Goal: Transaction & Acquisition: Book appointment/travel/reservation

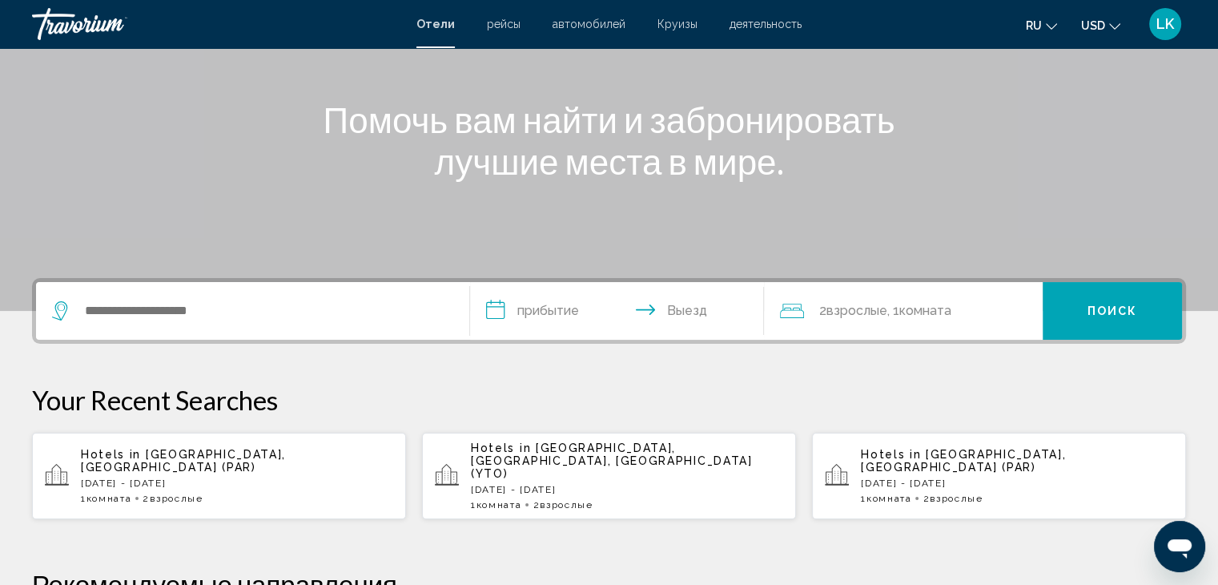
scroll to position [240, 0]
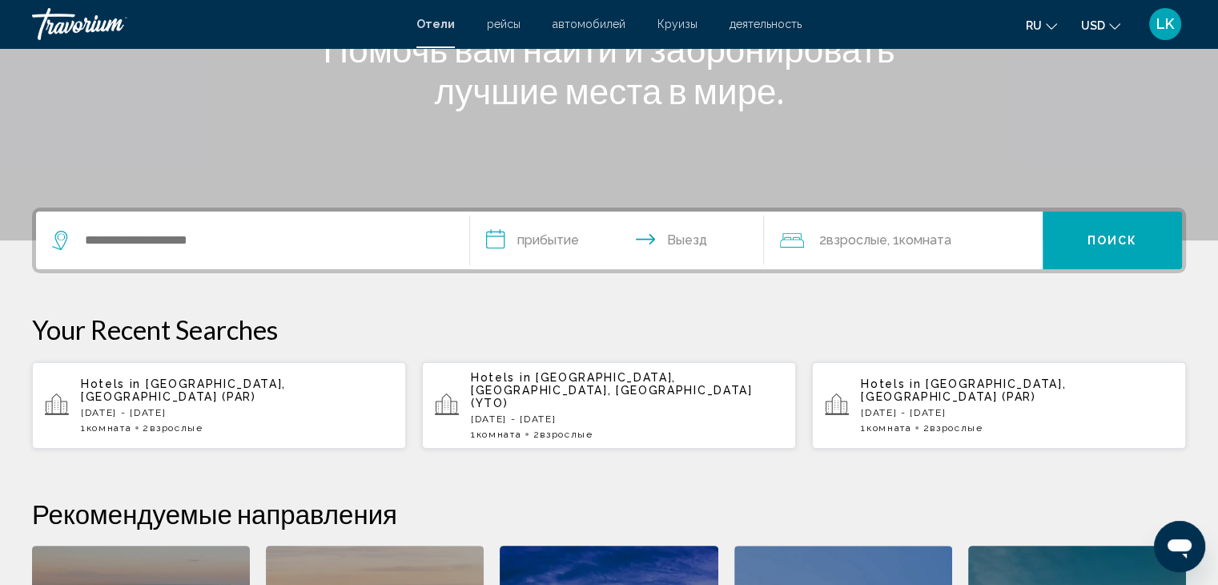
click at [155, 422] on span "2 Взрослый Взрослые" at bounding box center [173, 427] width 60 height 11
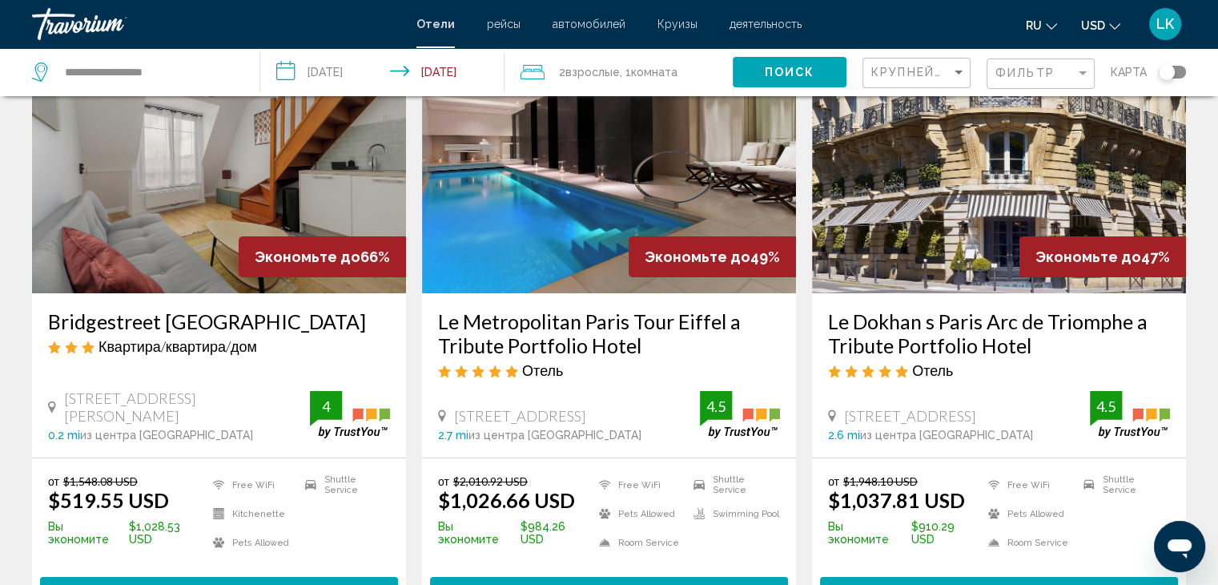
scroll to position [80, 0]
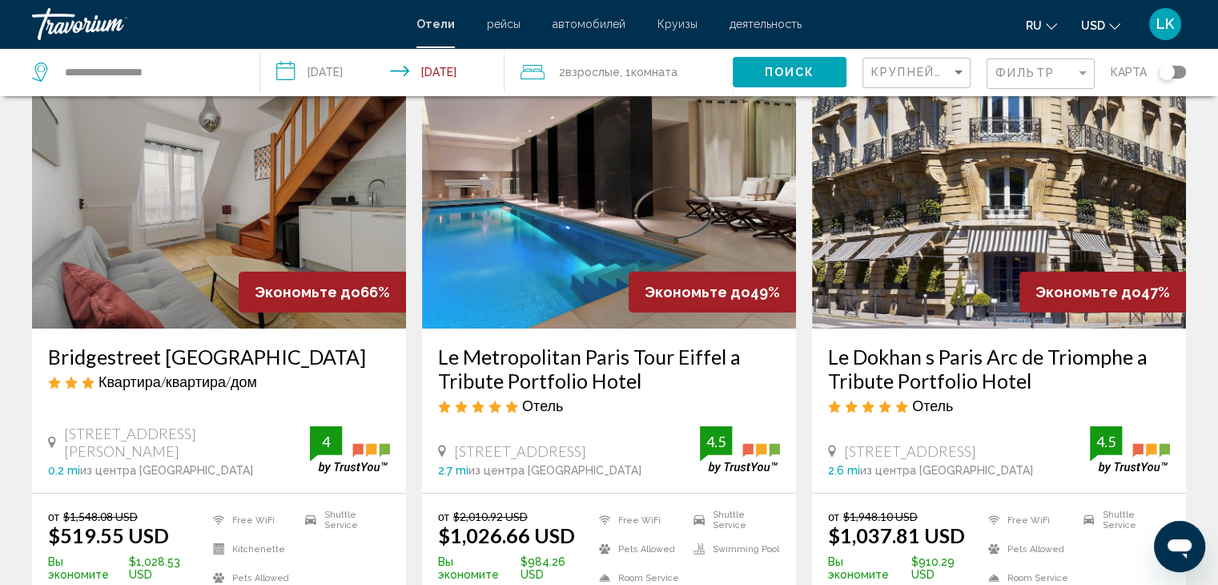
click at [1118, 26] on icon "Change currency" at bounding box center [1114, 26] width 11 height 11
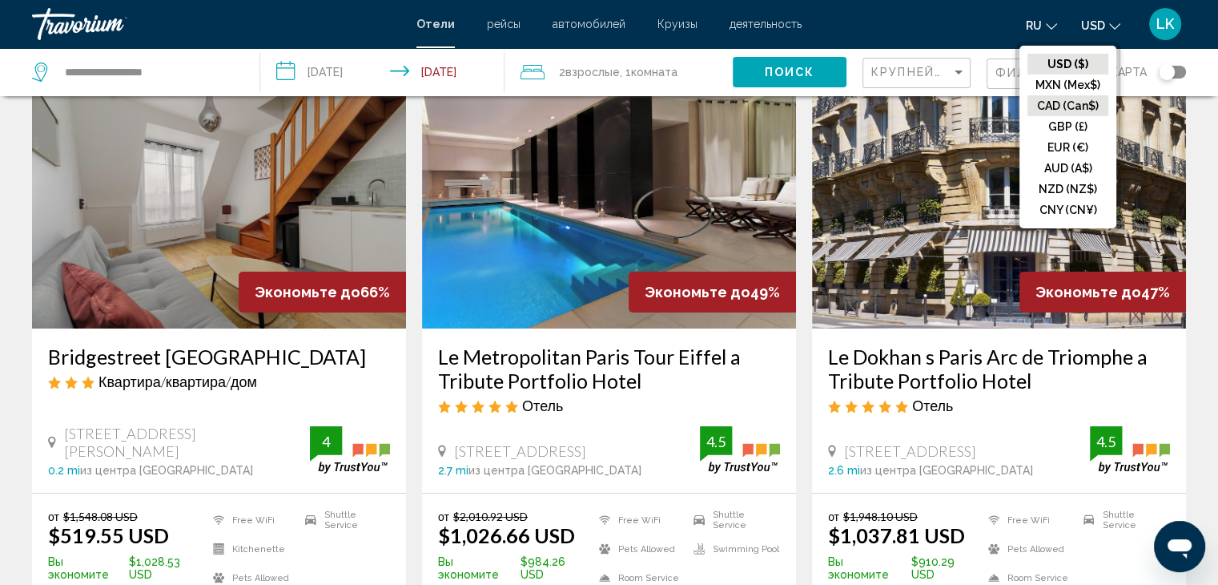
click at [1059, 111] on button "CAD (Can$)" at bounding box center [1068, 105] width 81 height 21
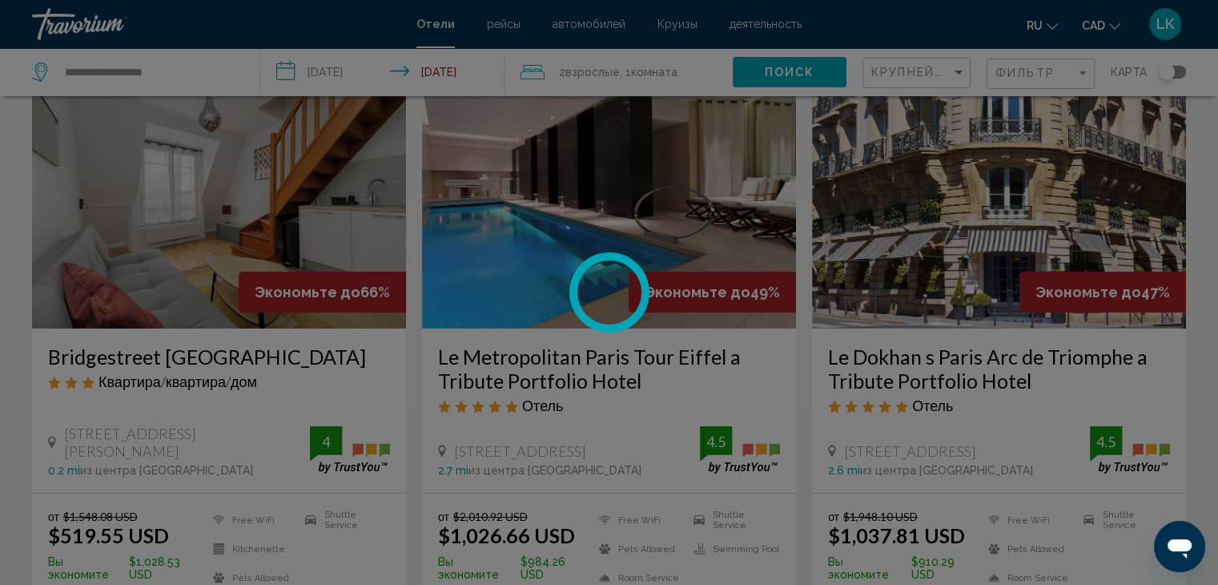
scroll to position [0, 0]
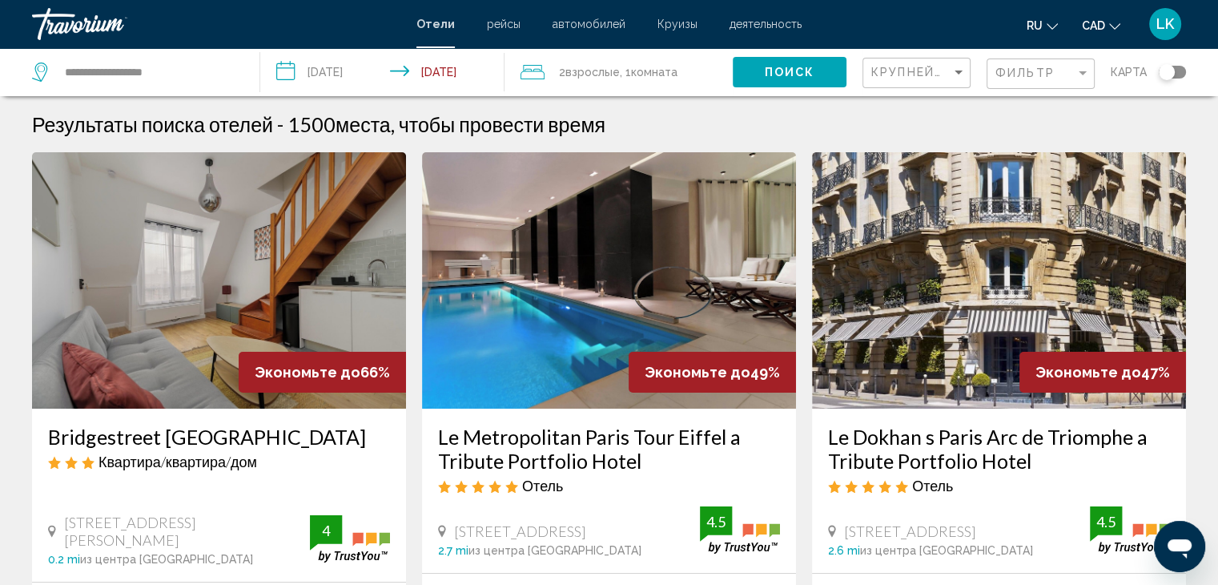
click at [616, 314] on img "Main content" at bounding box center [609, 280] width 374 height 256
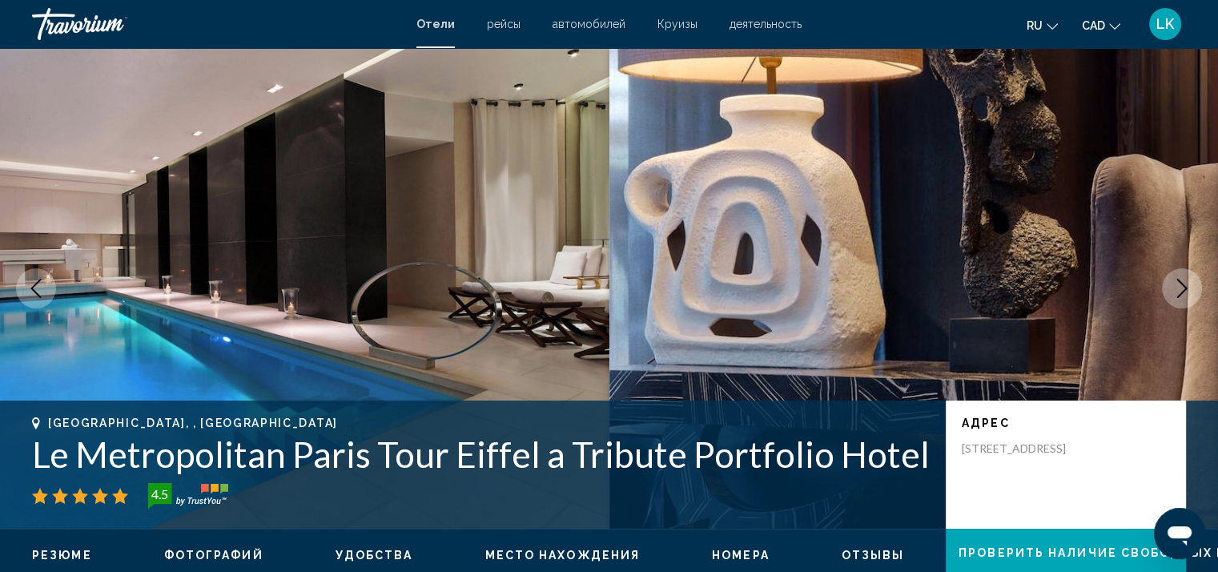
click at [1165, 292] on button "Next image" at bounding box center [1182, 288] width 40 height 40
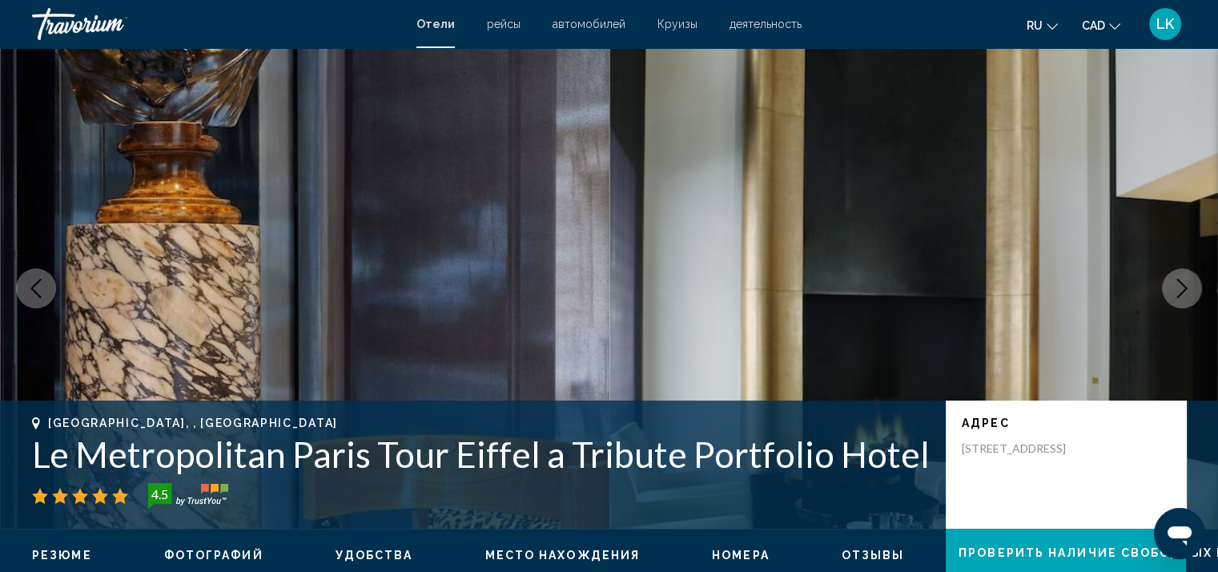
click at [1163, 292] on button "Next image" at bounding box center [1182, 288] width 40 height 40
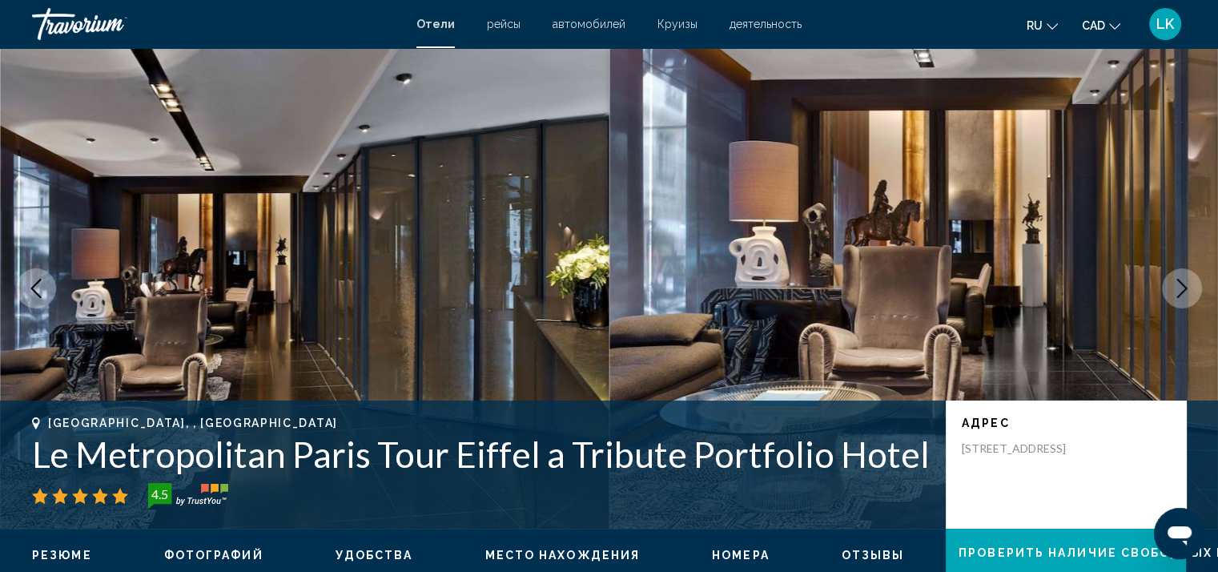
click at [1163, 292] on button "Next image" at bounding box center [1182, 288] width 40 height 40
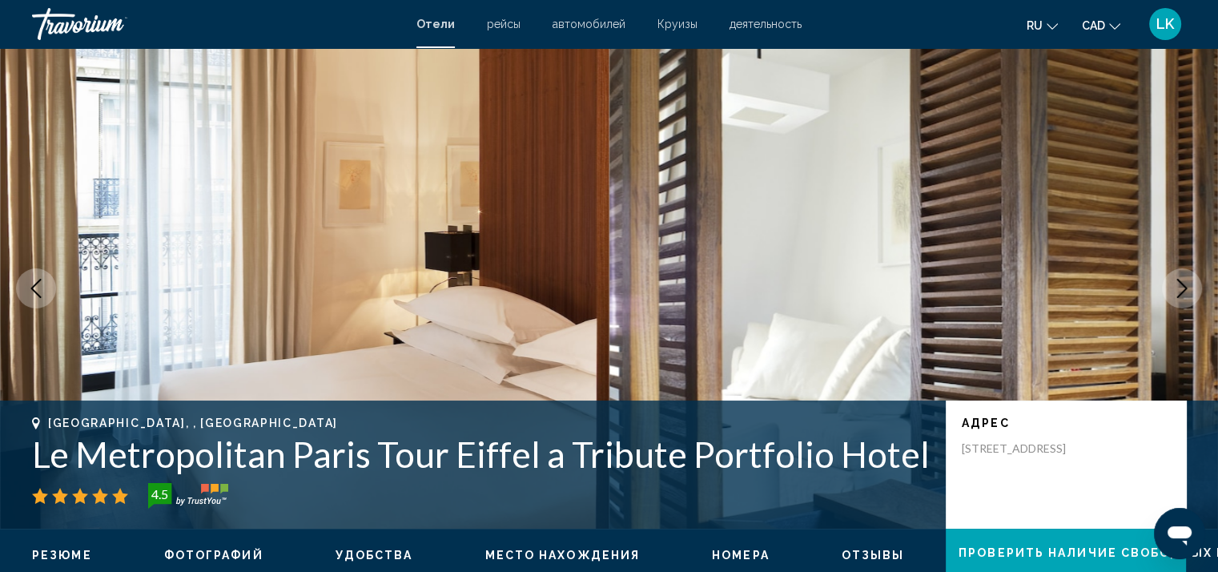
click at [1163, 292] on button "Next image" at bounding box center [1182, 288] width 40 height 40
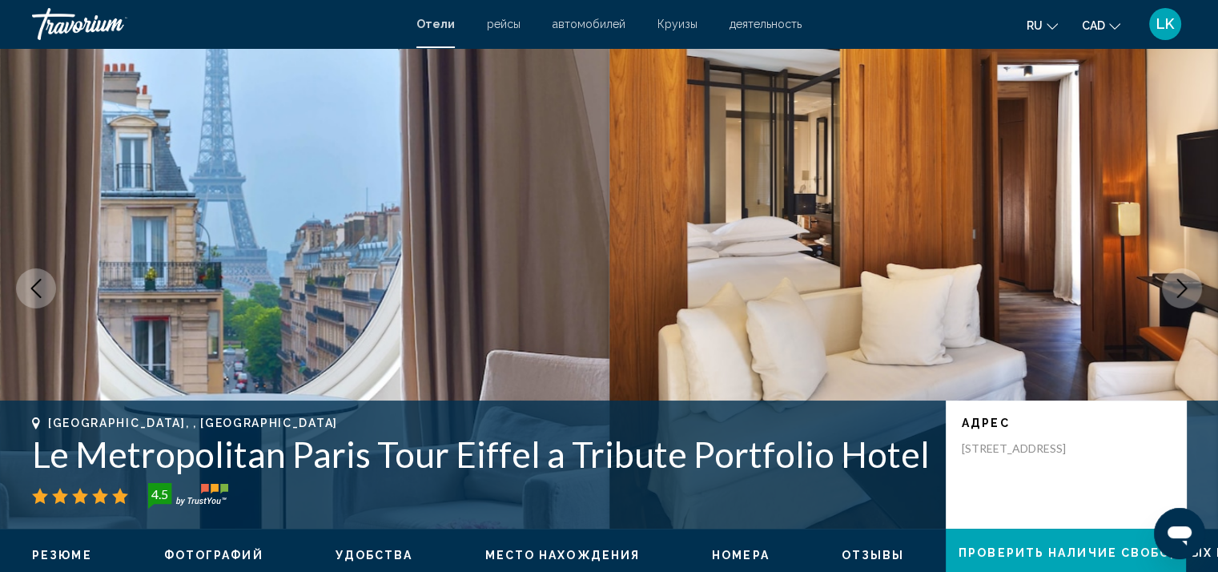
click at [1163, 292] on button "Next image" at bounding box center [1182, 288] width 40 height 40
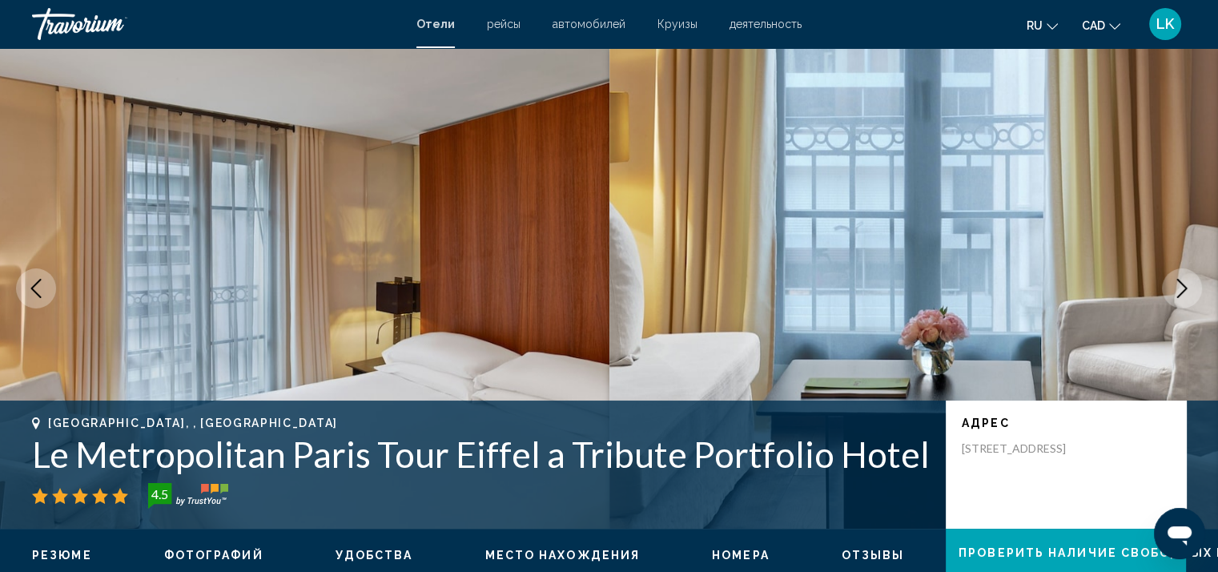
click at [1163, 292] on button "Next image" at bounding box center [1182, 288] width 40 height 40
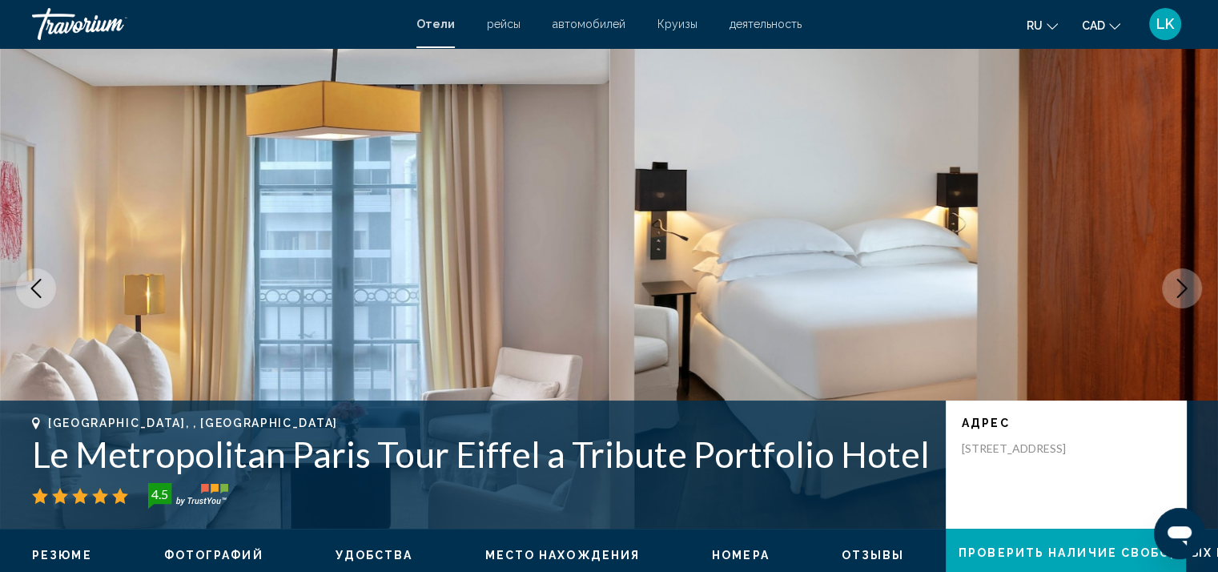
click at [1163, 292] on button "Next image" at bounding box center [1182, 288] width 40 height 40
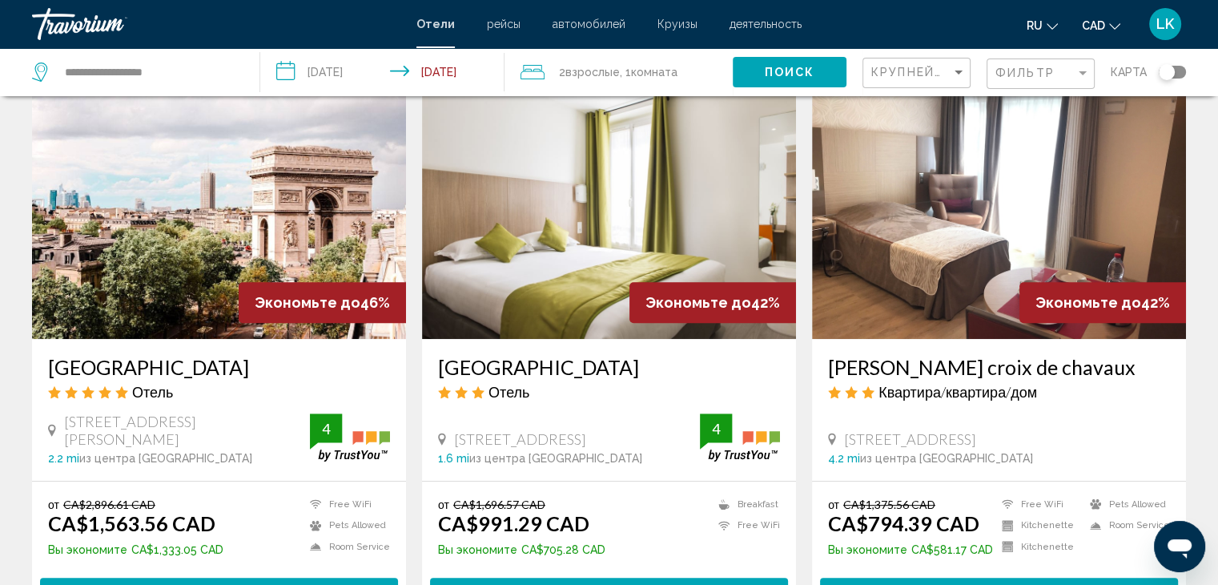
scroll to position [721, 0]
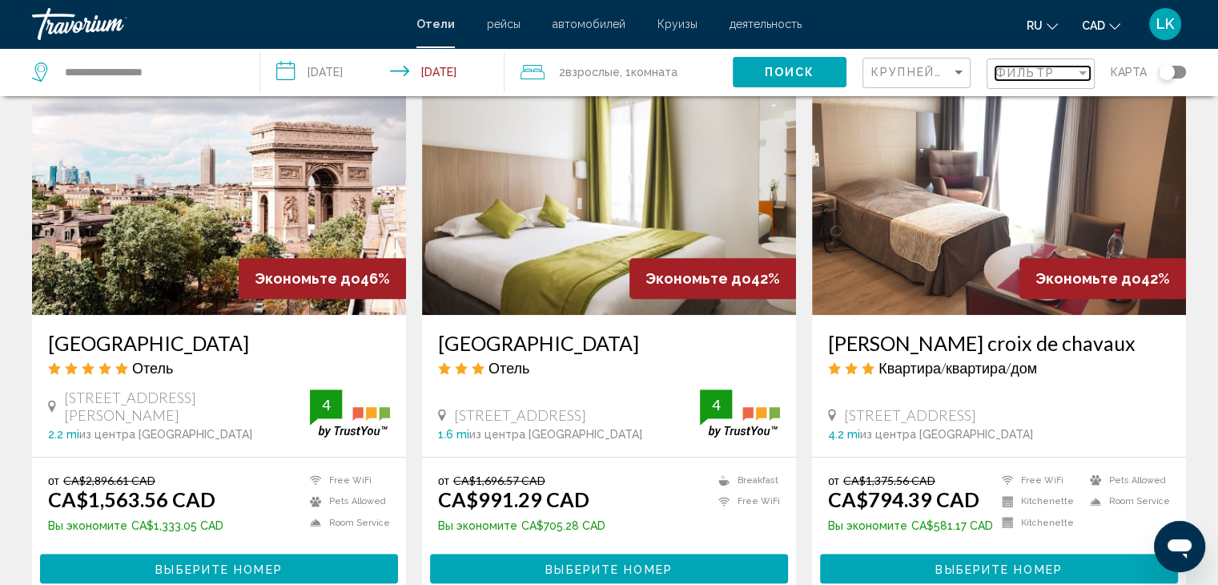
click at [1079, 71] on div "Filter" at bounding box center [1083, 73] width 8 height 4
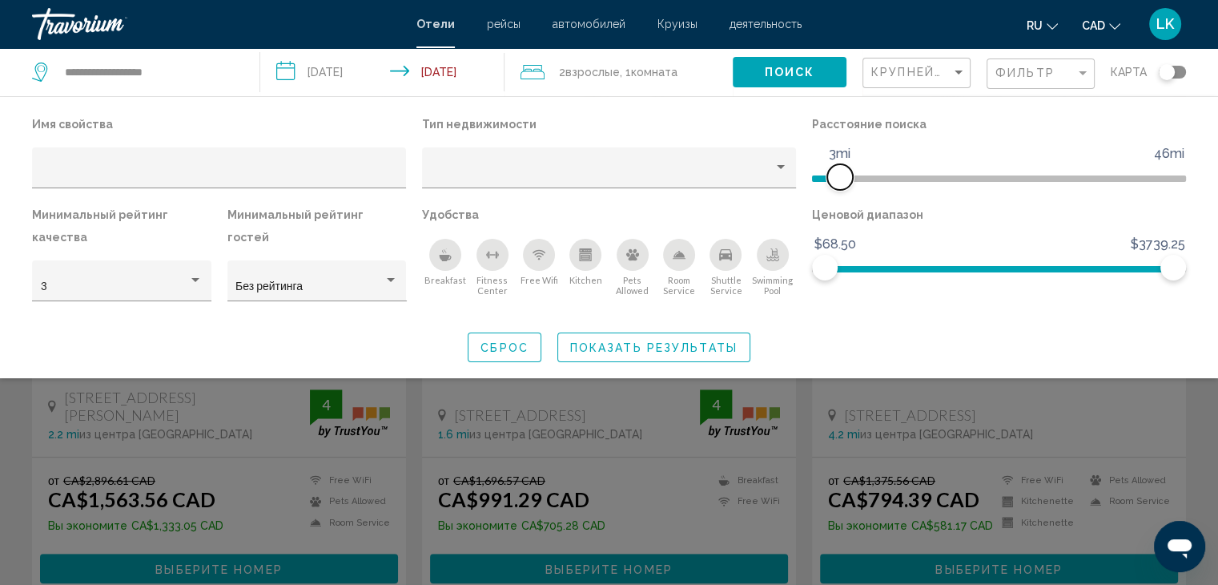
drag, startPoint x: 1053, startPoint y: 180, endPoint x: 843, endPoint y: 184, distance: 209.9
click at [843, 184] on span "Hotel Filters" at bounding box center [840, 177] width 26 height 26
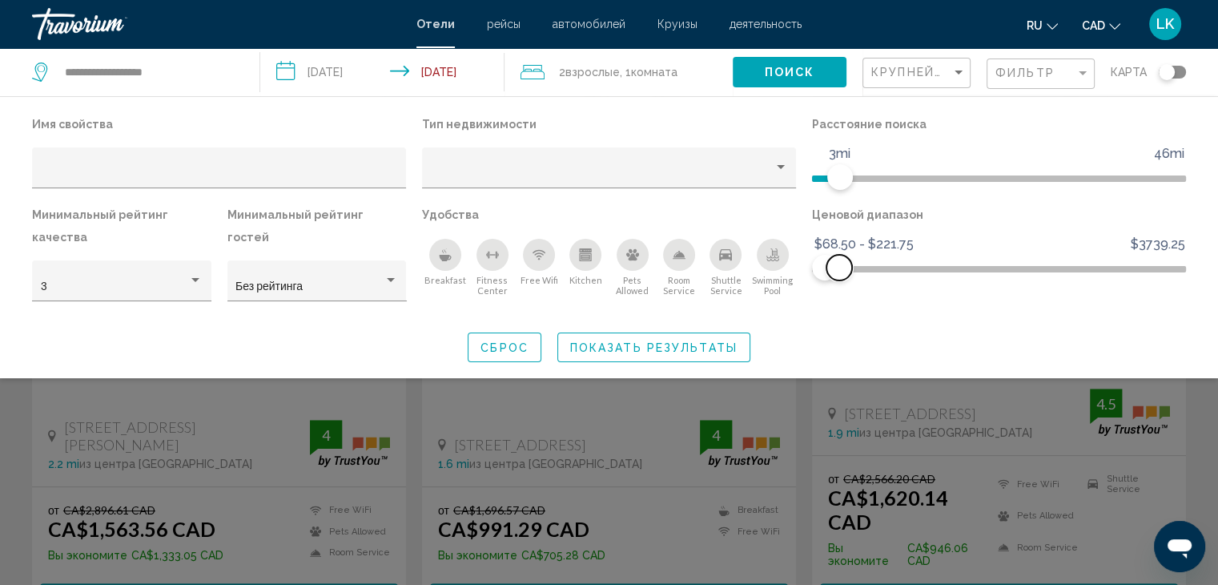
drag, startPoint x: 1173, startPoint y: 266, endPoint x: 839, endPoint y: 274, distance: 333.3
click at [839, 274] on span "Hotel Filters" at bounding box center [840, 268] width 26 height 26
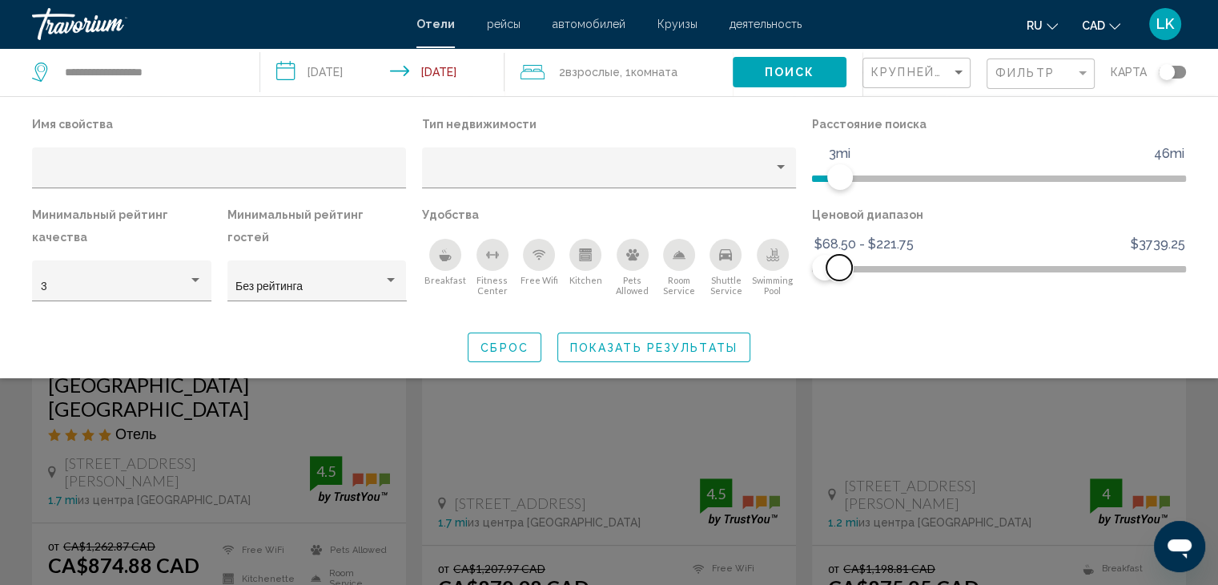
scroll to position [696, 0]
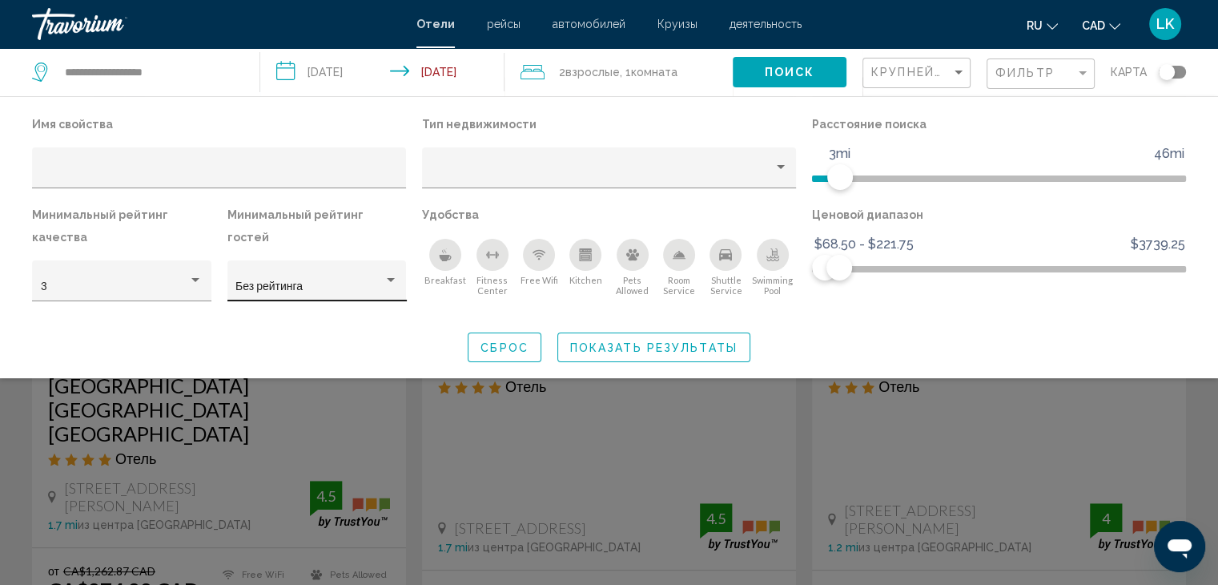
click at [388, 274] on div "Hotel Filters" at bounding box center [391, 280] width 14 height 13
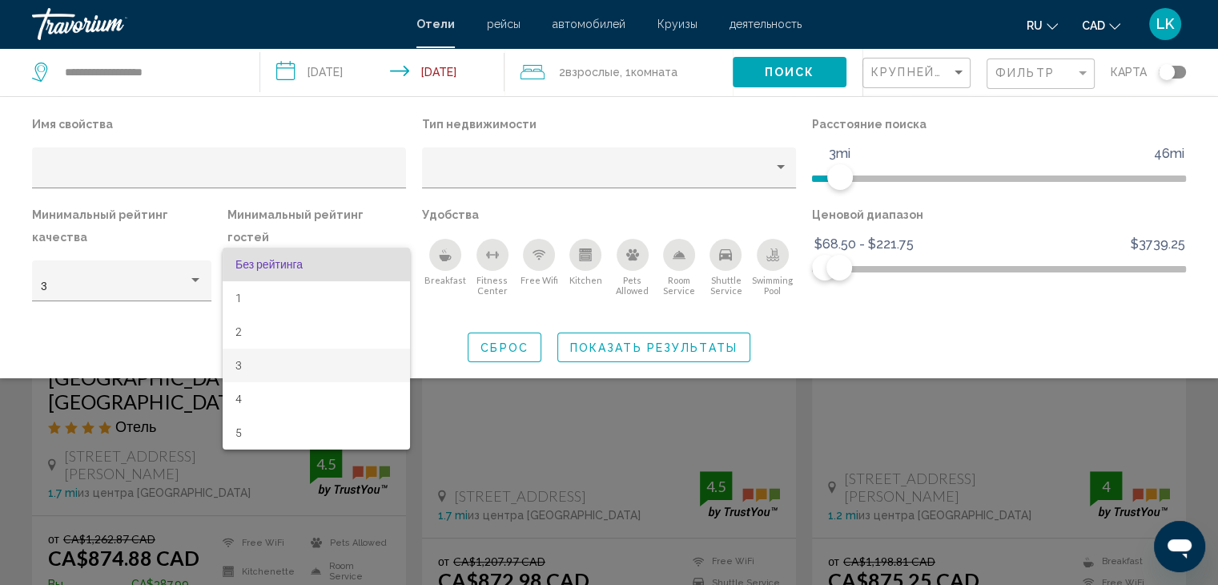
scroll to position [776, 0]
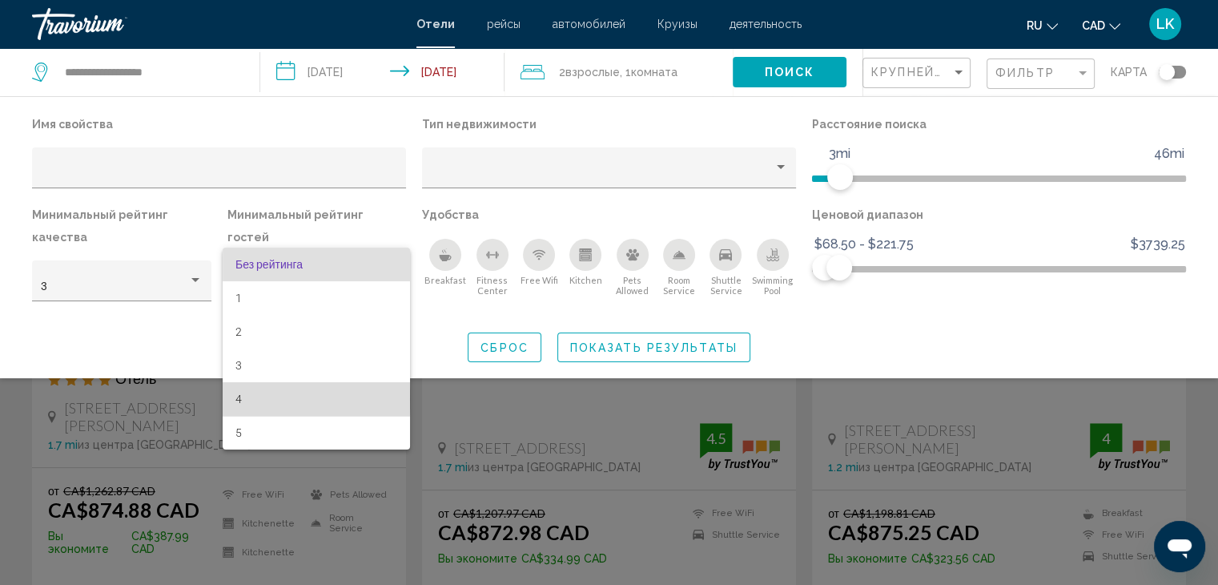
click at [237, 399] on span "4" at bounding box center [316, 399] width 162 height 34
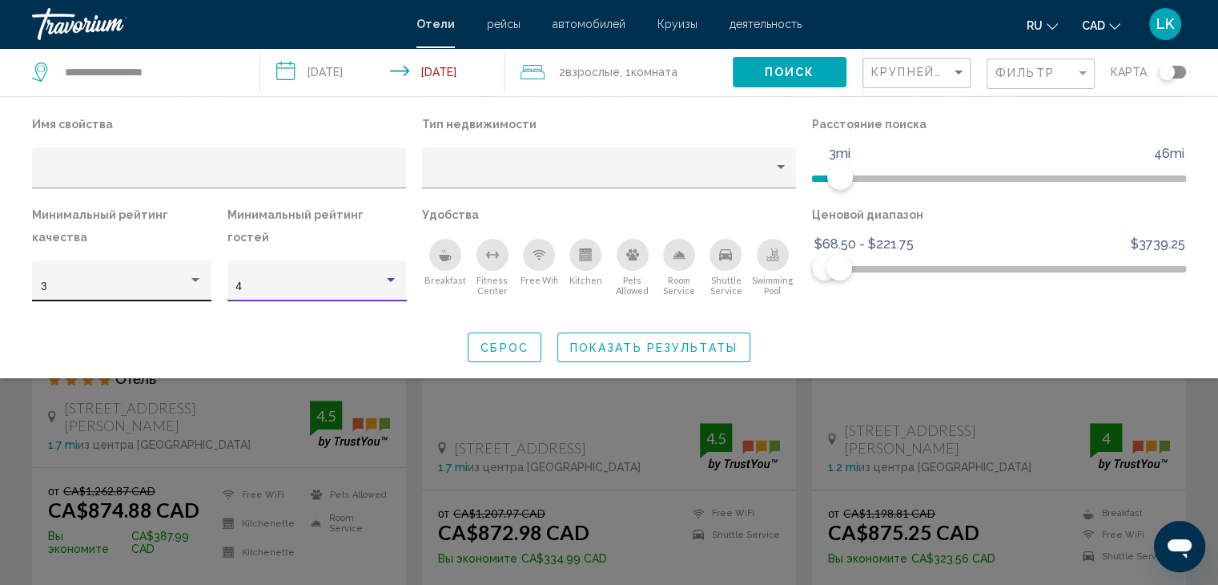
click at [199, 281] on div "Hotel Filters" at bounding box center [195, 280] width 14 height 13
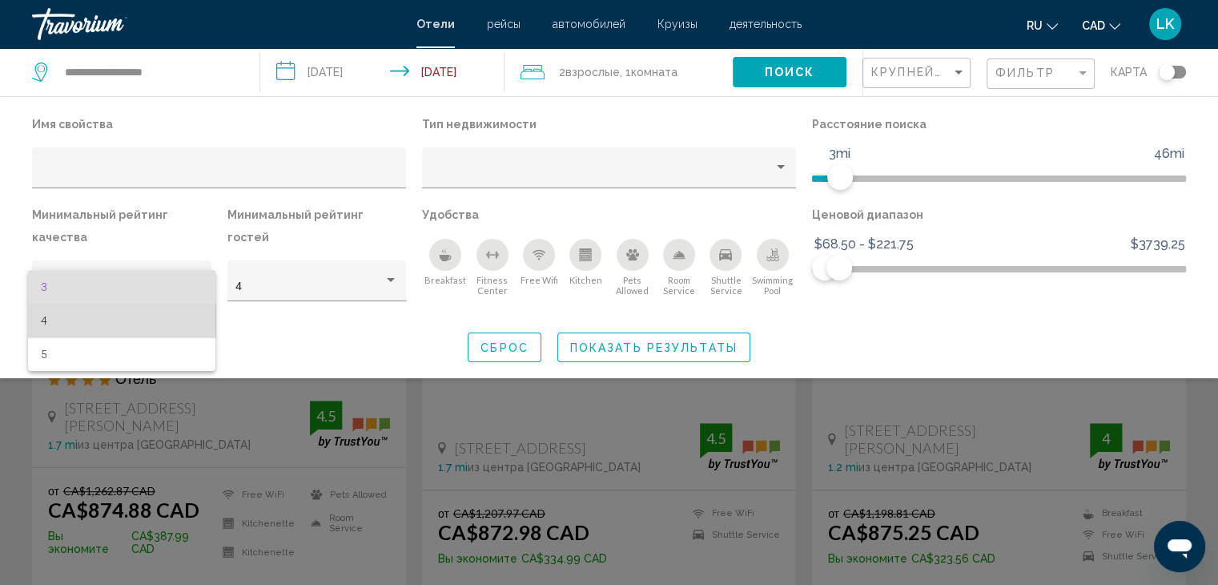
click at [156, 331] on span "4" at bounding box center [122, 321] width 162 height 34
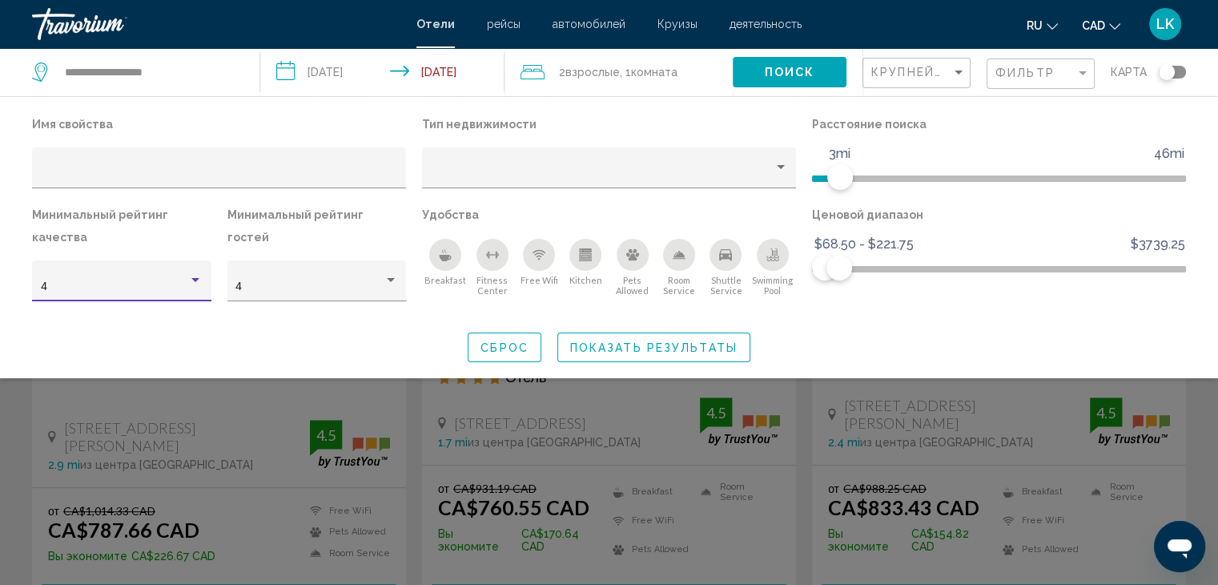
scroll to position [183, 0]
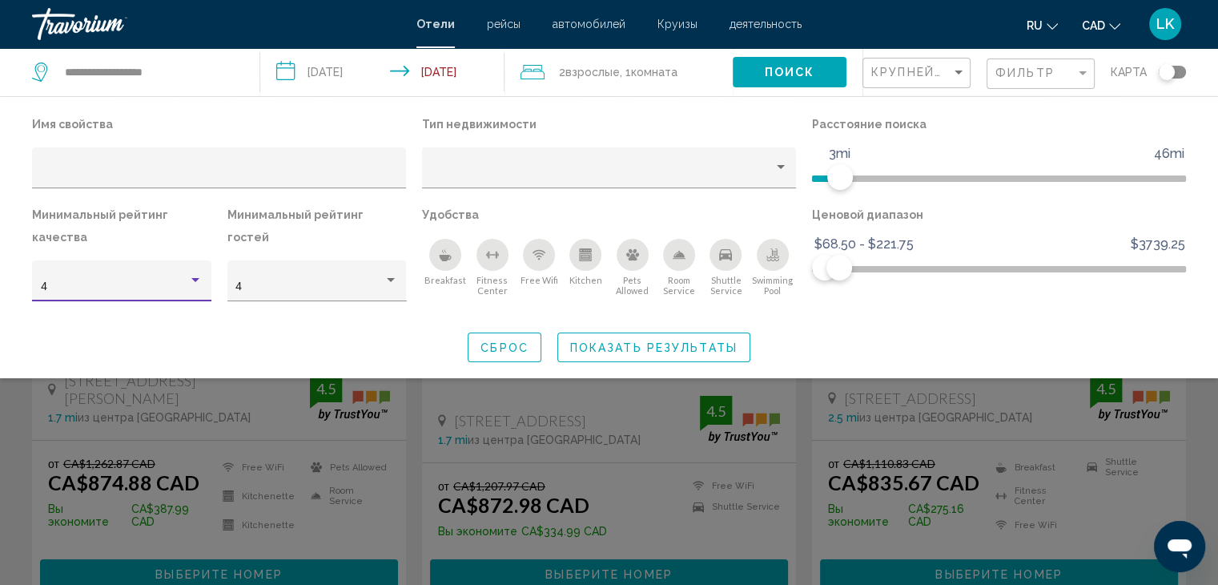
click at [651, 341] on span "Показать результаты" at bounding box center [653, 347] width 167 height 13
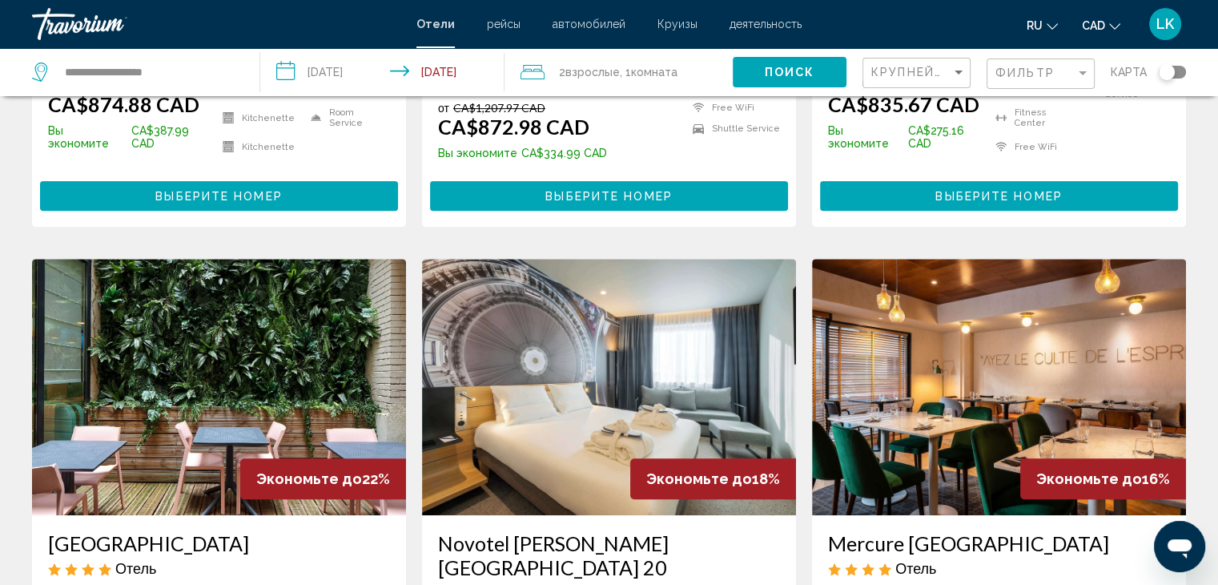
scroll to position [641, 0]
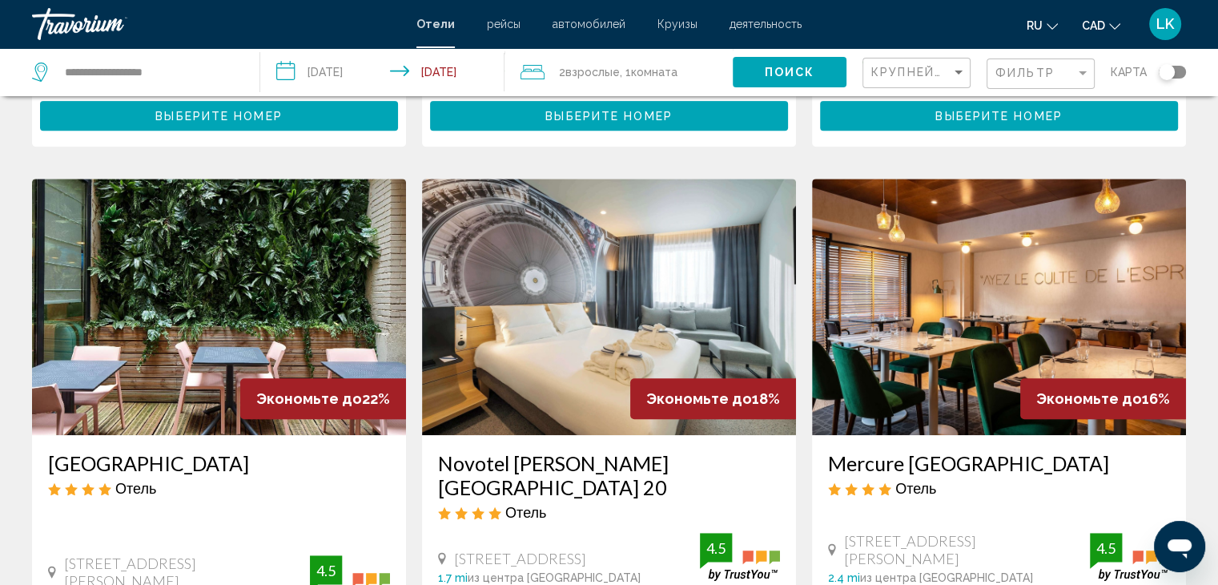
click at [242, 271] on img "Main content" at bounding box center [219, 307] width 374 height 256
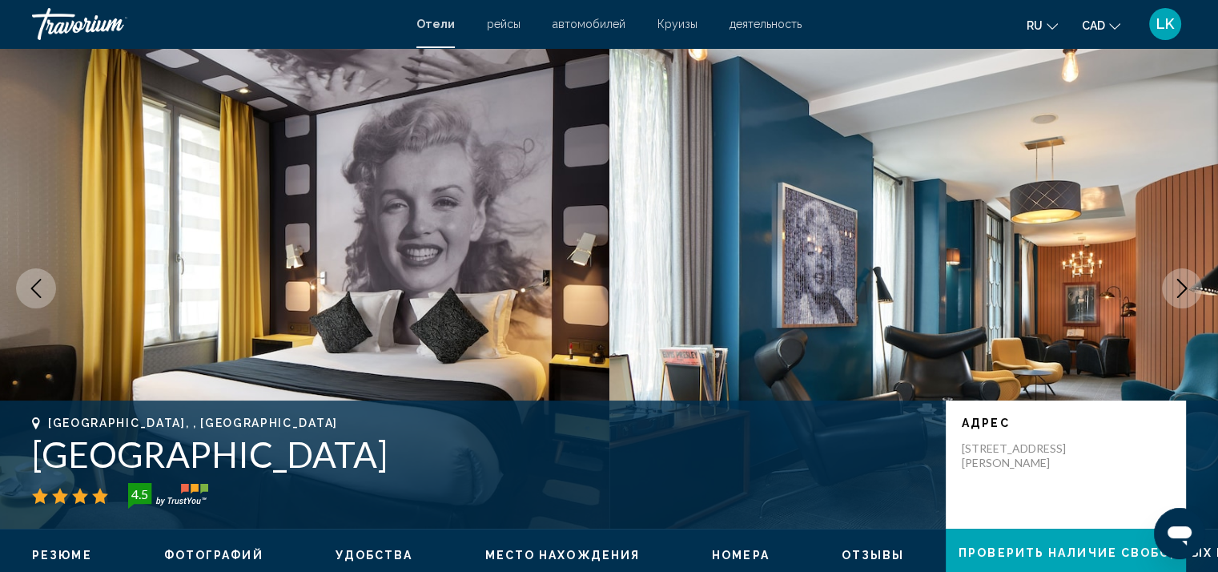
click at [1176, 296] on icon "Next image" at bounding box center [1182, 288] width 19 height 19
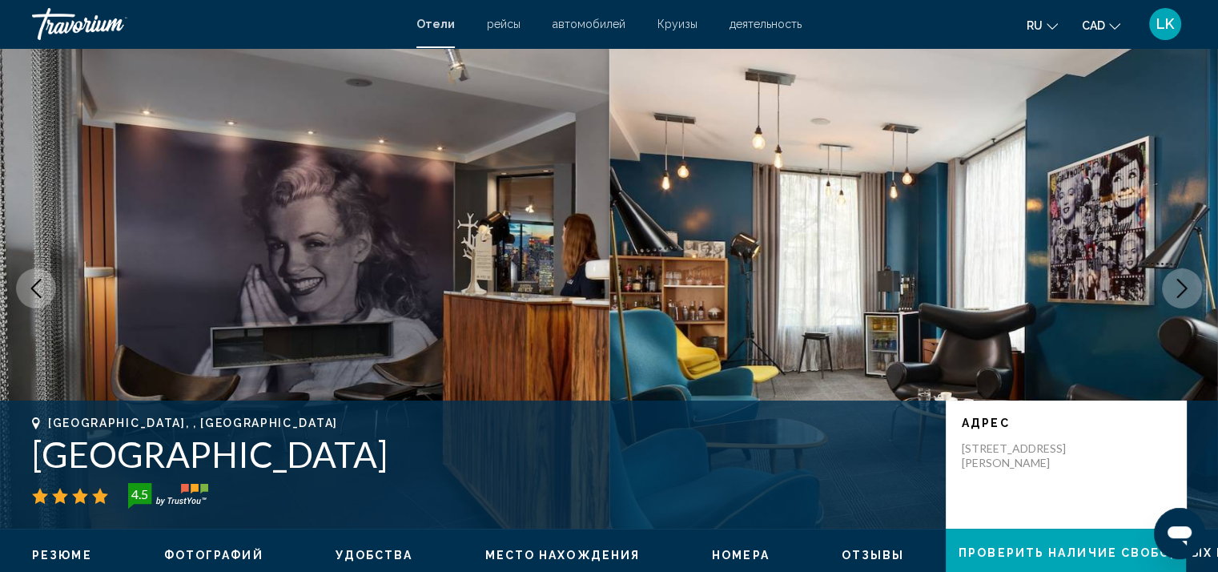
click at [1176, 296] on icon "Next image" at bounding box center [1182, 288] width 19 height 19
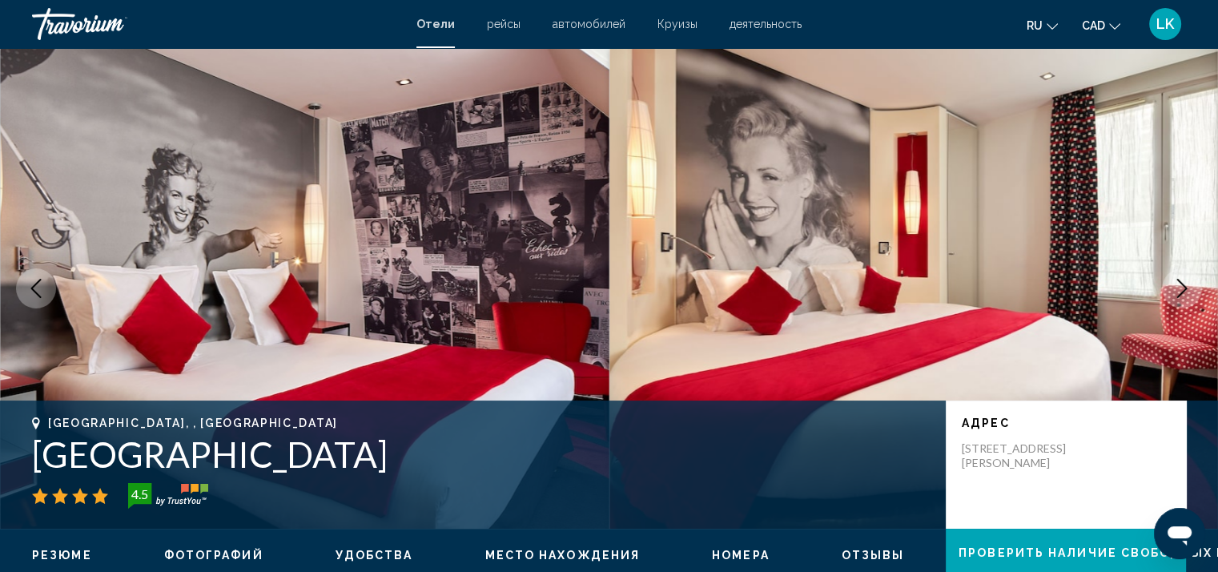
click at [919, 252] on img "Main content" at bounding box center [915, 288] width 610 height 481
click at [272, 268] on img "Main content" at bounding box center [305, 288] width 610 height 481
click at [8, 25] on div "Отели рейсы автомобилей Круизы деятельность Отели рейсы автомобилей Круизы деят…" at bounding box center [609, 24] width 1218 height 34
click at [441, 29] on span "Отели" at bounding box center [435, 24] width 38 height 13
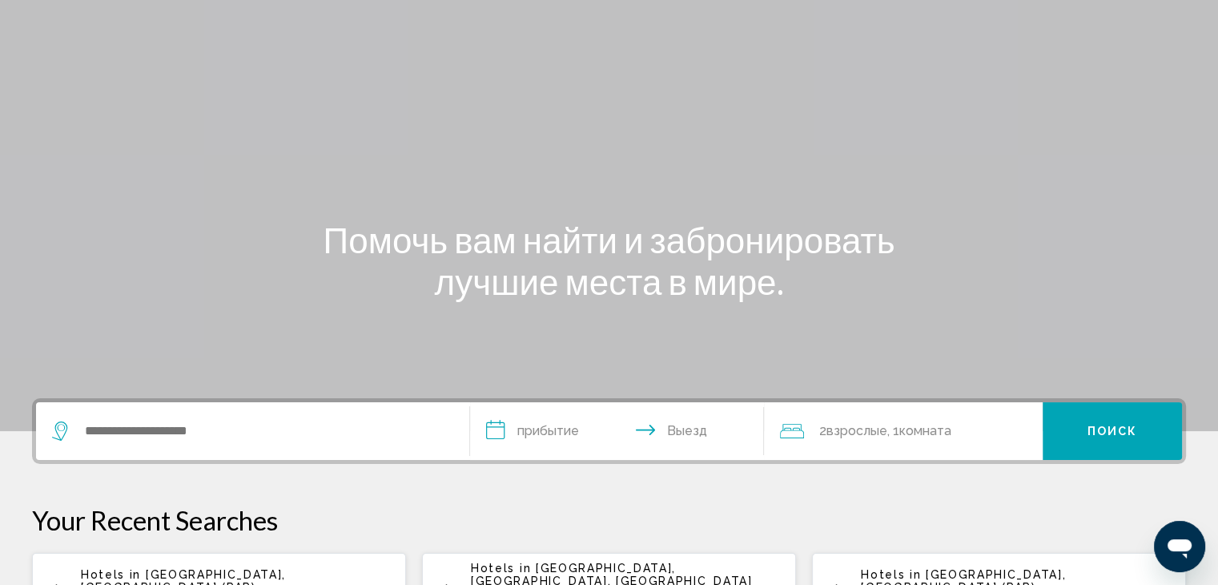
scroll to position [240, 0]
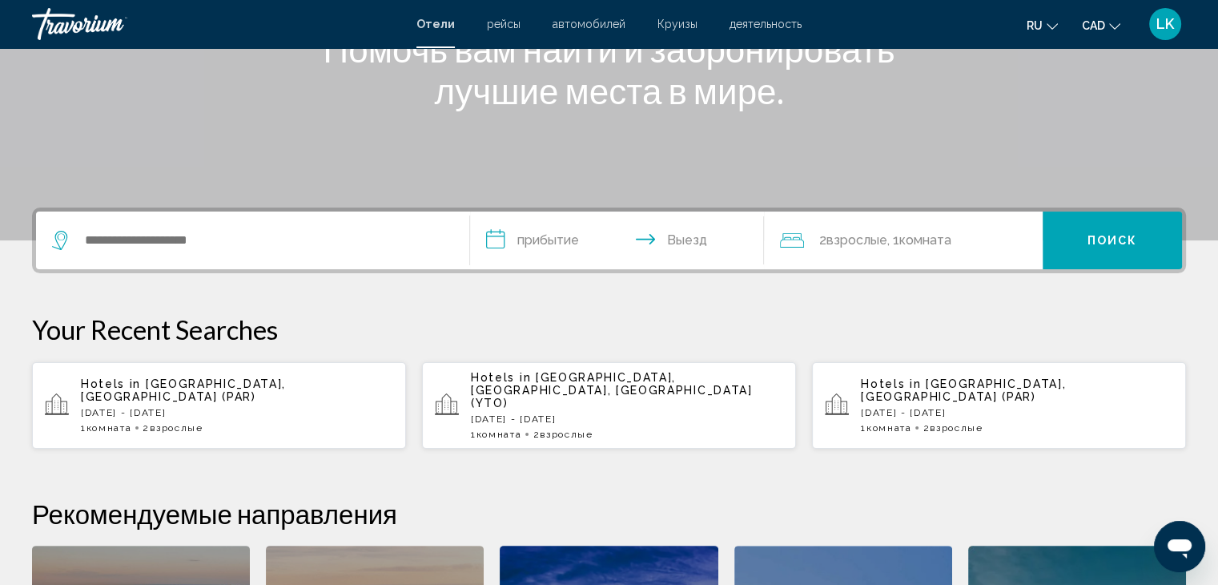
click at [208, 385] on div "Hotels in [GEOGRAPHIC_DATA], [GEOGRAPHIC_DATA] (PAR) [DATE] - [DATE] 1 Комната …" at bounding box center [237, 405] width 312 height 56
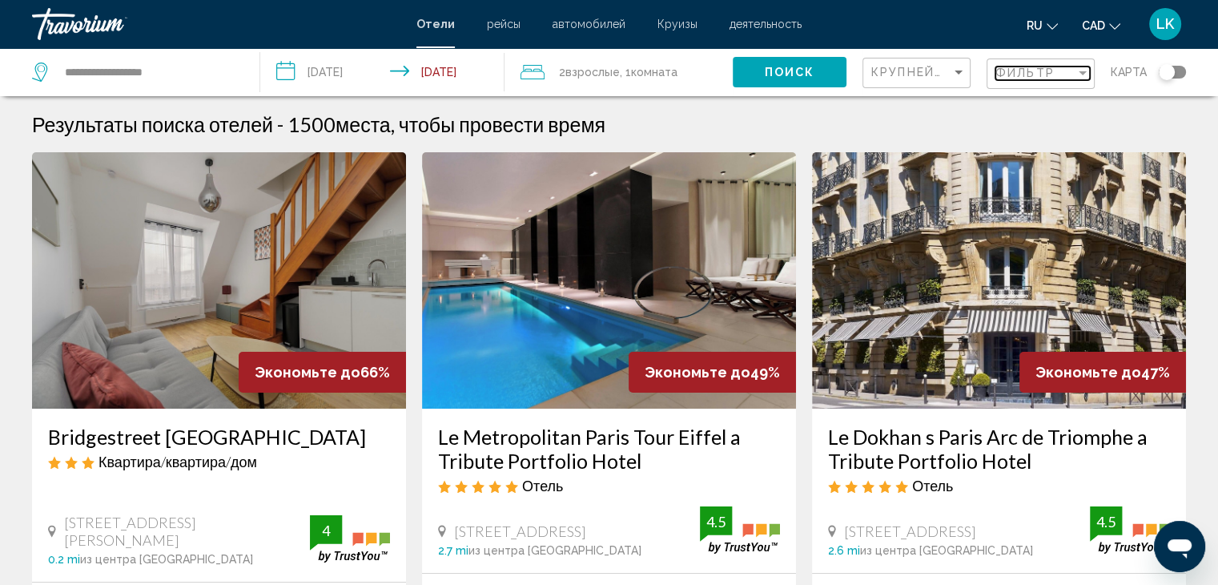
click at [1029, 75] on span "Фильтр" at bounding box center [1025, 72] width 59 height 13
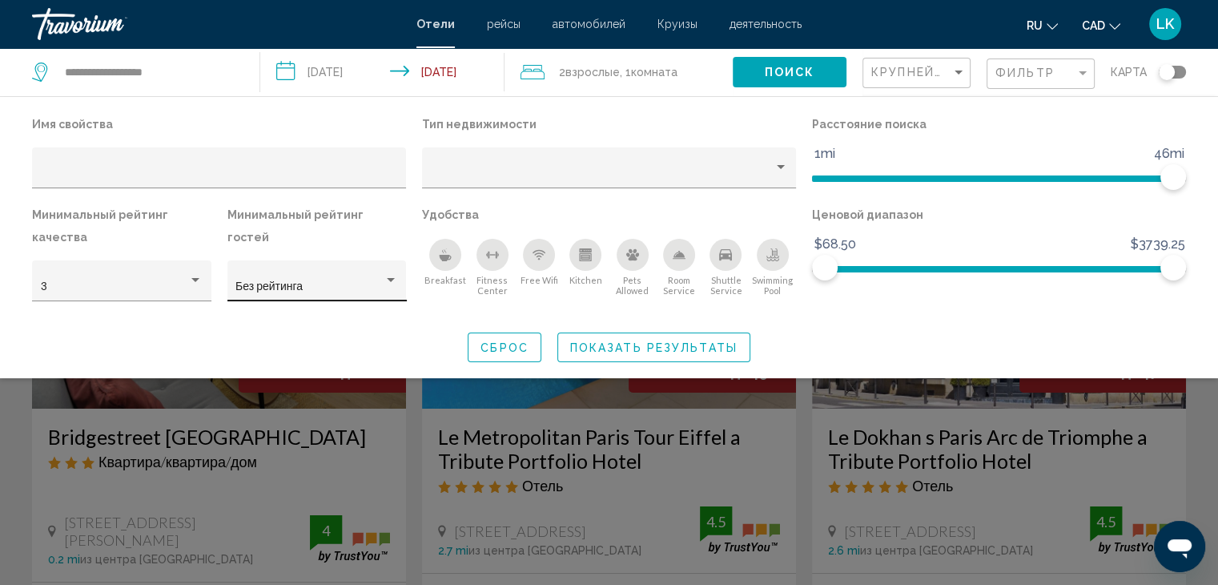
click at [399, 261] on div "Без рейтинга" at bounding box center [316, 280] width 179 height 41
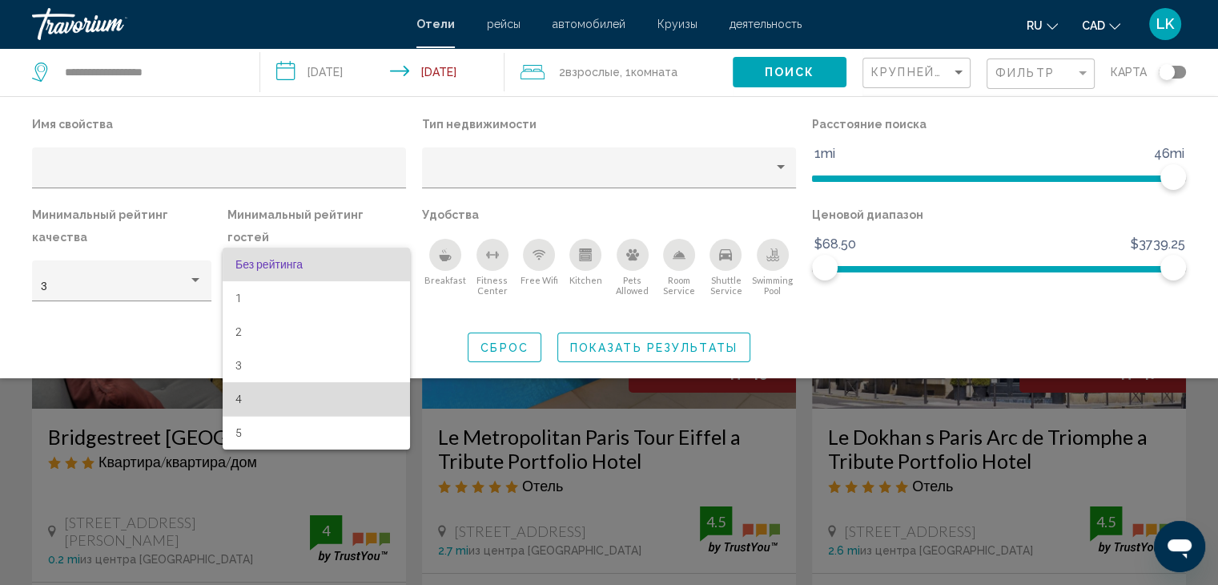
click at [272, 398] on span "4" at bounding box center [316, 399] width 162 height 34
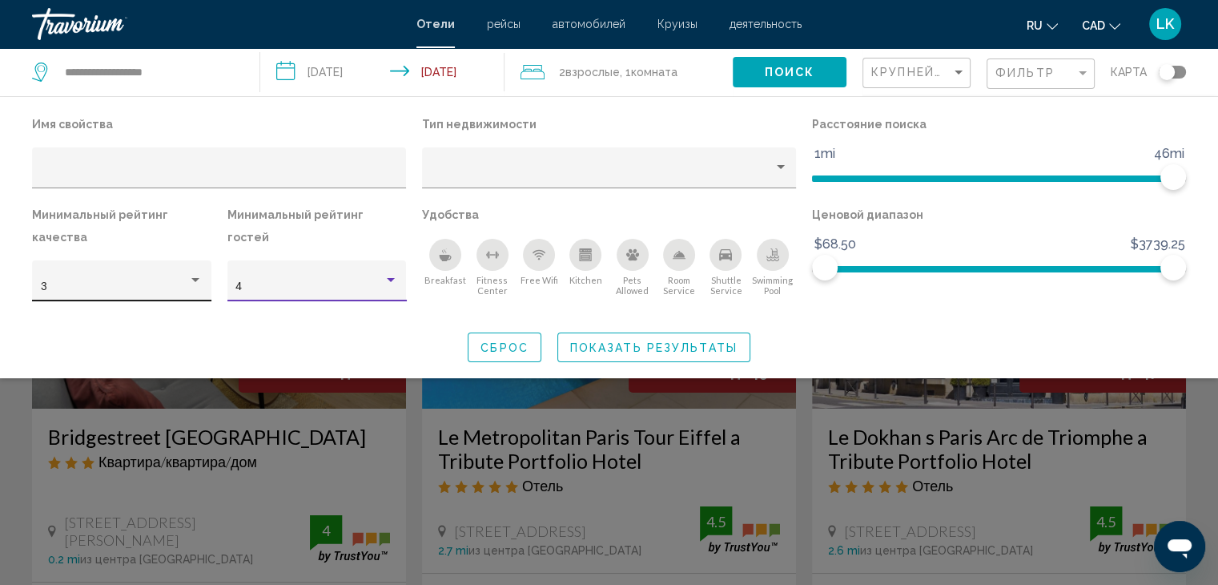
click at [202, 279] on div "Hotel Filters" at bounding box center [195, 280] width 14 height 13
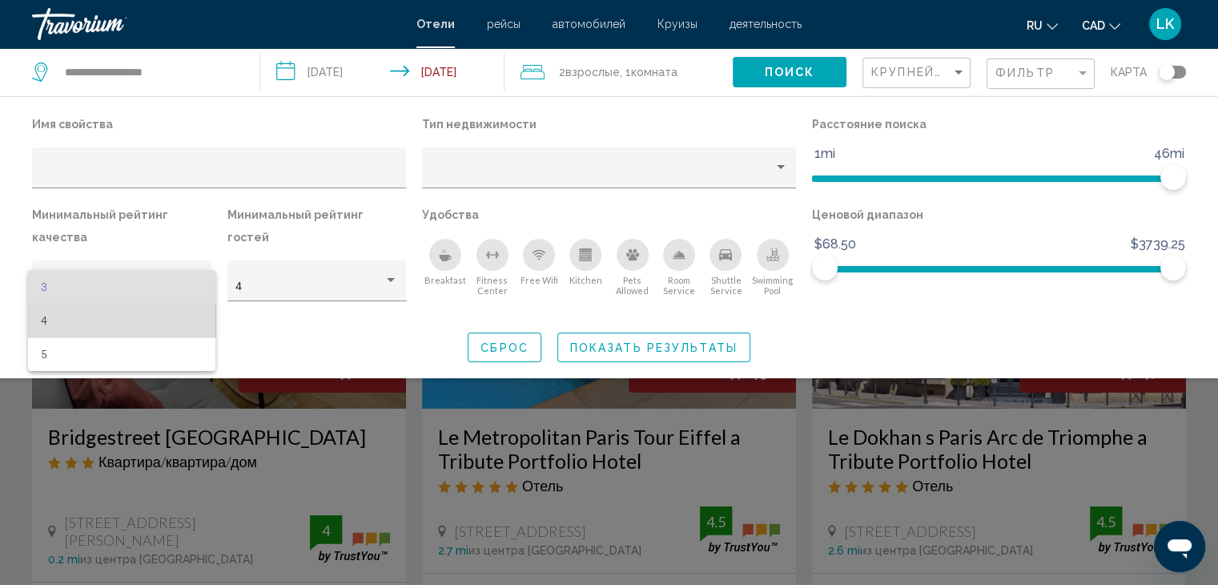
click at [125, 321] on span "4" at bounding box center [122, 321] width 162 height 34
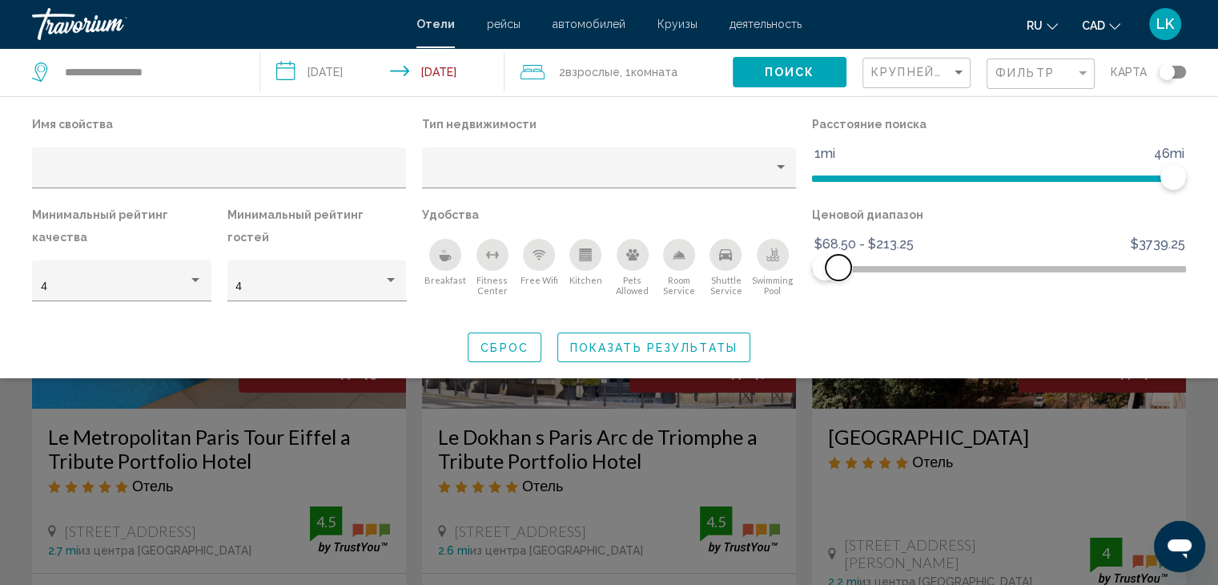
drag, startPoint x: 1171, startPoint y: 264, endPoint x: 839, endPoint y: 299, distance: 334.3
click at [839, 299] on div "Ценовой диапазон $68.50 $3739.25 $68.50 $213.25 $68.50 - $213.25" at bounding box center [999, 259] width 390 height 113
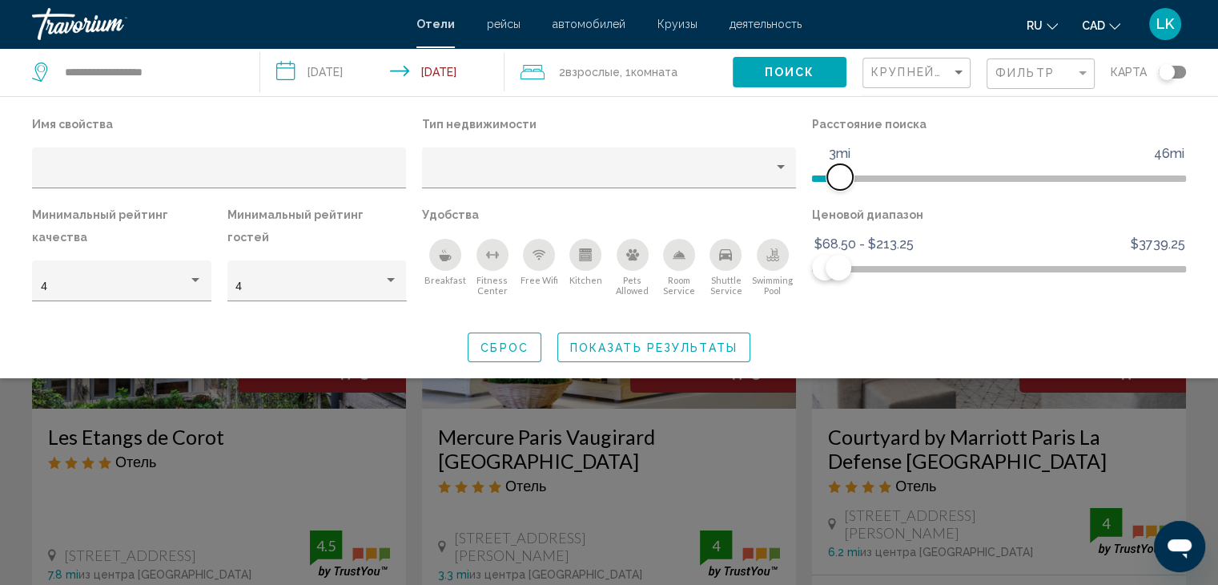
drag, startPoint x: 1168, startPoint y: 171, endPoint x: 838, endPoint y: 219, distance: 333.5
click at [838, 219] on div "Имя свойства Тип недвижимости Расстояние поиска 1mi 46mi 3mi Минимальный рейтин…" at bounding box center [609, 214] width 1170 height 203
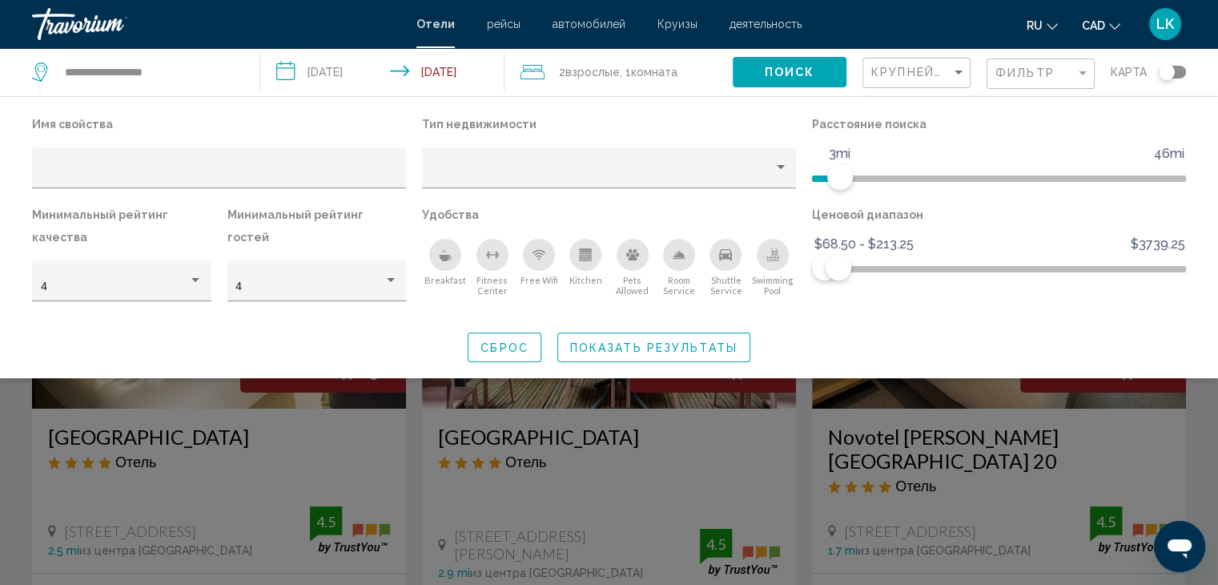
click at [610, 350] on span "Показать результаты" at bounding box center [653, 347] width 167 height 13
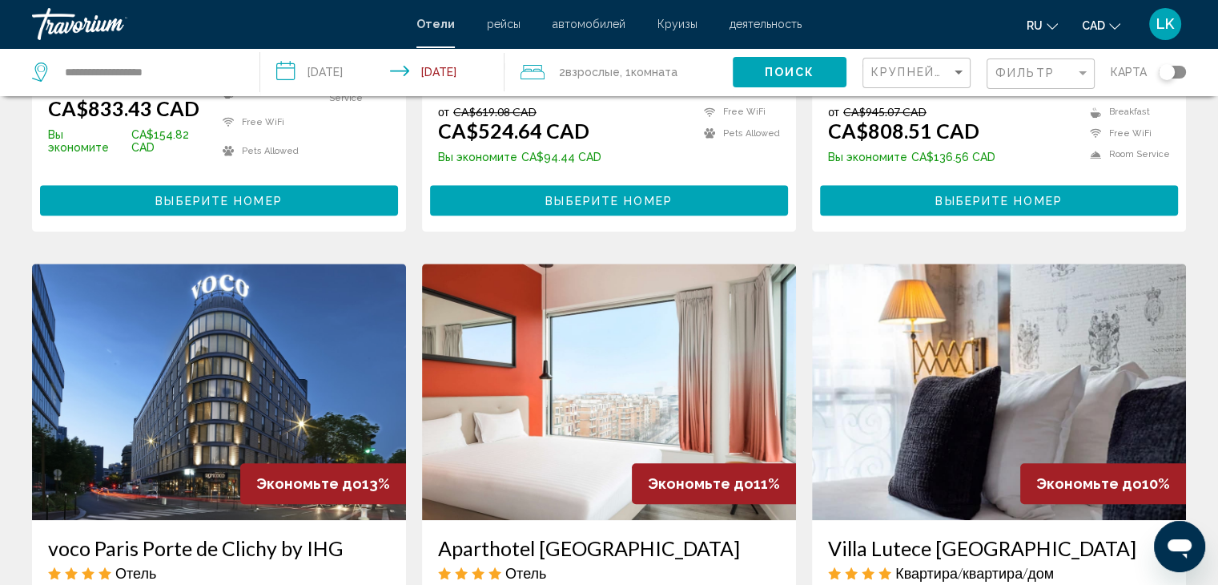
scroll to position [1121, 0]
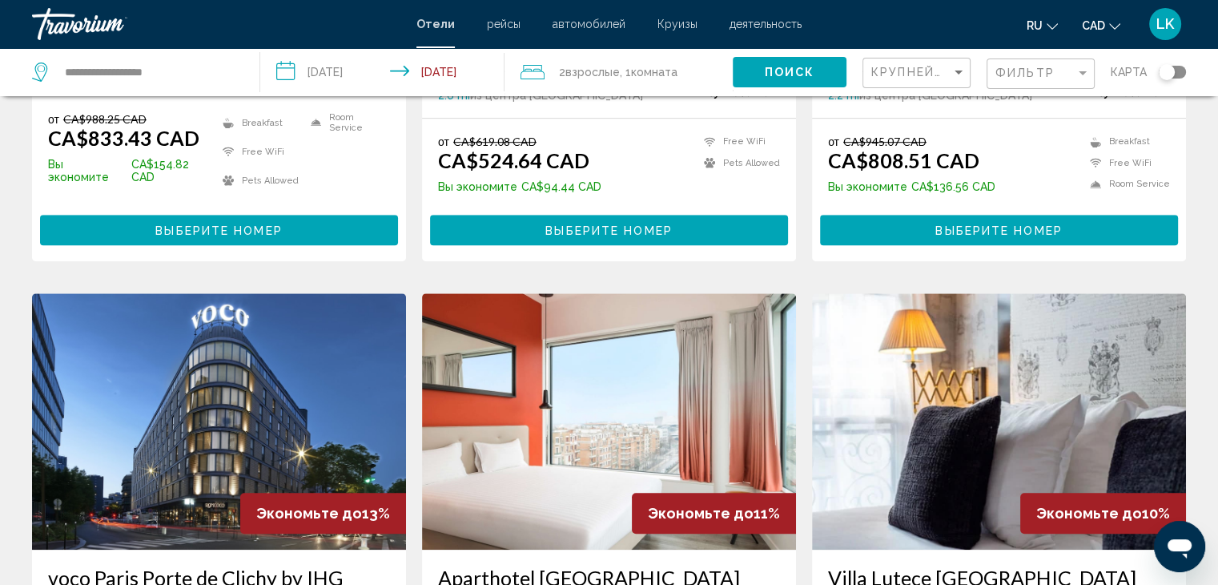
click at [597, 355] on img "Main content" at bounding box center [609, 421] width 374 height 256
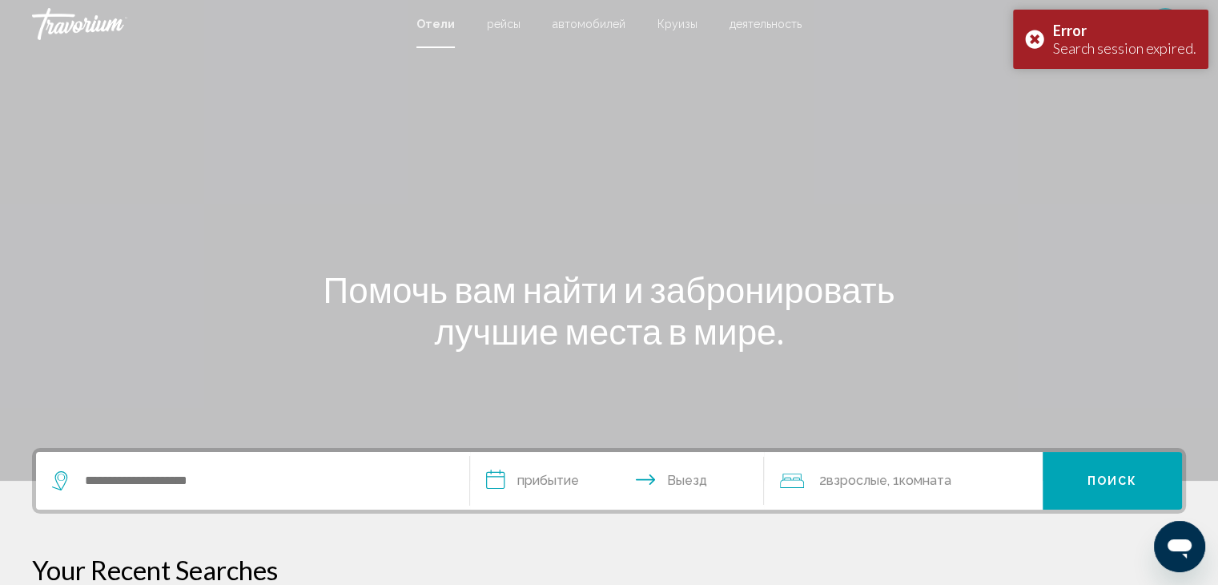
drag, startPoint x: 830, startPoint y: 257, endPoint x: 427, endPoint y: 300, distance: 405.2
click at [427, 300] on h1 "Помочь вам найти и забронировать лучшие места в мире." at bounding box center [609, 309] width 601 height 83
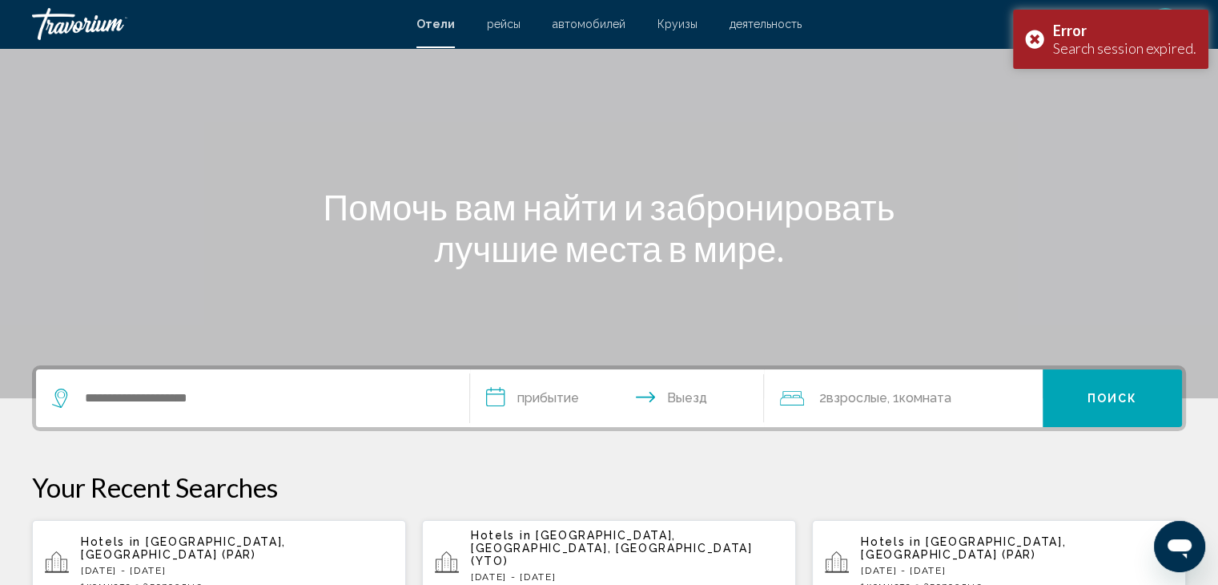
scroll to position [240, 0]
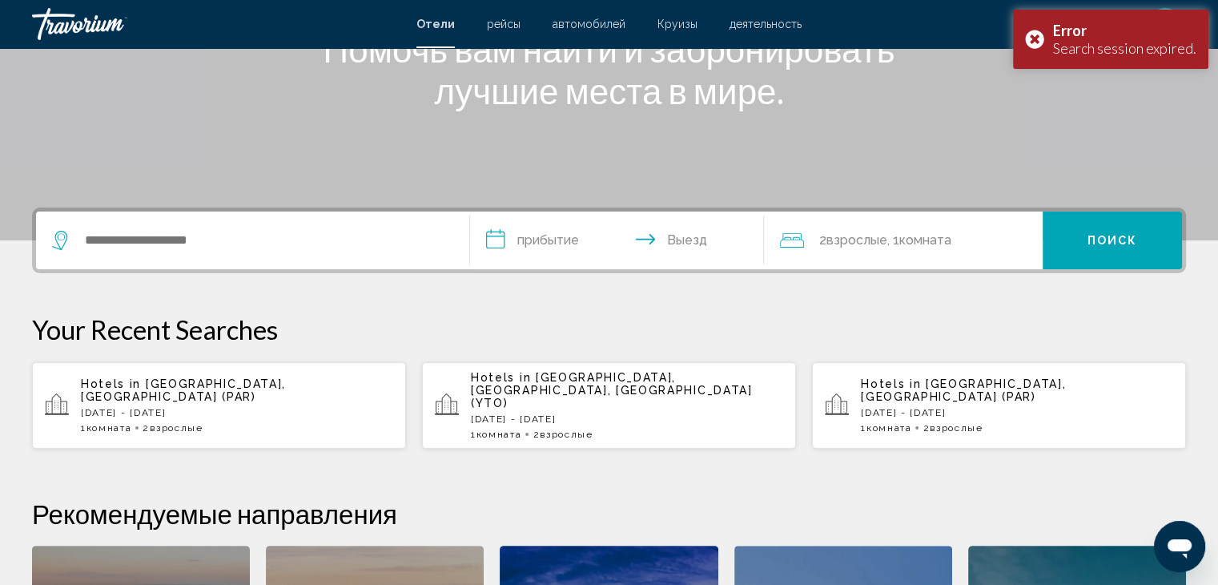
click at [195, 407] on p "[DATE] - [DATE]" at bounding box center [237, 412] width 312 height 11
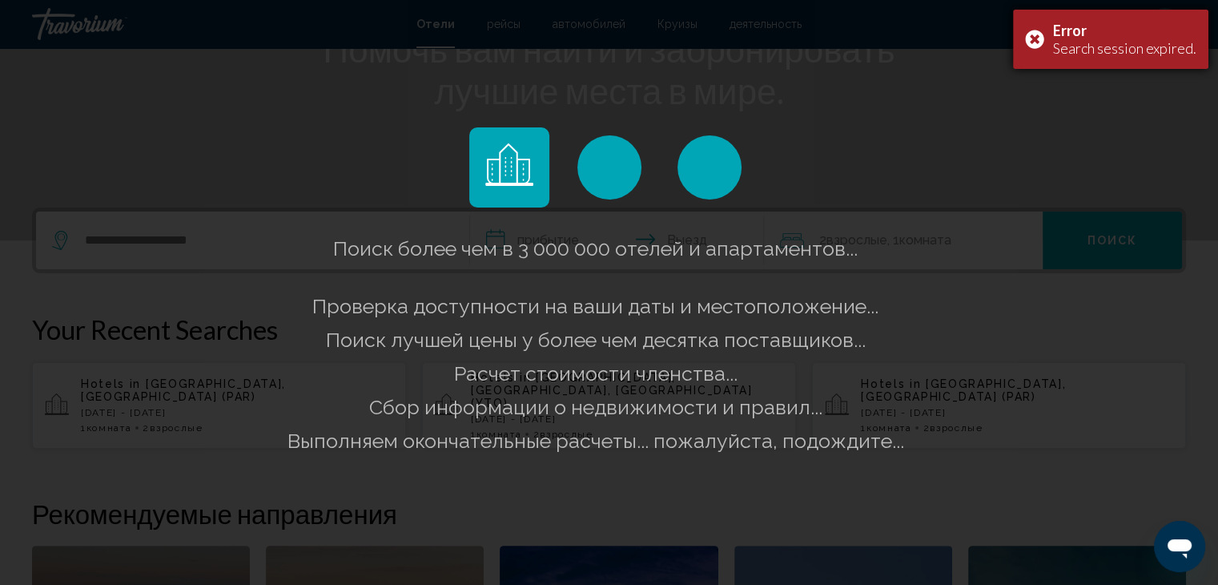
click at [1040, 39] on div "Error Search session expired." at bounding box center [1110, 39] width 195 height 59
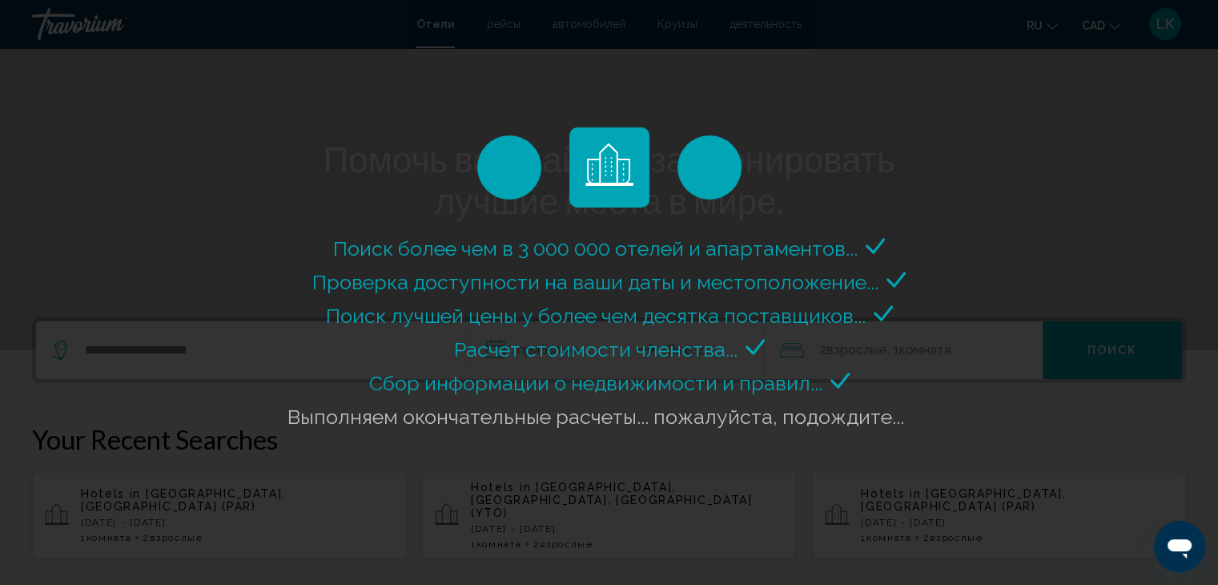
scroll to position [0, 0]
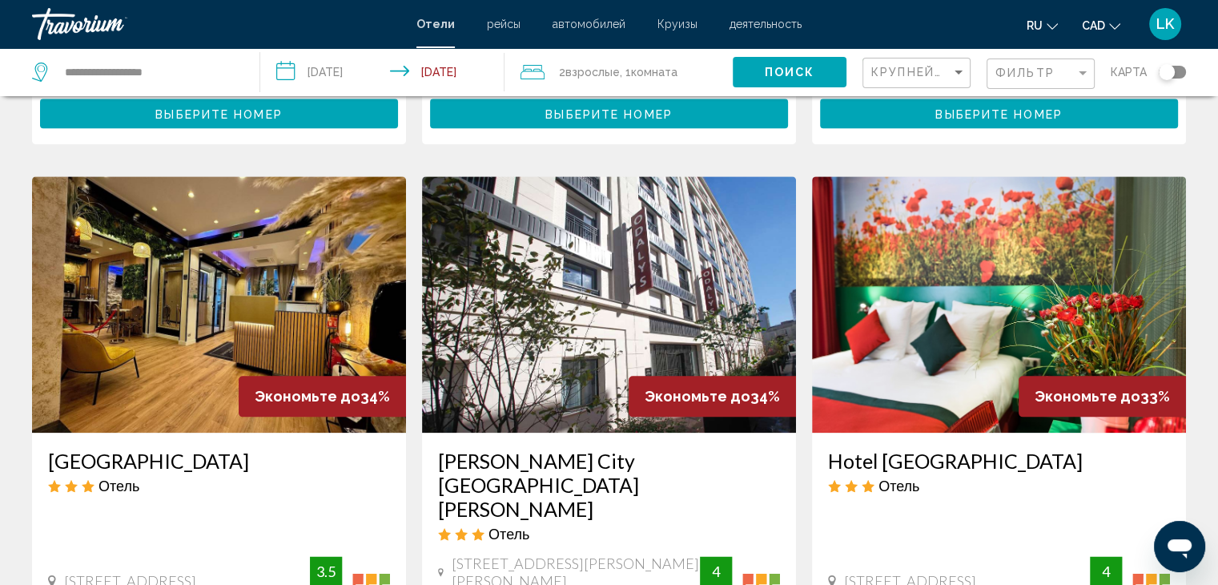
scroll to position [1682, 0]
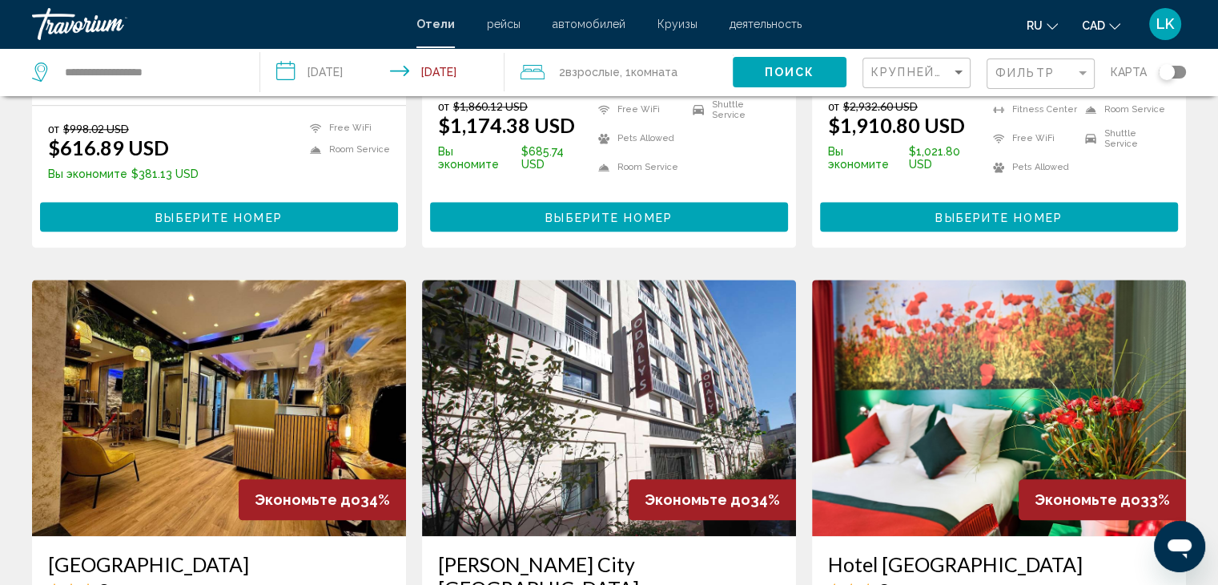
click at [272, 416] on img "Main content" at bounding box center [219, 408] width 374 height 256
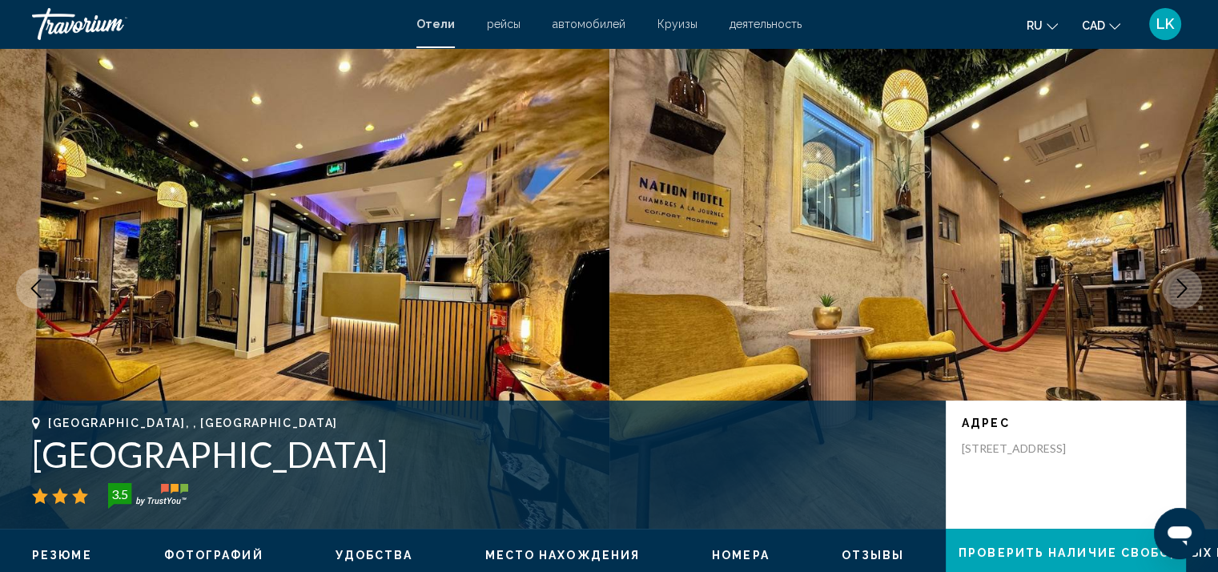
click at [1197, 289] on button "Next image" at bounding box center [1182, 288] width 40 height 40
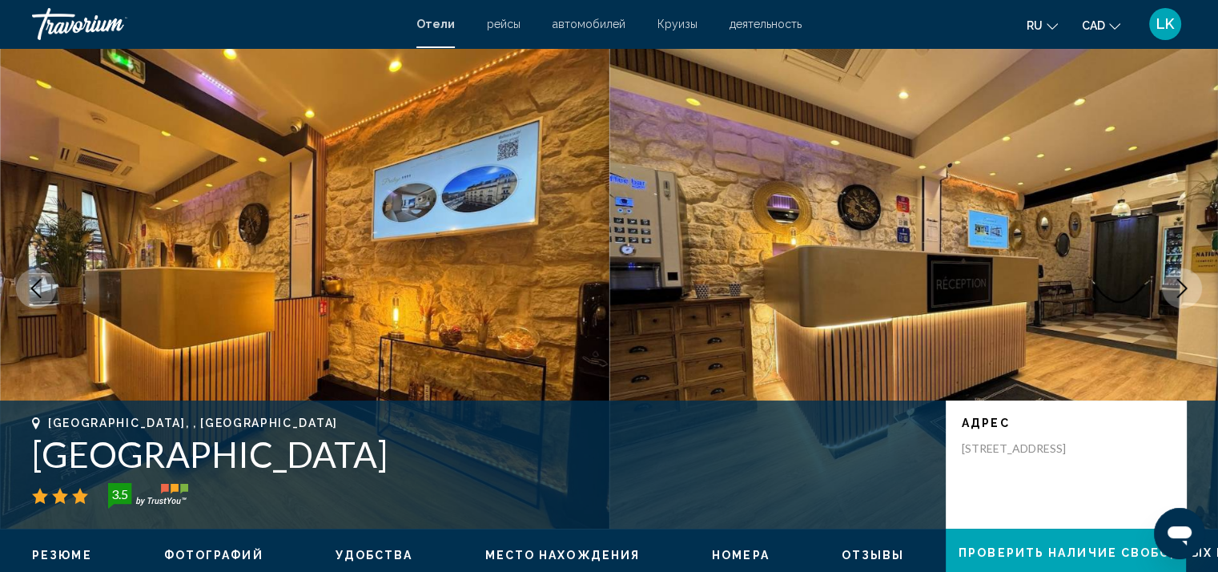
click at [1197, 292] on button "Next image" at bounding box center [1182, 288] width 40 height 40
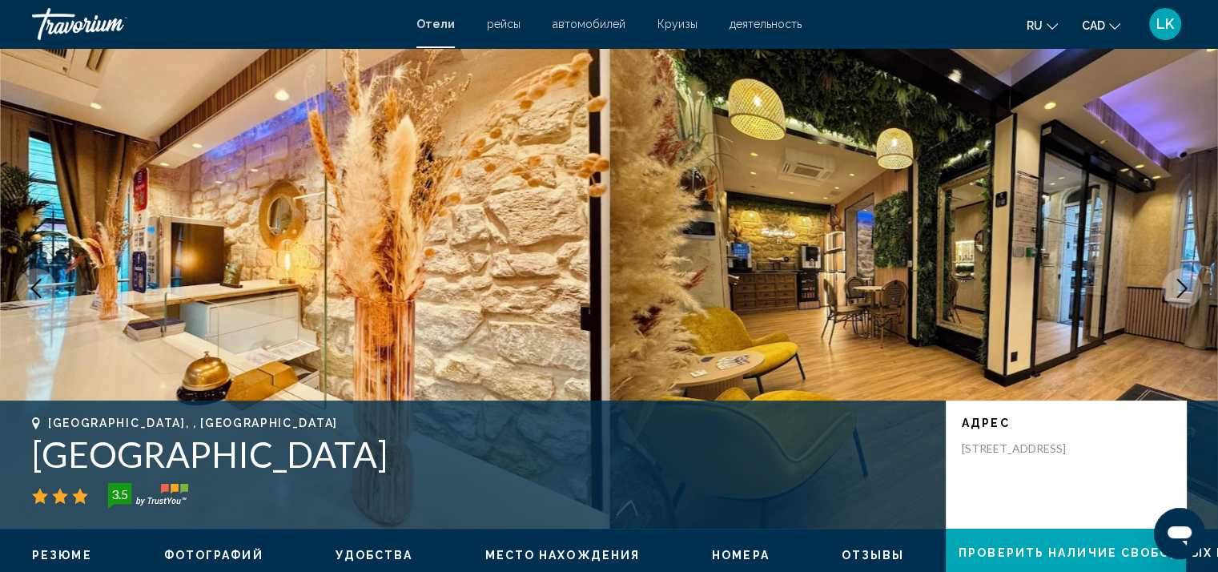
click at [1197, 292] on button "Next image" at bounding box center [1182, 288] width 40 height 40
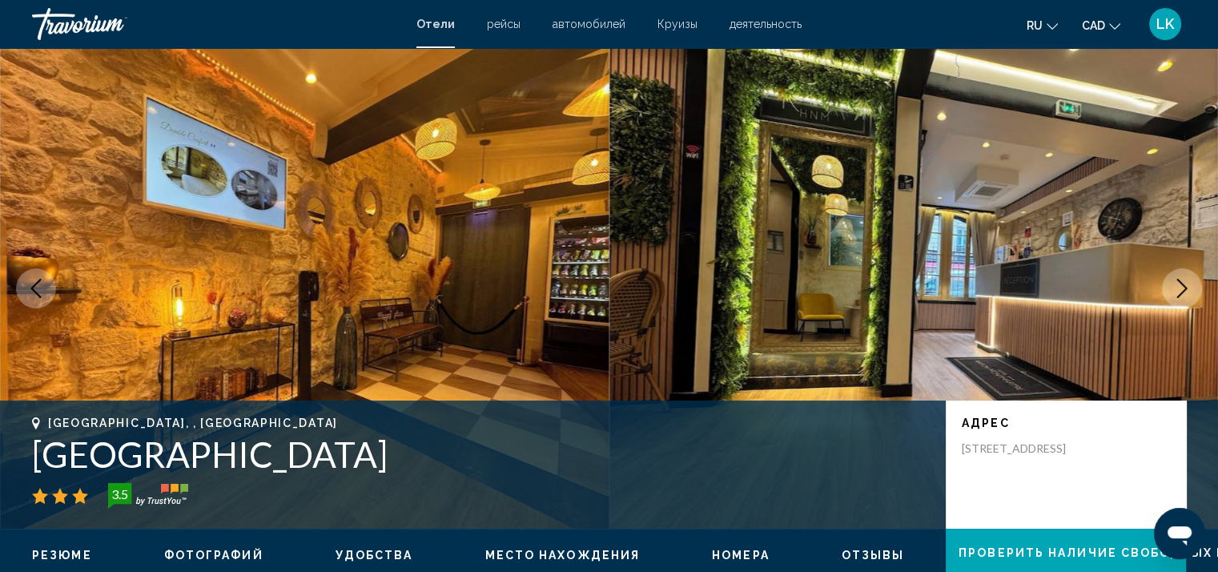
click at [1197, 292] on button "Next image" at bounding box center [1182, 288] width 40 height 40
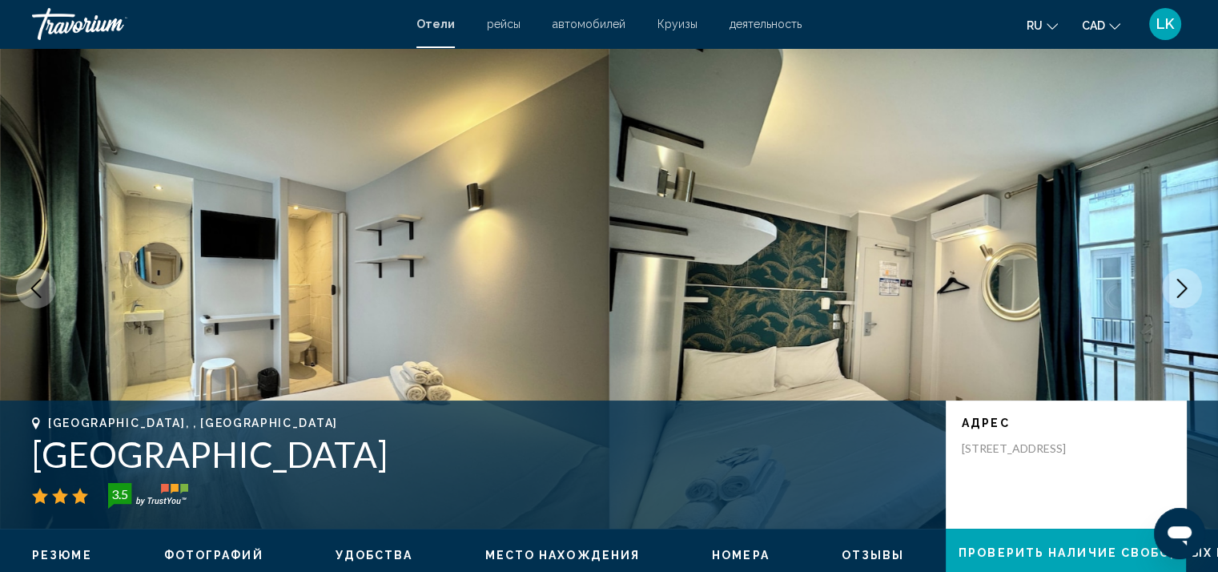
click at [1197, 292] on button "Next image" at bounding box center [1182, 288] width 40 height 40
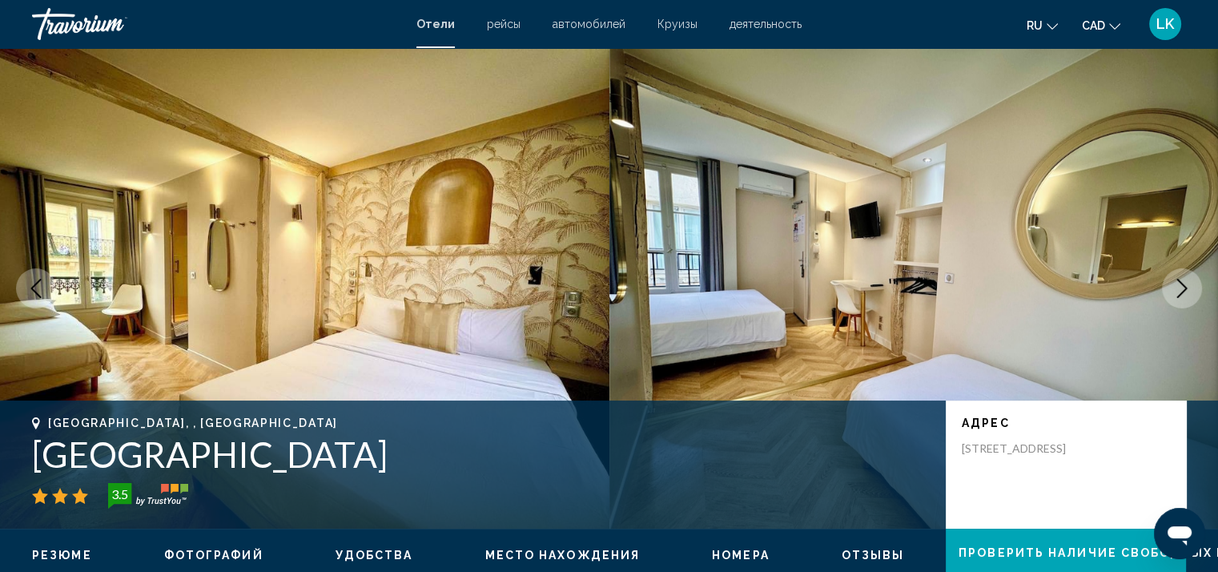
click at [1189, 296] on icon "Next image" at bounding box center [1182, 288] width 19 height 19
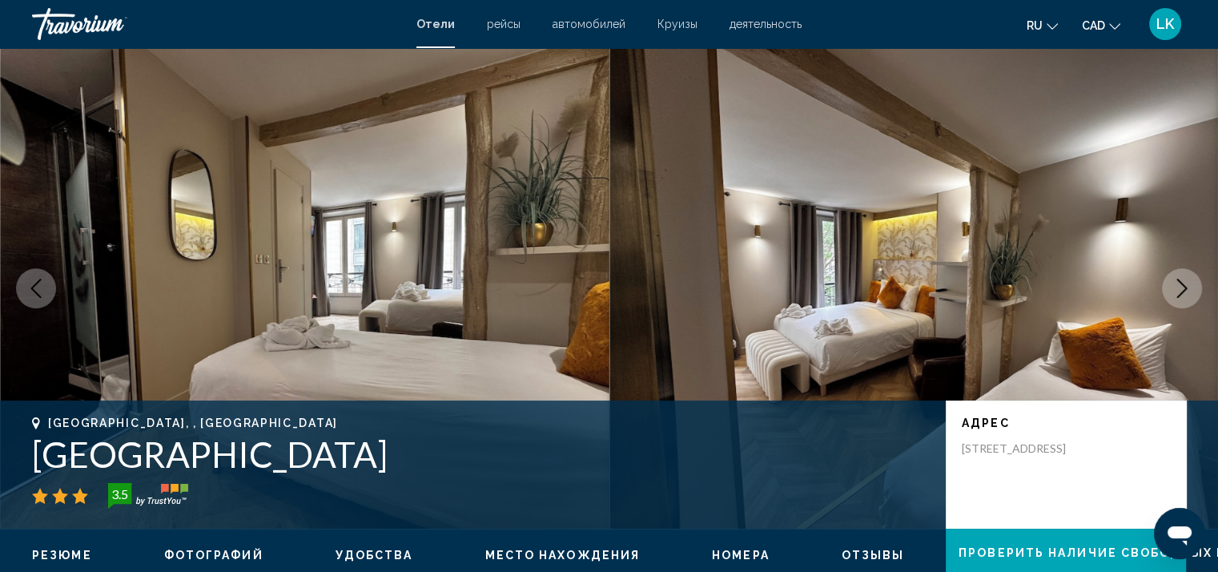
click at [1189, 296] on icon "Next image" at bounding box center [1182, 288] width 19 height 19
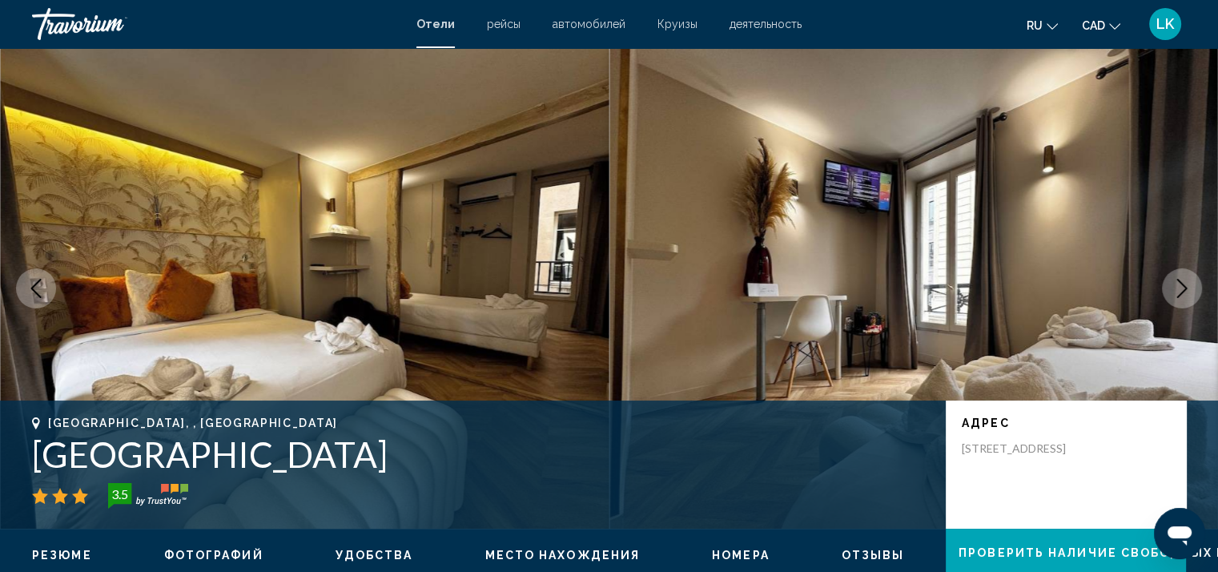
click at [1189, 296] on icon "Next image" at bounding box center [1182, 288] width 19 height 19
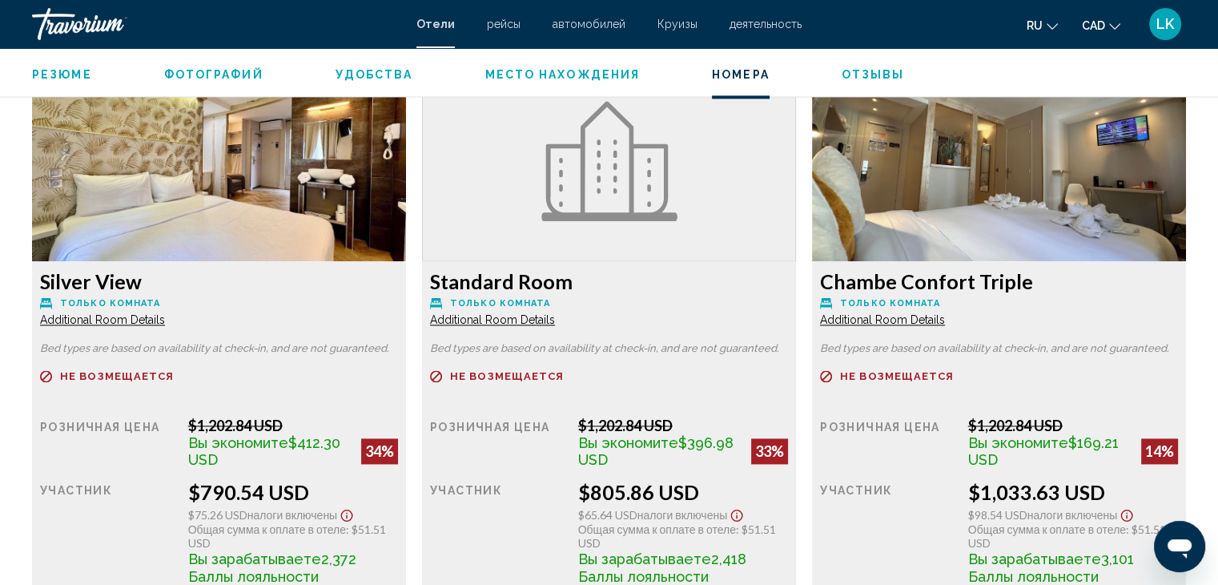
scroll to position [2243, 0]
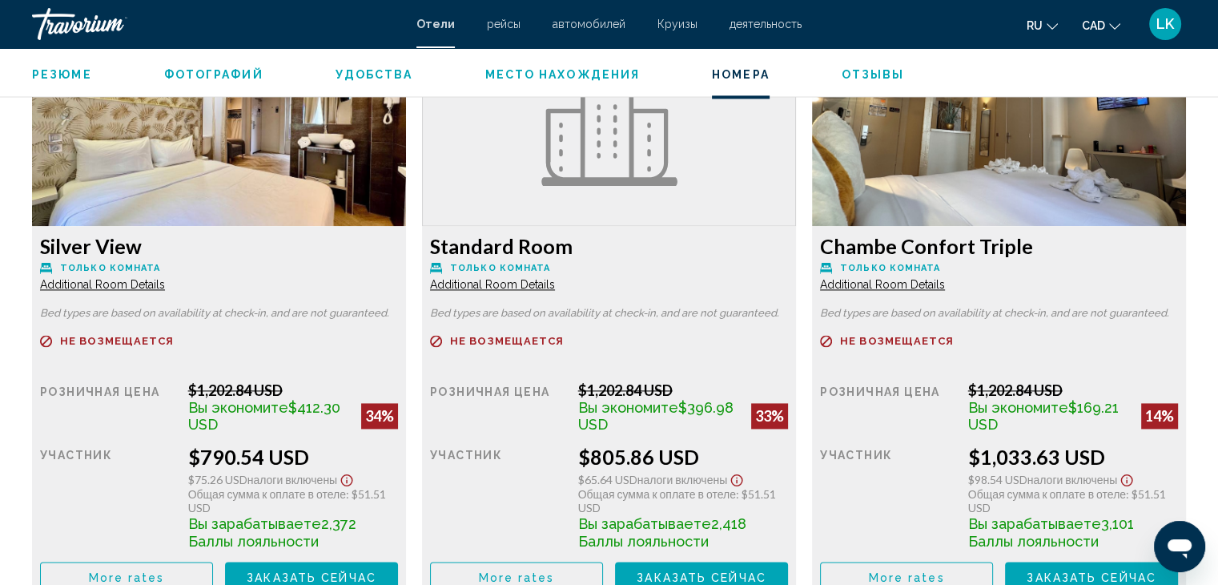
click at [1116, 24] on icon "Change currency" at bounding box center [1114, 26] width 11 height 11
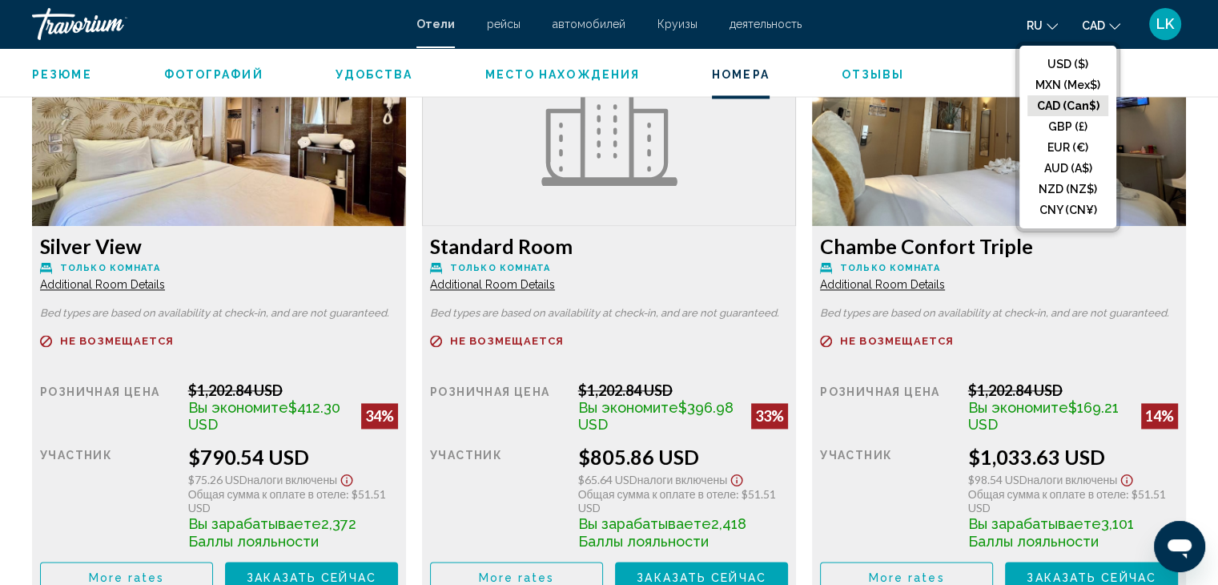
click at [1072, 108] on button "CAD (Can$)" at bounding box center [1068, 105] width 81 height 21
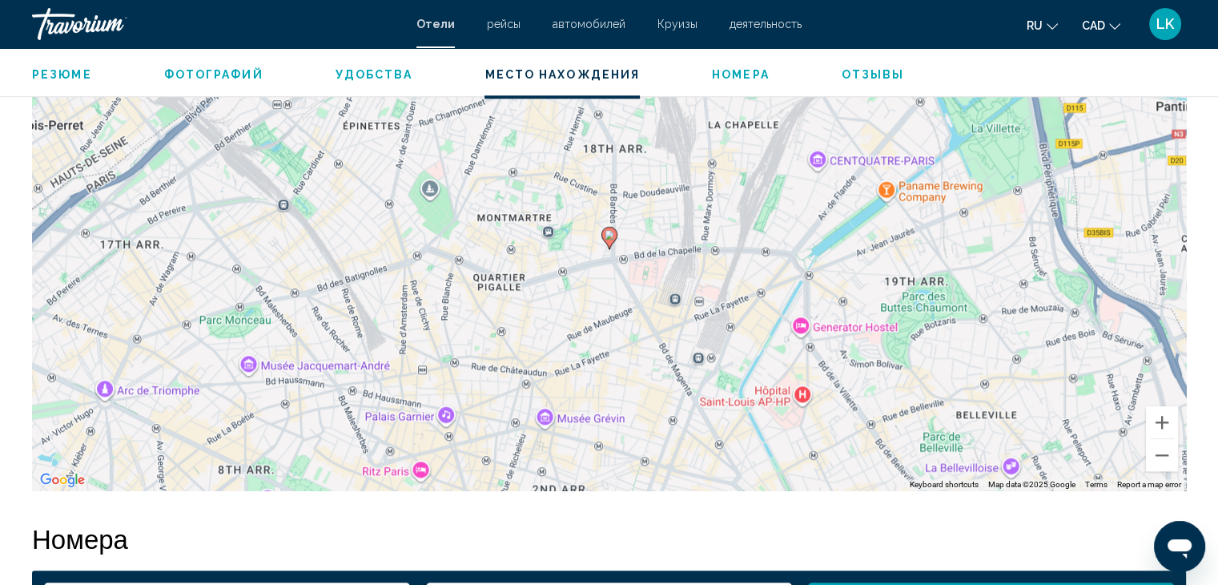
scroll to position [1121, 0]
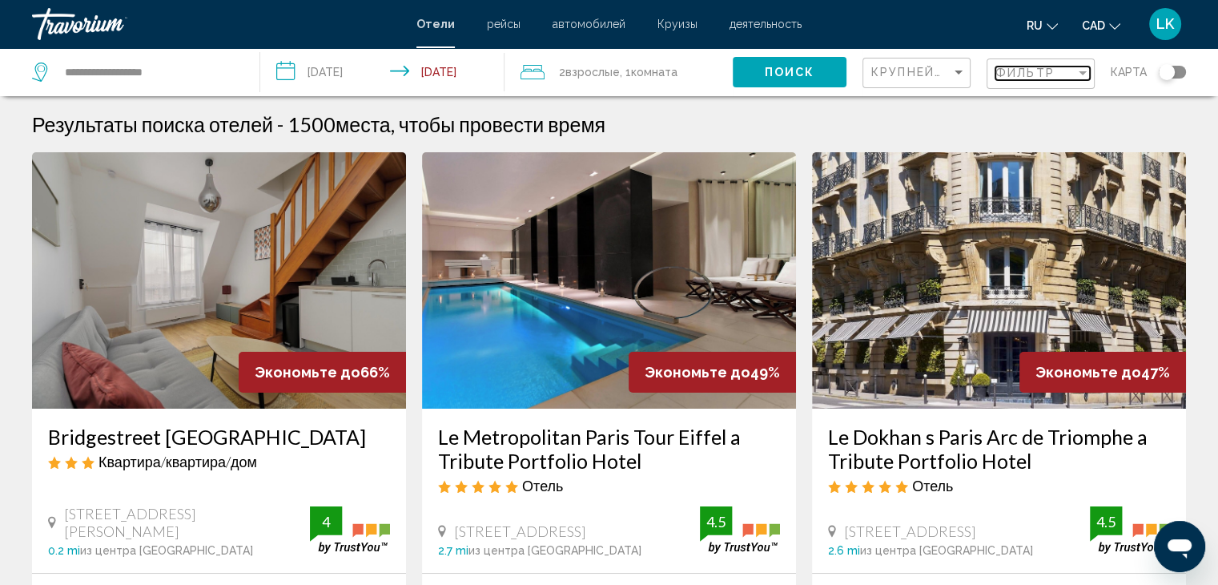
click at [1028, 77] on span "Фильтр" at bounding box center [1025, 72] width 59 height 13
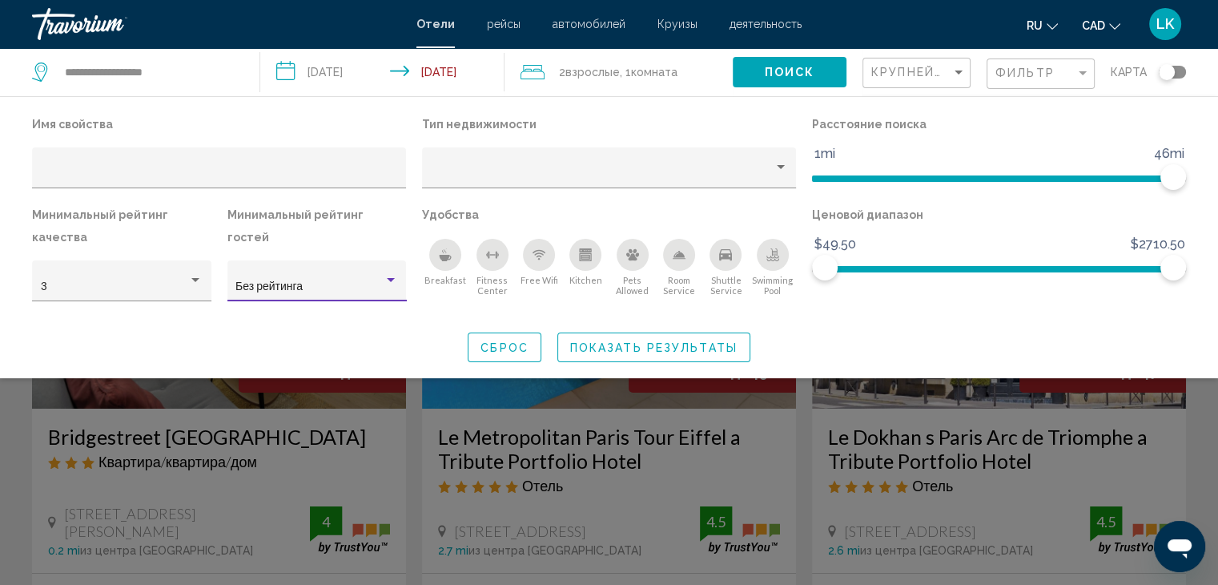
click at [396, 274] on div "Hotel Filters" at bounding box center [391, 280] width 14 height 13
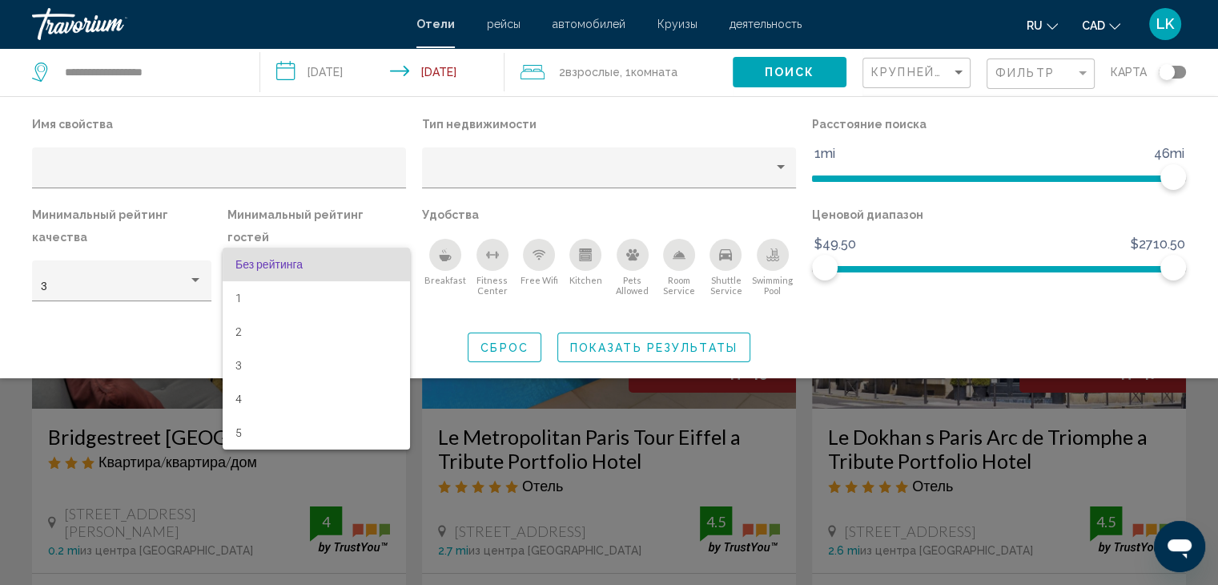
click at [195, 277] on div at bounding box center [609, 292] width 1218 height 585
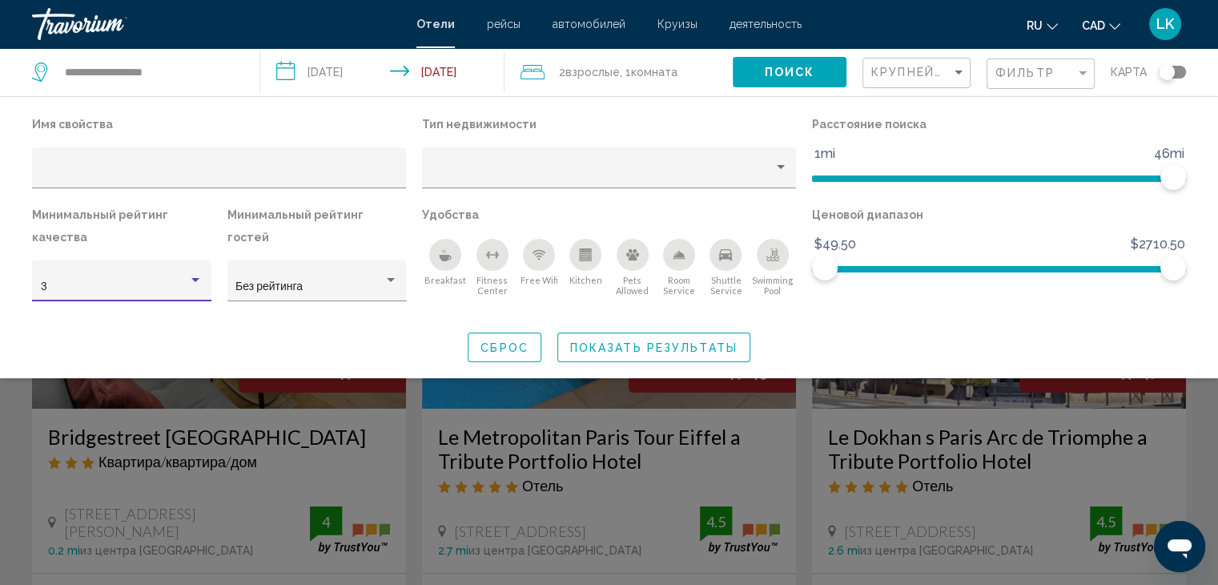
click at [195, 277] on div "Hotel Filters" at bounding box center [195, 280] width 14 height 13
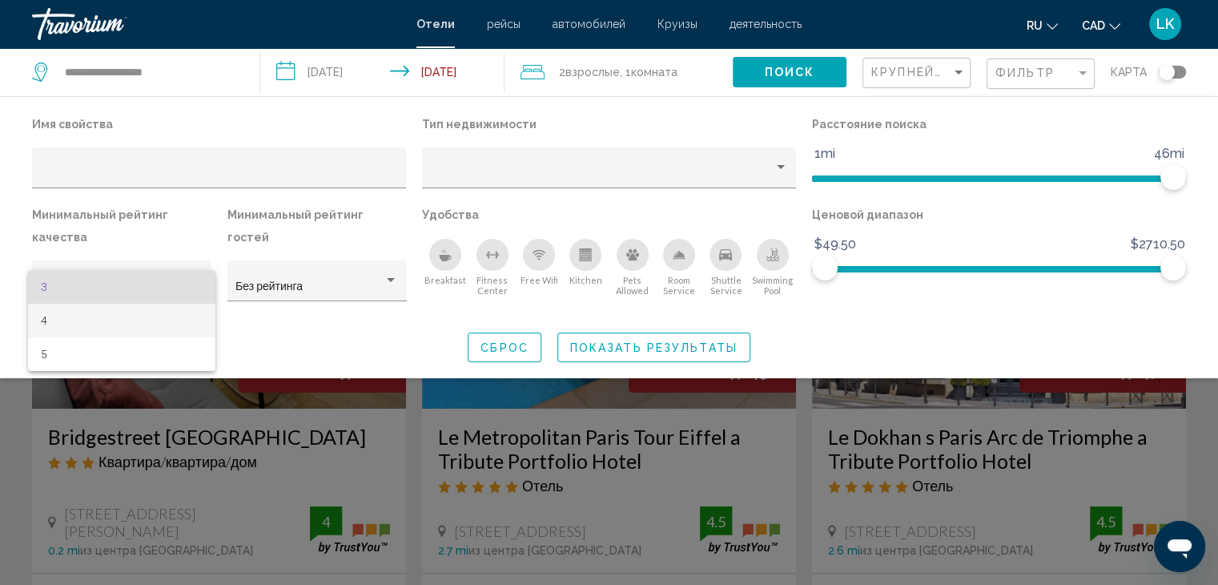
click at [70, 320] on span "4" at bounding box center [122, 321] width 162 height 34
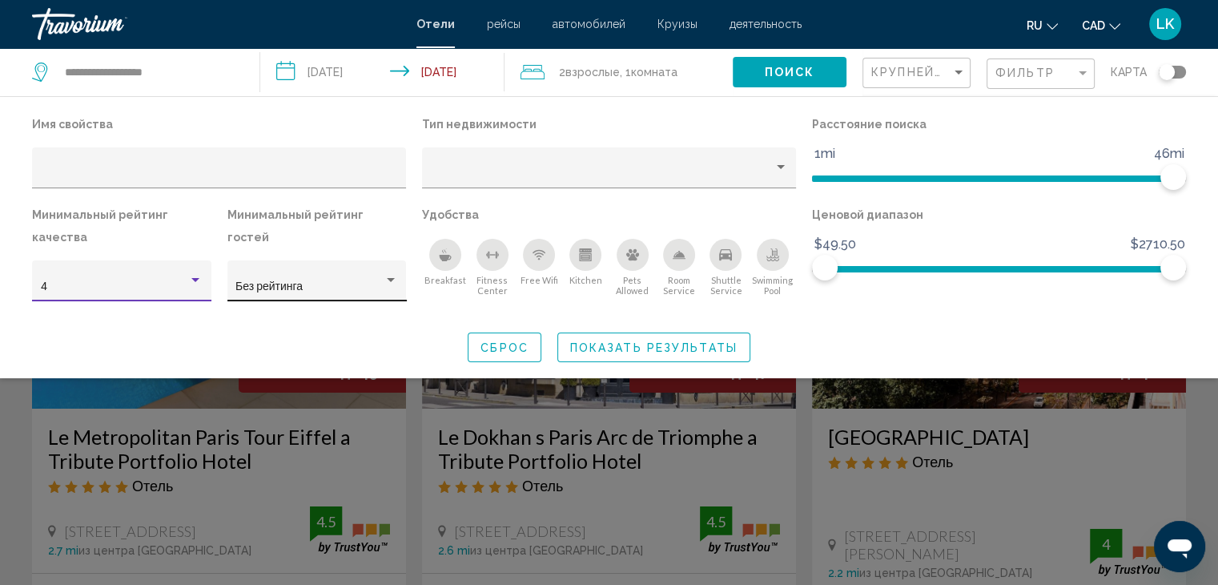
click at [385, 274] on div "Hotel Filters" at bounding box center [391, 280] width 14 height 13
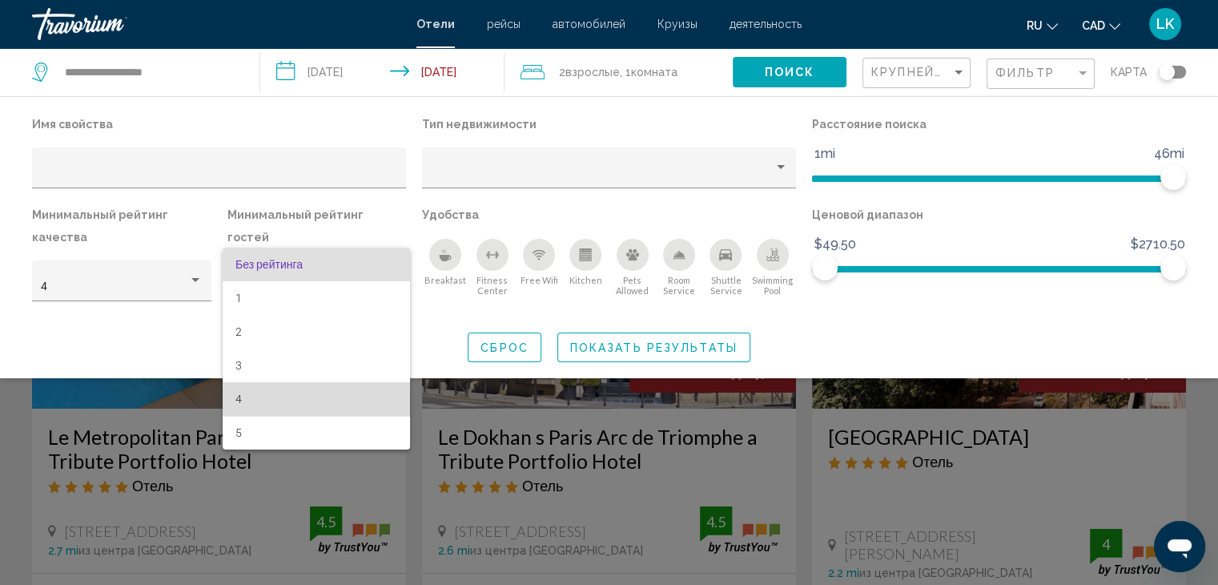
click at [241, 401] on span "4" at bounding box center [316, 399] width 162 height 34
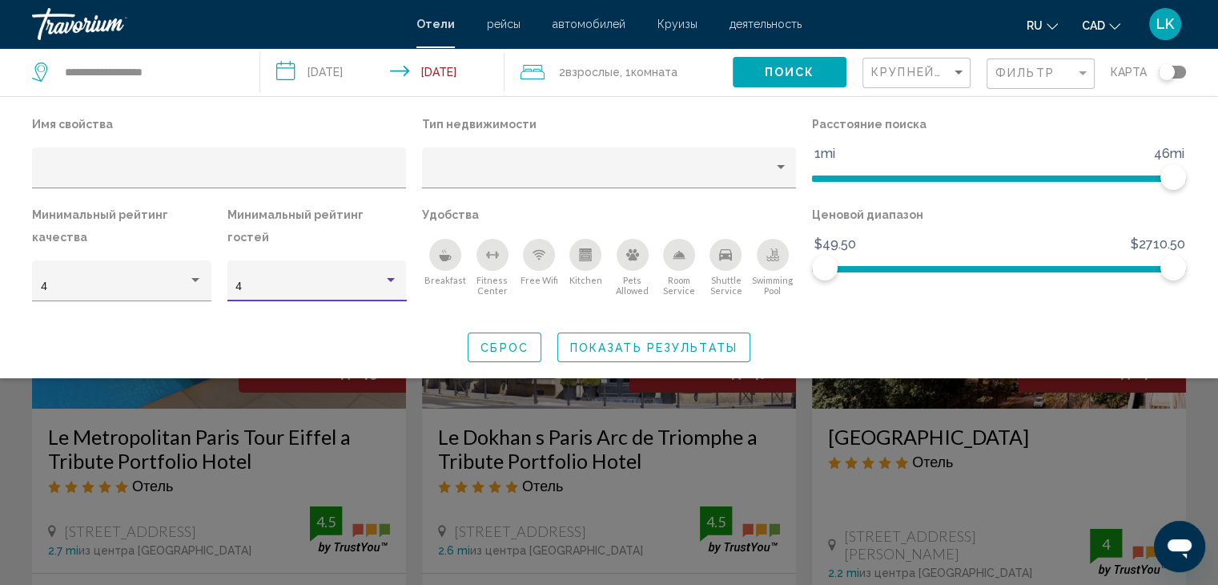
click at [449, 251] on icon "Breakfast" at bounding box center [445, 254] width 13 height 13
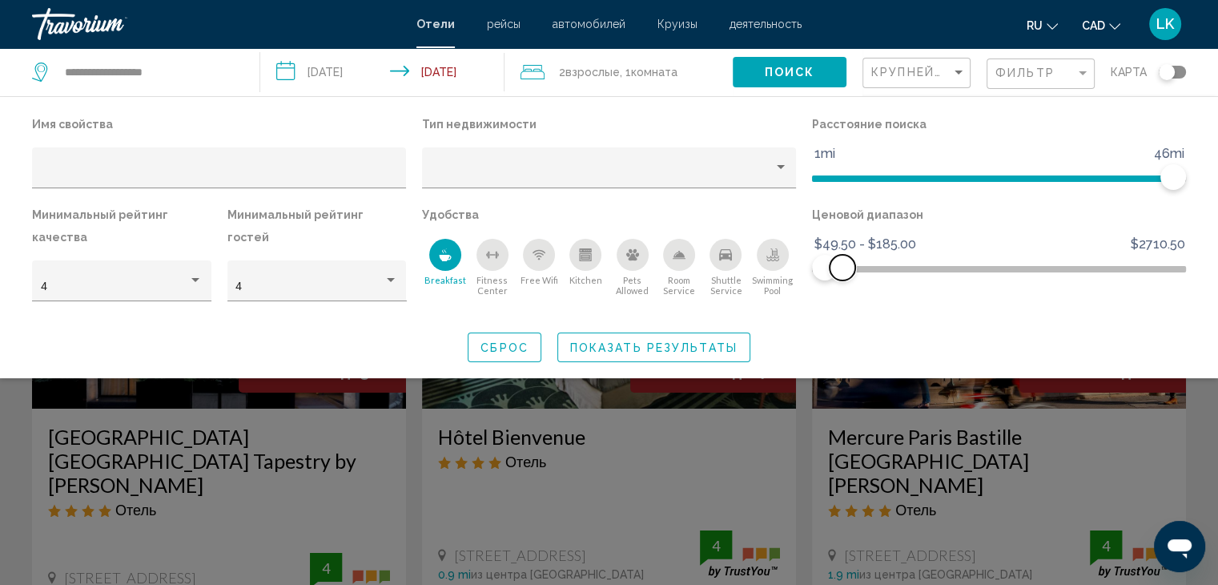
drag, startPoint x: 1173, startPoint y: 266, endPoint x: 843, endPoint y: 284, distance: 331.3
click at [843, 284] on div "Ценовой диапазон $49.50 $2710.50 $49.50 $185.00 $49.50 - $185.00" at bounding box center [999, 259] width 390 height 113
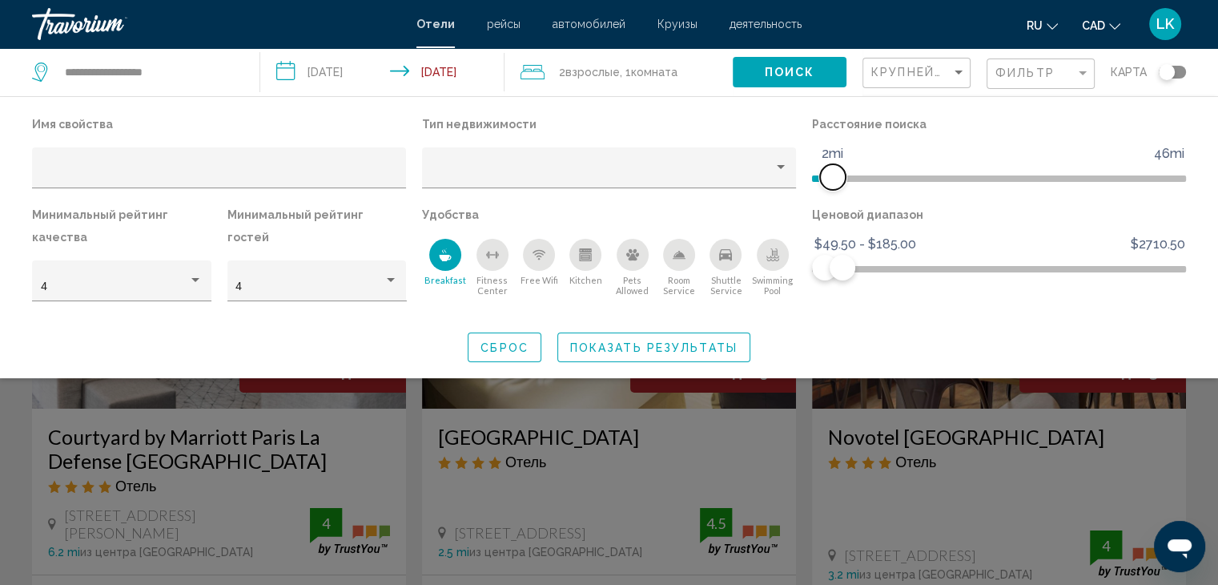
drag, startPoint x: 1179, startPoint y: 179, endPoint x: 836, endPoint y: 203, distance: 343.7
click at [836, 203] on div "Расстояние поиска 1mi 46mi 2mi" at bounding box center [999, 158] width 390 height 91
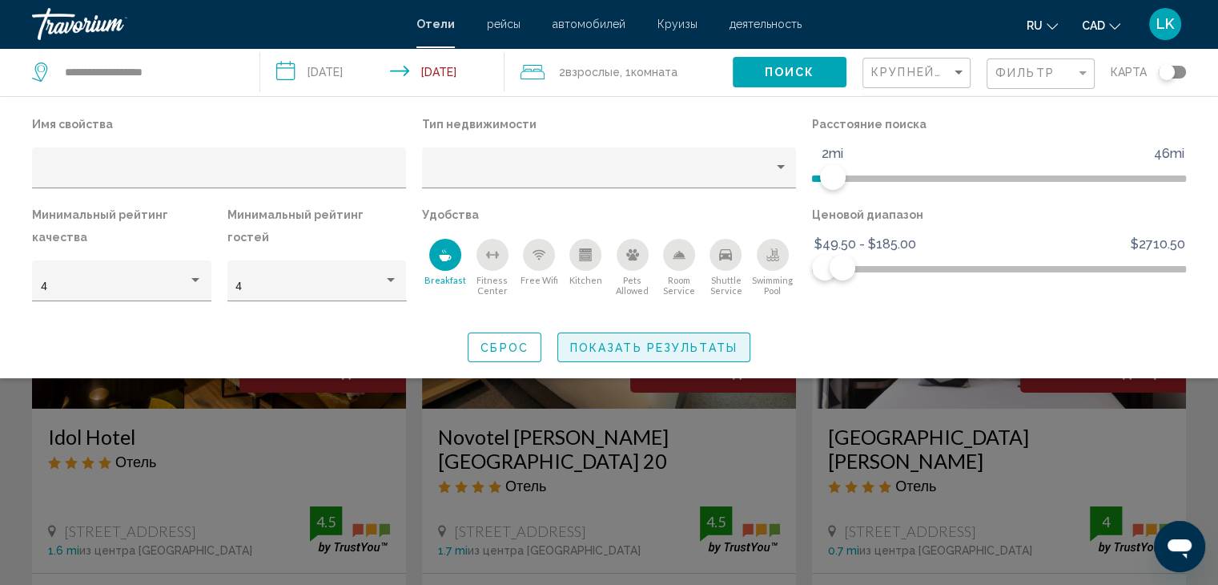
click at [671, 349] on span "Показать результаты" at bounding box center [653, 347] width 167 height 13
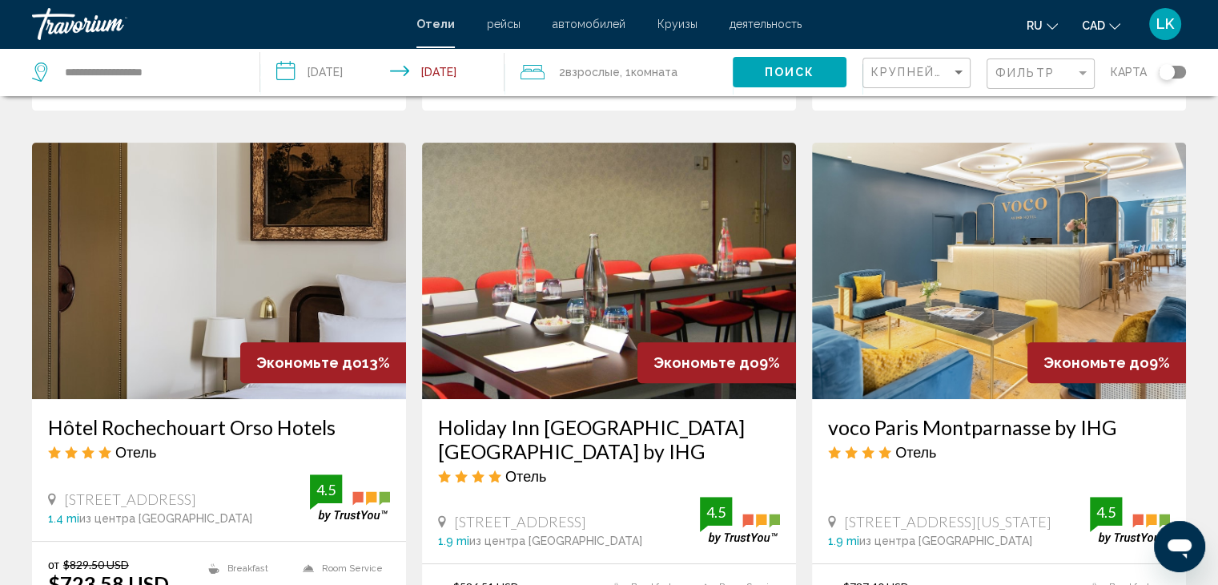
scroll to position [561, 0]
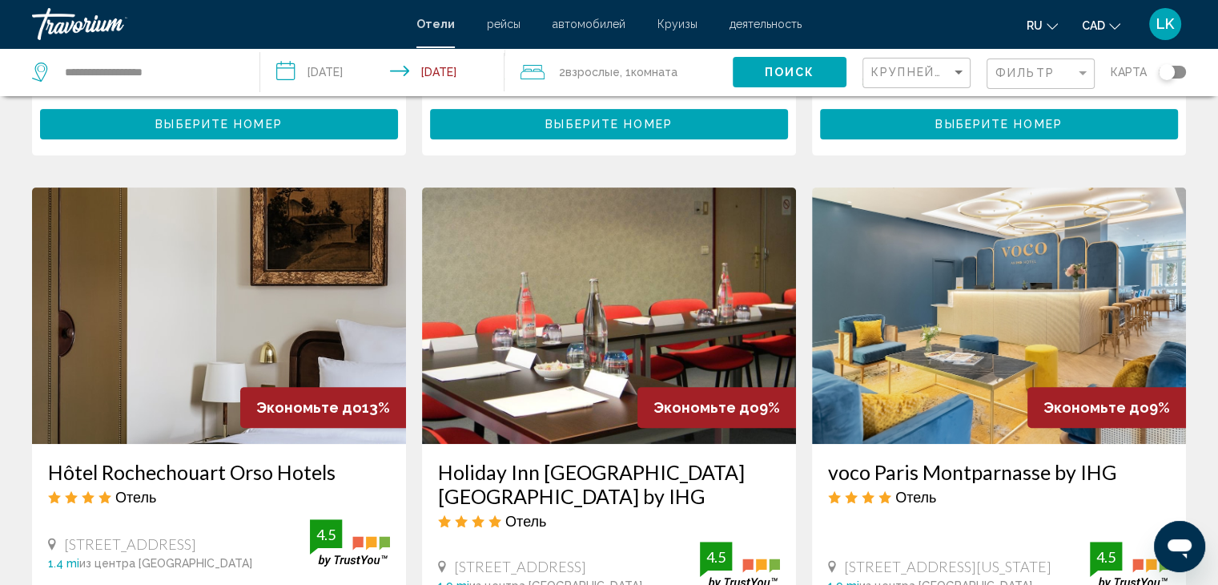
click at [613, 364] on img "Main content" at bounding box center [609, 315] width 374 height 256
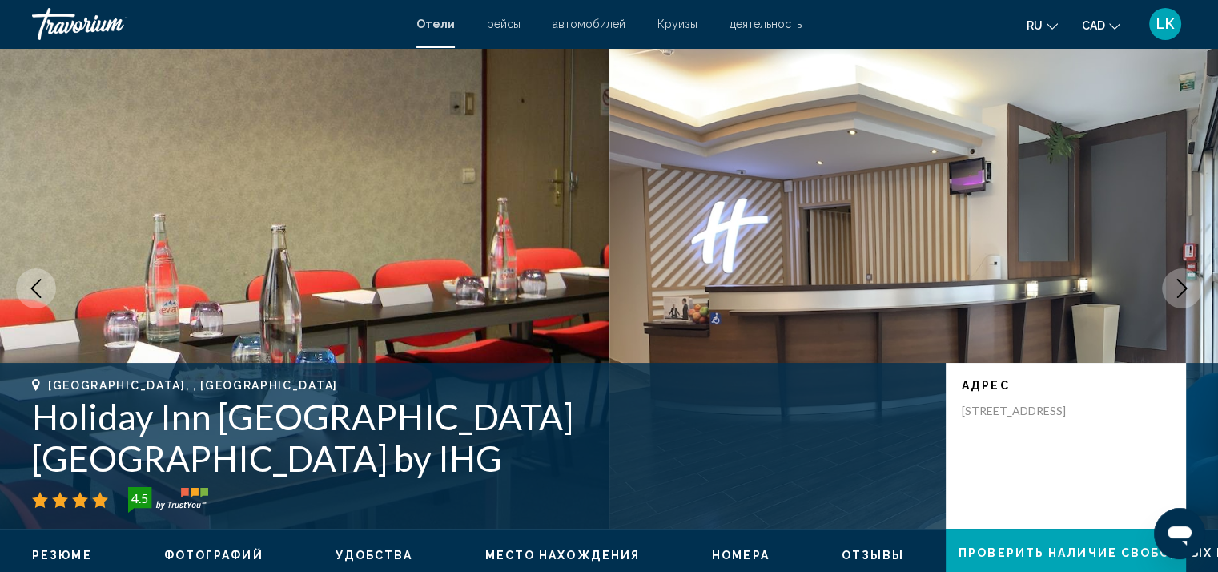
click at [1182, 291] on icon "Next image" at bounding box center [1182, 288] width 19 height 19
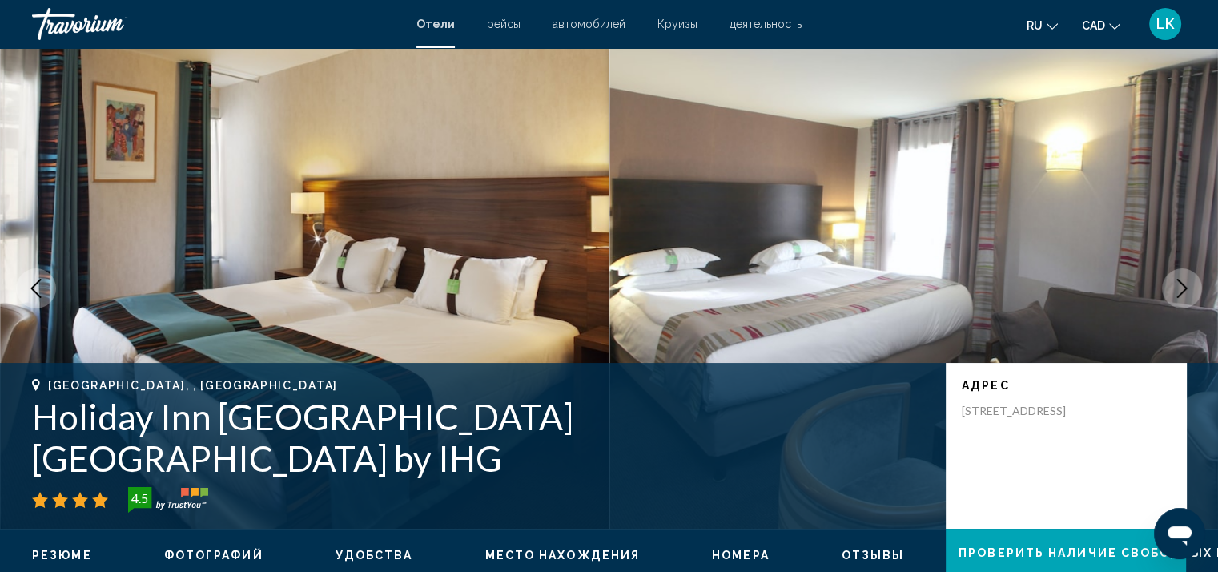
click at [1182, 291] on icon "Next image" at bounding box center [1182, 288] width 19 height 19
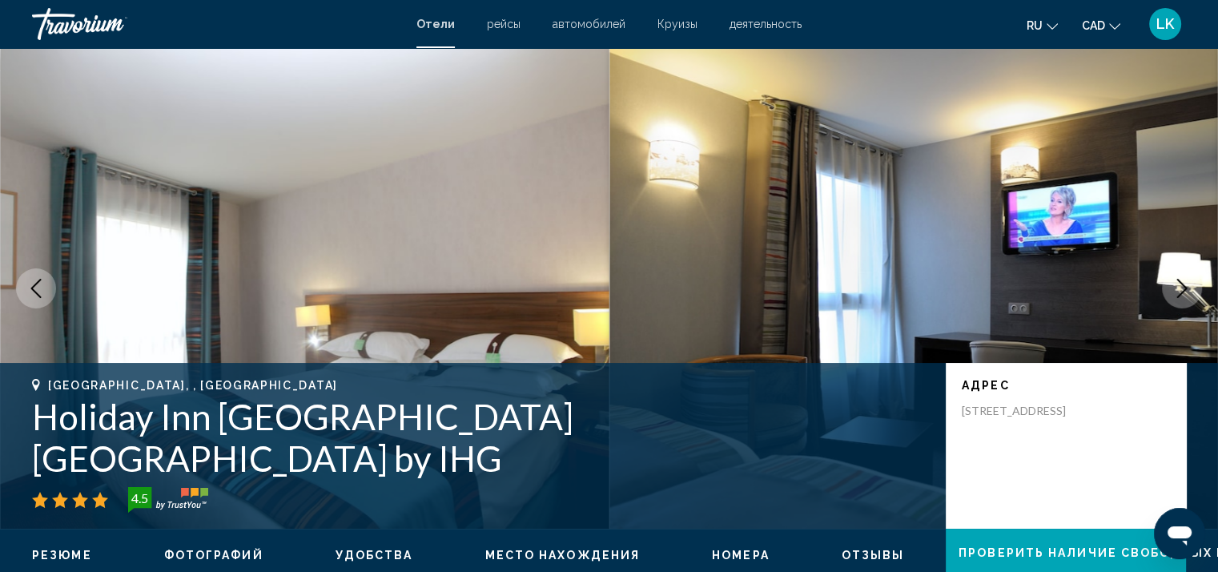
click at [1182, 291] on icon "Next image" at bounding box center [1182, 288] width 19 height 19
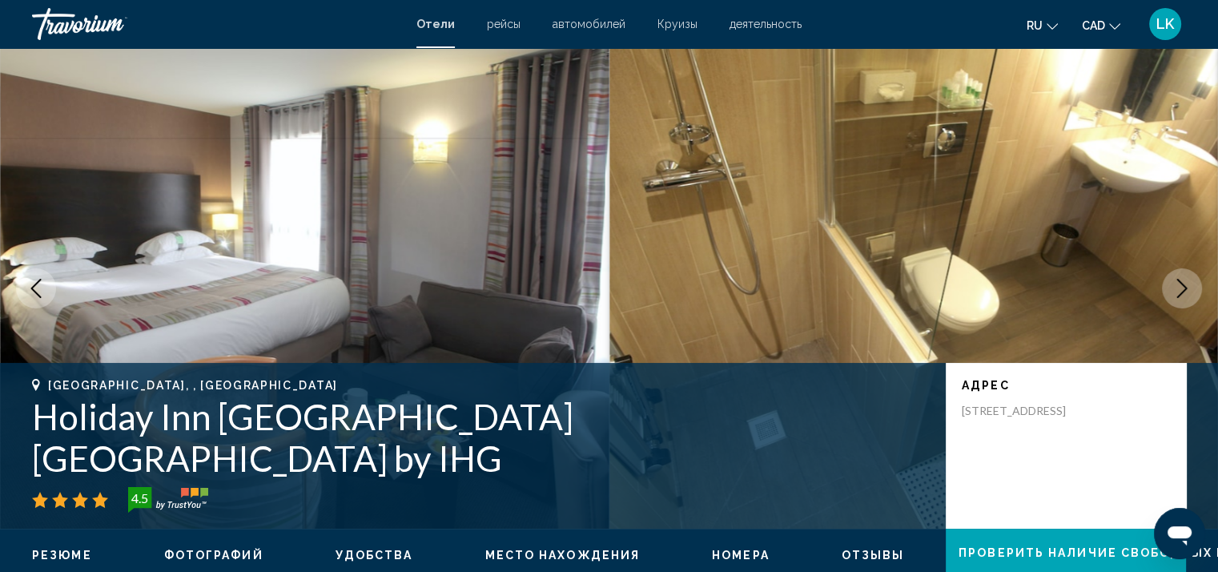
click at [1181, 292] on icon "Next image" at bounding box center [1182, 288] width 10 height 19
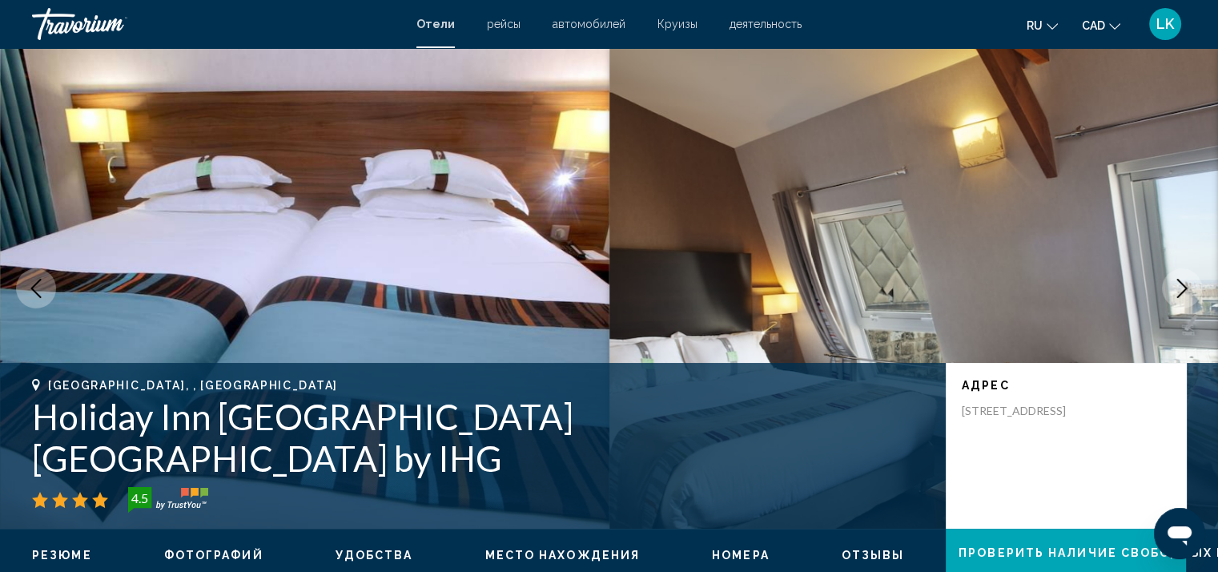
click at [1181, 292] on icon "Next image" at bounding box center [1182, 288] width 10 height 19
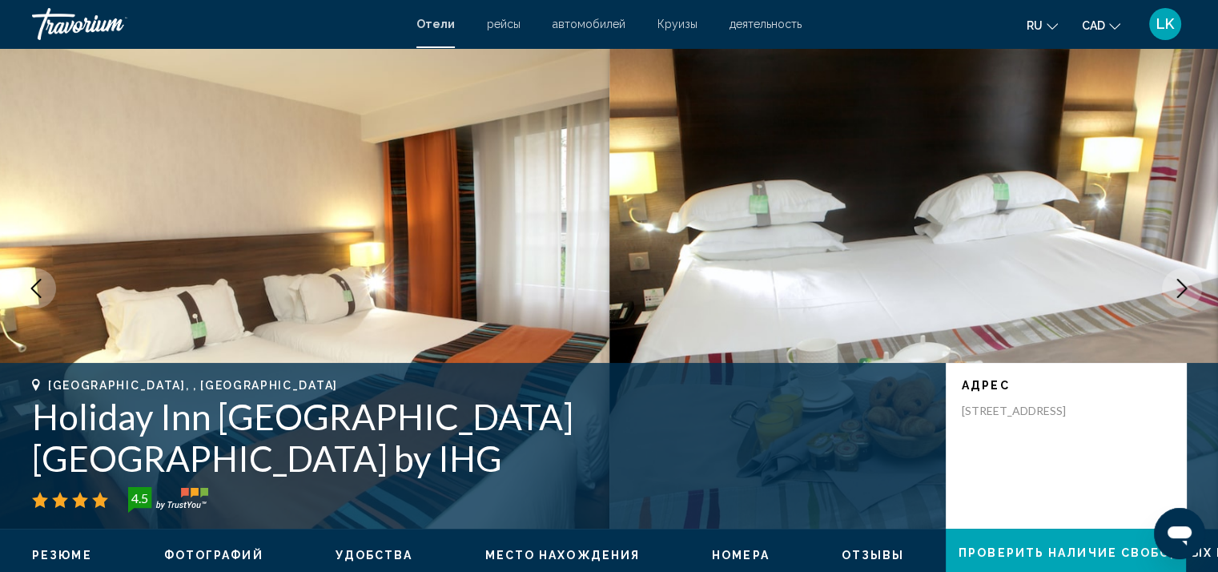
click at [1181, 293] on icon "Next image" at bounding box center [1182, 288] width 10 height 19
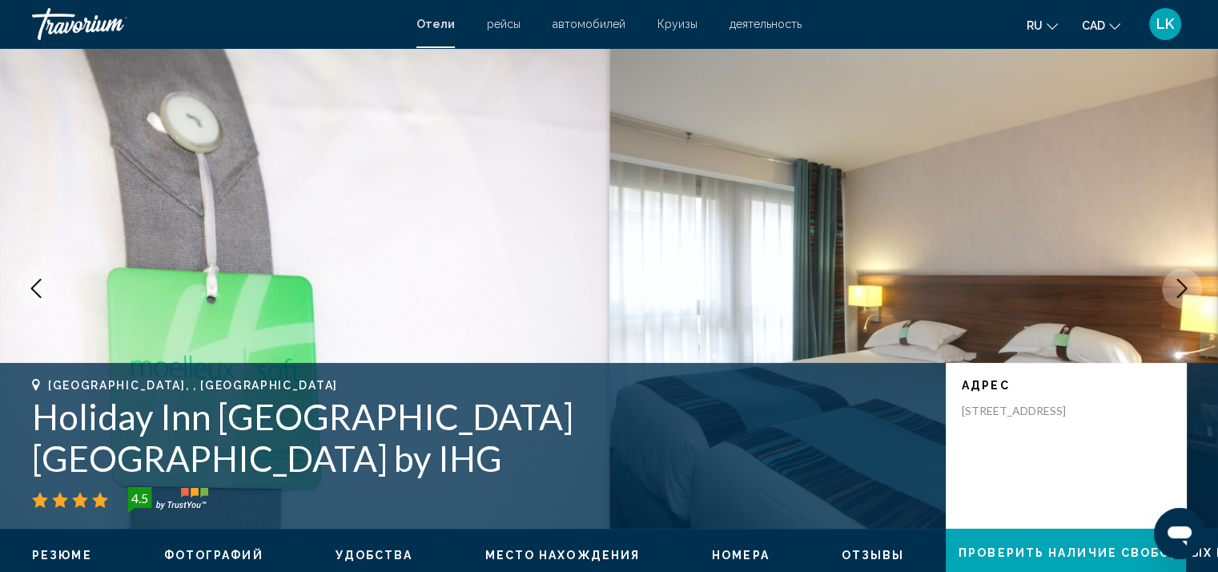
click at [1180, 296] on icon "Next image" at bounding box center [1182, 288] width 10 height 19
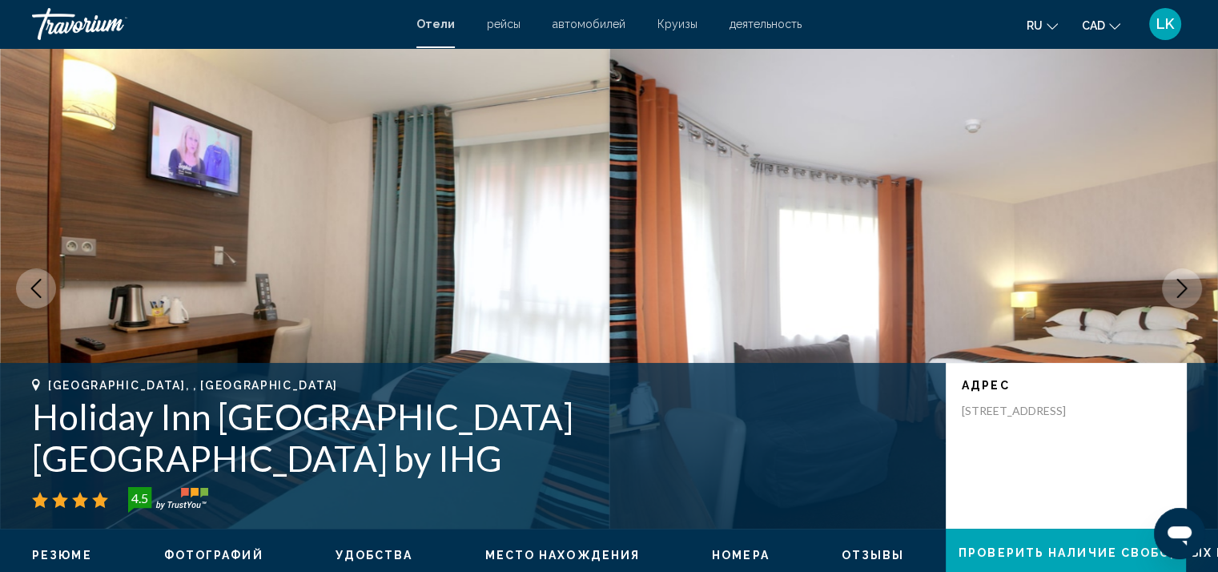
click at [1180, 296] on icon "Next image" at bounding box center [1182, 288] width 10 height 19
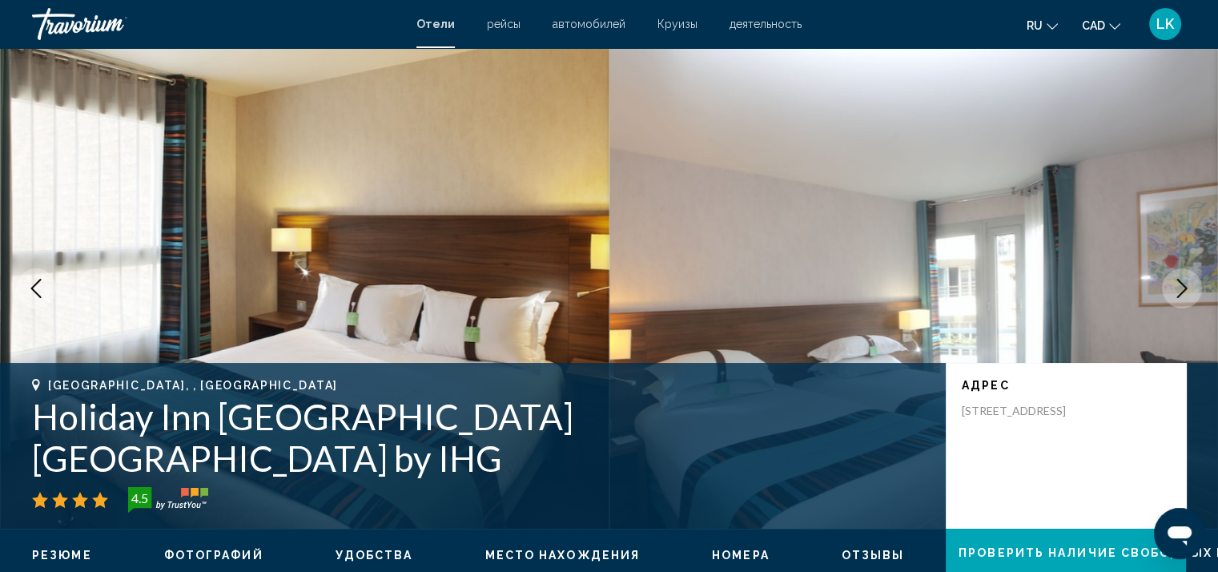
click at [1180, 296] on icon "Next image" at bounding box center [1182, 288] width 10 height 19
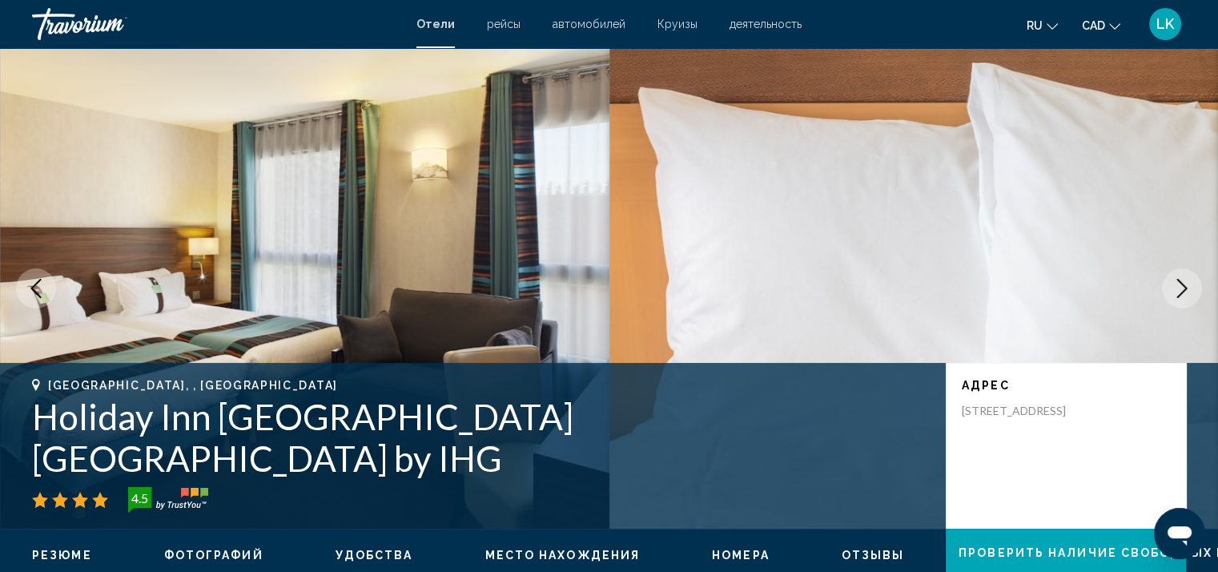
click at [1180, 296] on icon "Next image" at bounding box center [1182, 288] width 10 height 19
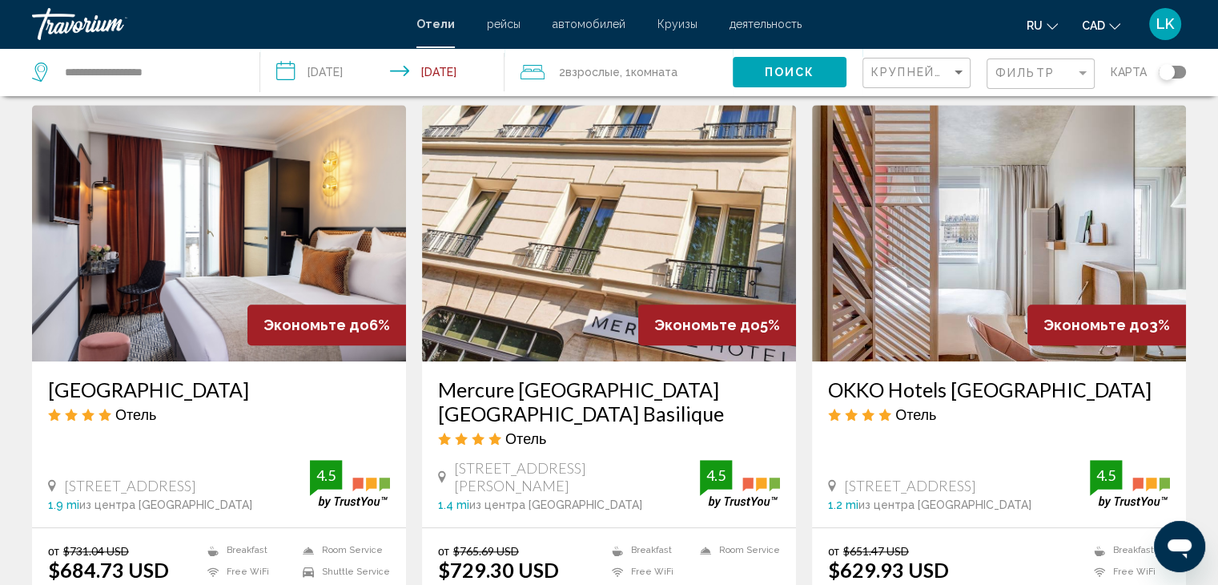
scroll to position [1201, 0]
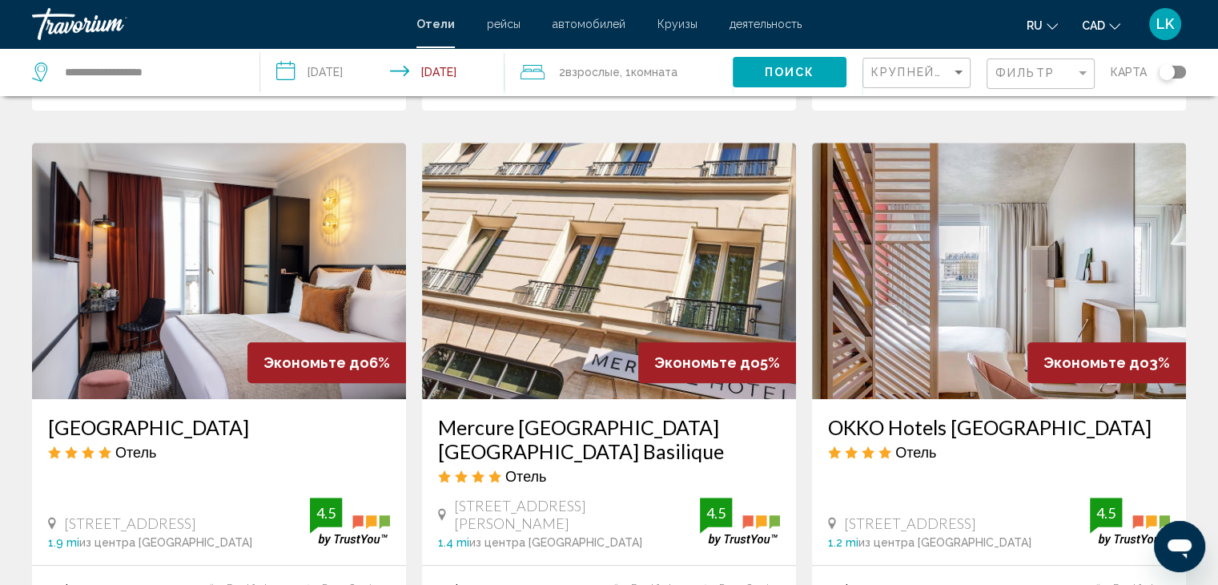
click at [167, 239] on img "Main content" at bounding box center [219, 271] width 374 height 256
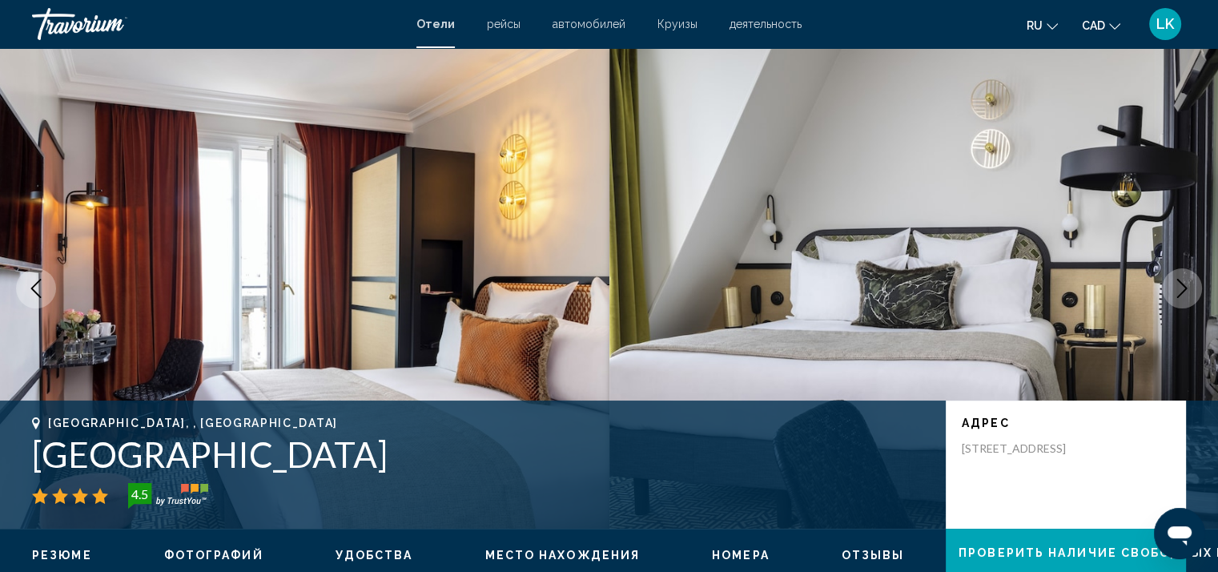
click at [1185, 286] on icon "Next image" at bounding box center [1182, 288] width 19 height 19
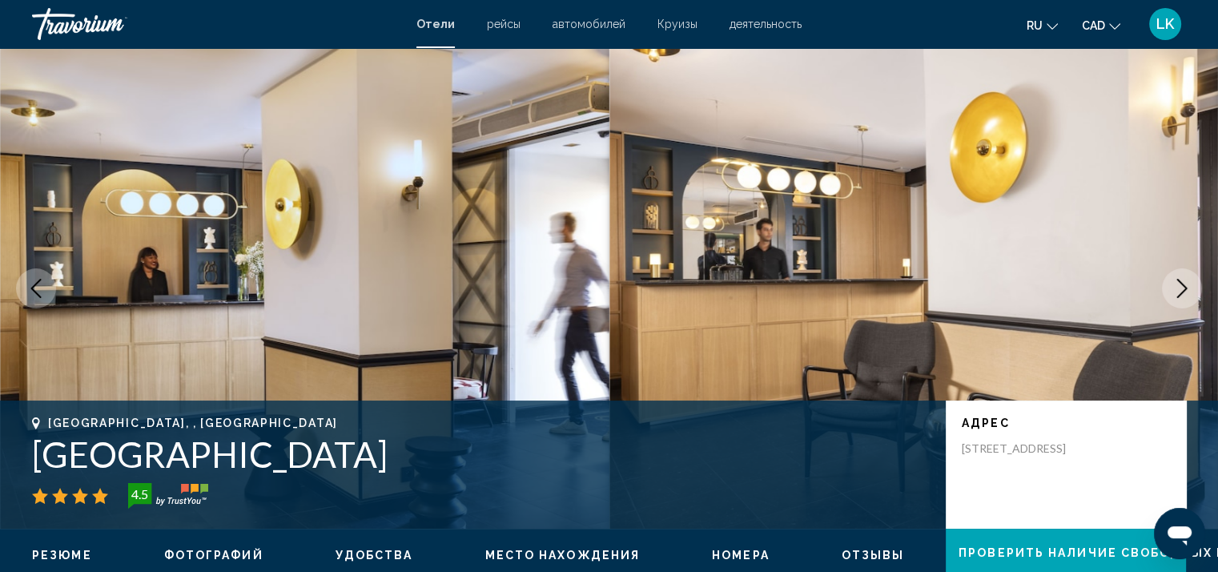
click at [1185, 286] on icon "Next image" at bounding box center [1182, 288] width 19 height 19
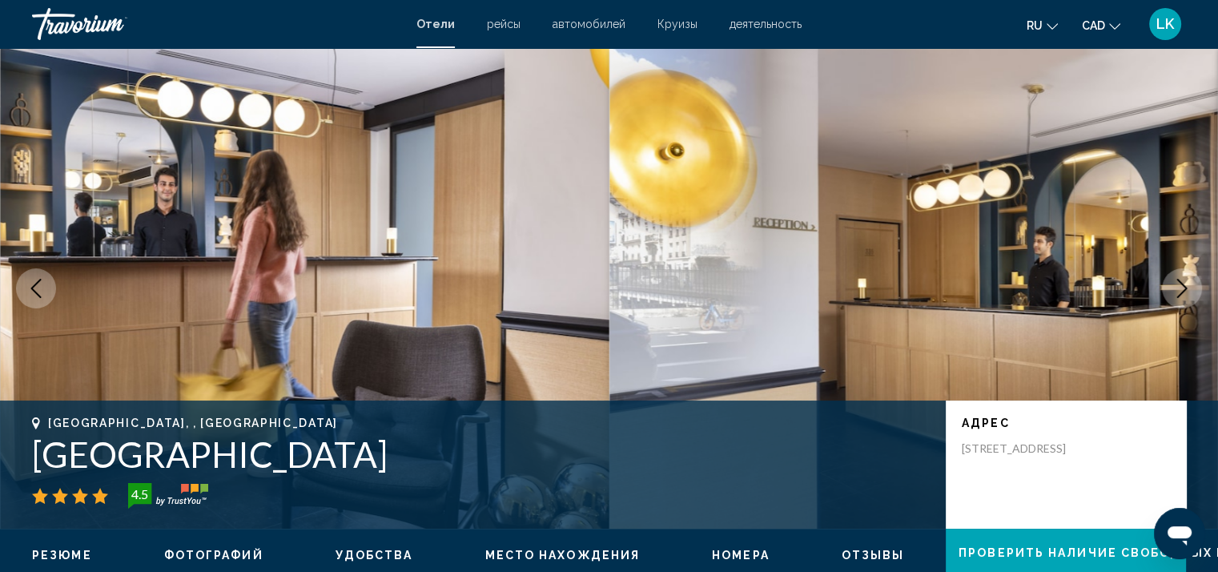
click at [1185, 286] on icon "Next image" at bounding box center [1182, 288] width 19 height 19
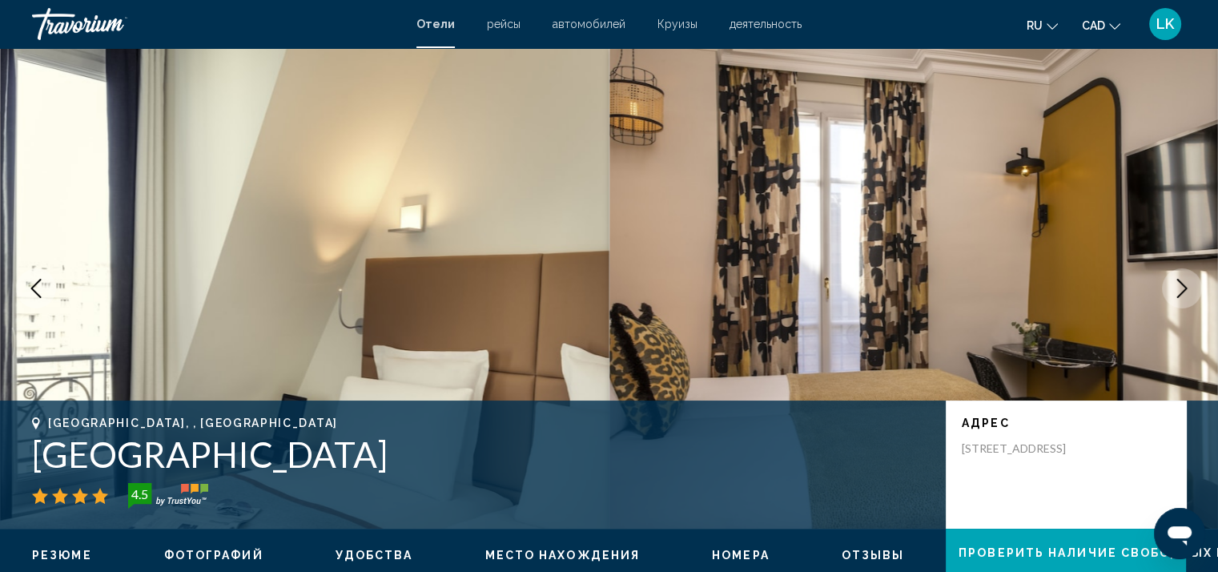
click at [1185, 286] on icon "Next image" at bounding box center [1182, 288] width 19 height 19
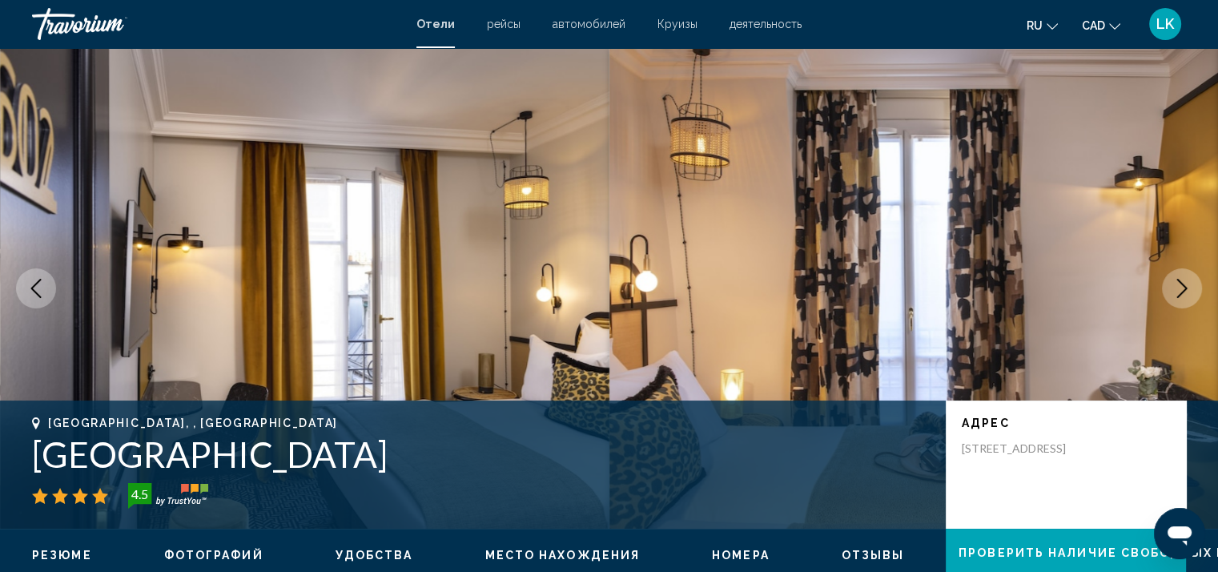
click at [1185, 286] on icon "Next image" at bounding box center [1182, 288] width 10 height 19
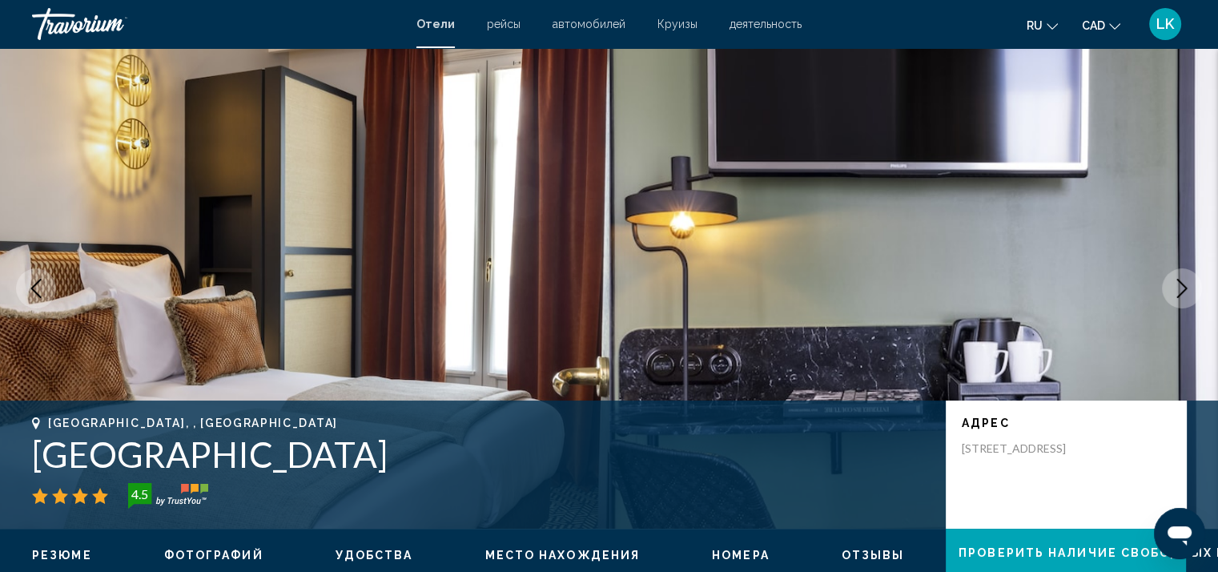
click at [1185, 286] on icon "Next image" at bounding box center [1182, 288] width 10 height 19
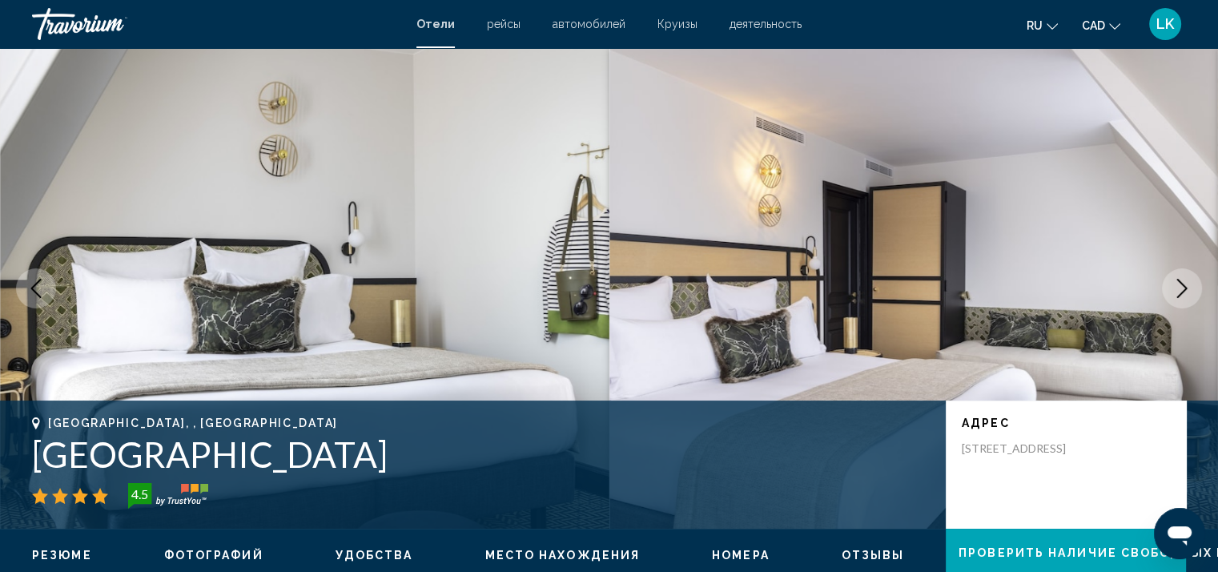
click at [1185, 286] on icon "Next image" at bounding box center [1182, 288] width 10 height 19
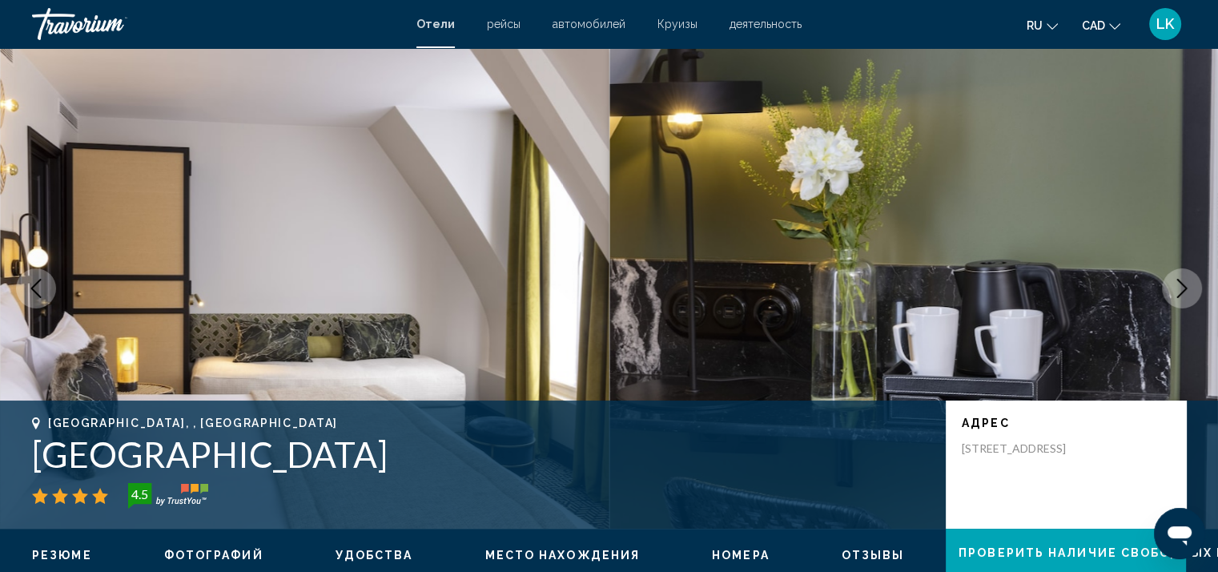
click at [1185, 286] on icon "Next image" at bounding box center [1182, 288] width 10 height 19
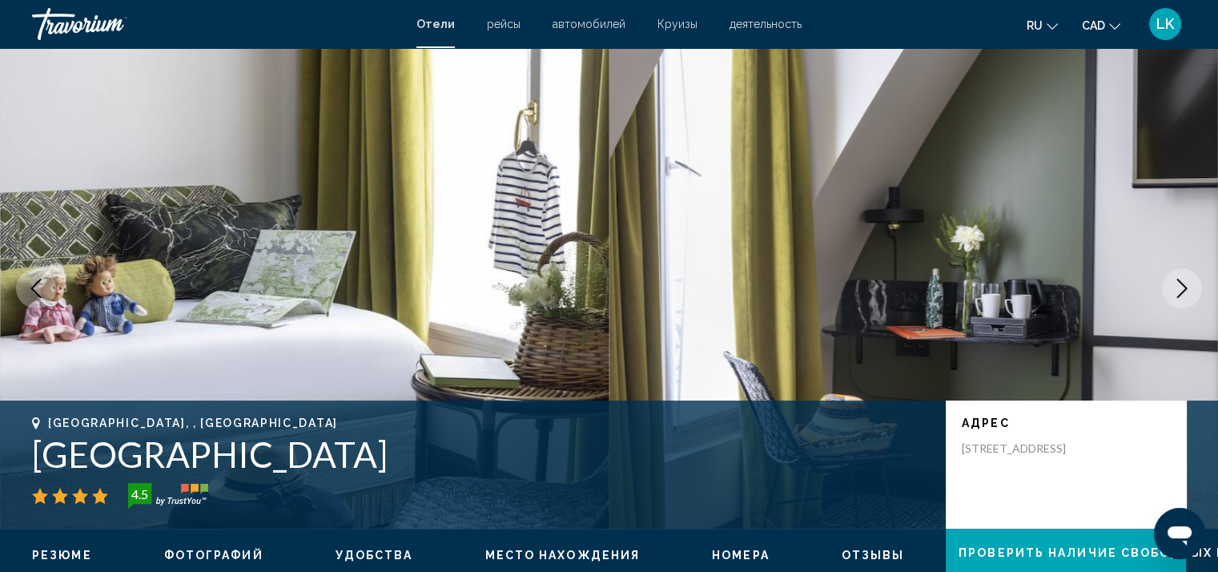
click at [1184, 286] on icon "Next image" at bounding box center [1182, 288] width 10 height 19
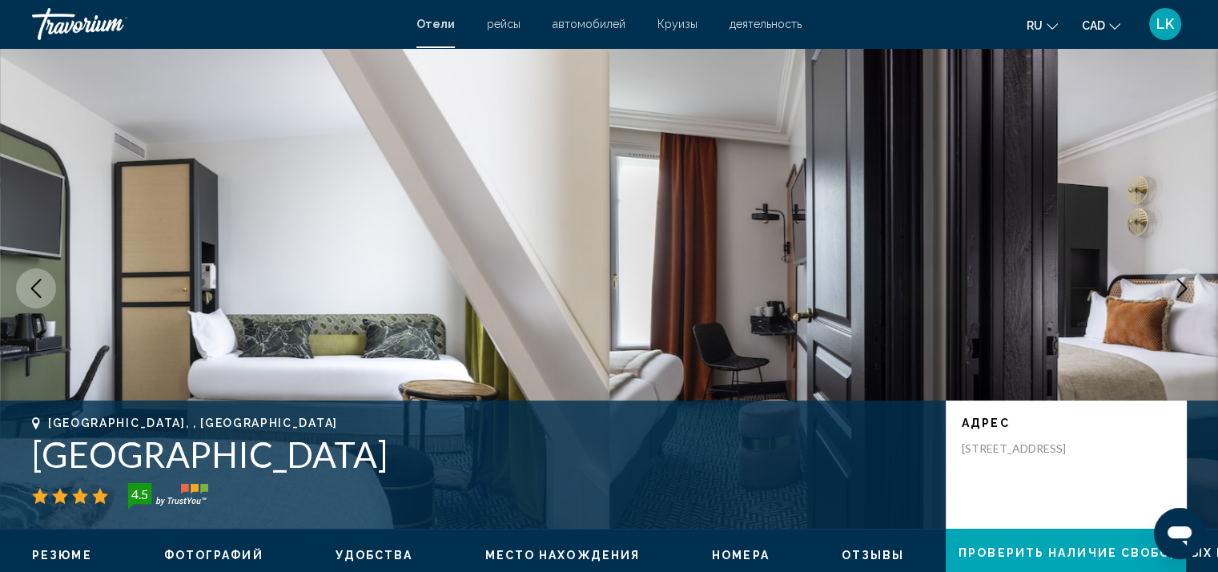
click at [1182, 286] on icon "Next image" at bounding box center [1182, 288] width 19 height 19
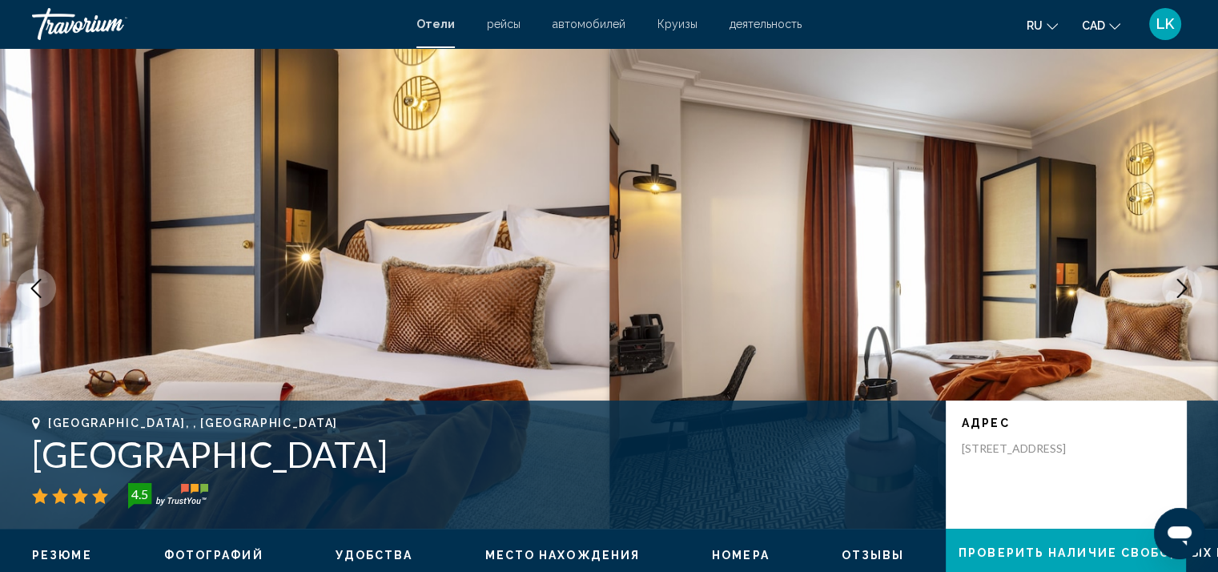
click at [1181, 286] on icon "Next image" at bounding box center [1182, 288] width 19 height 19
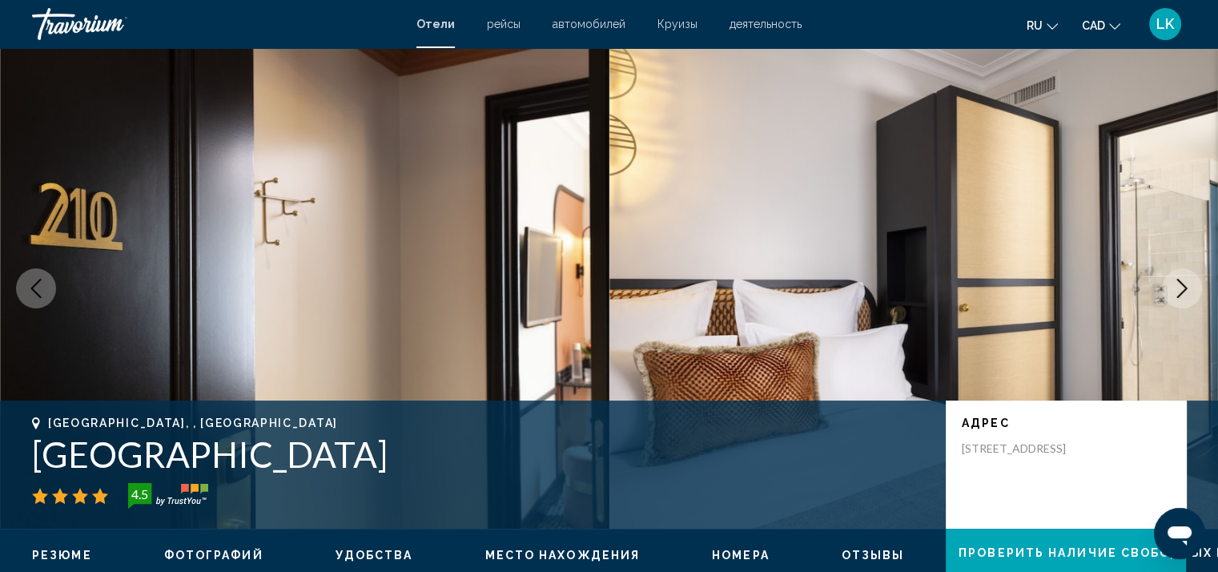
click at [1173, 288] on icon "Next image" at bounding box center [1182, 288] width 19 height 19
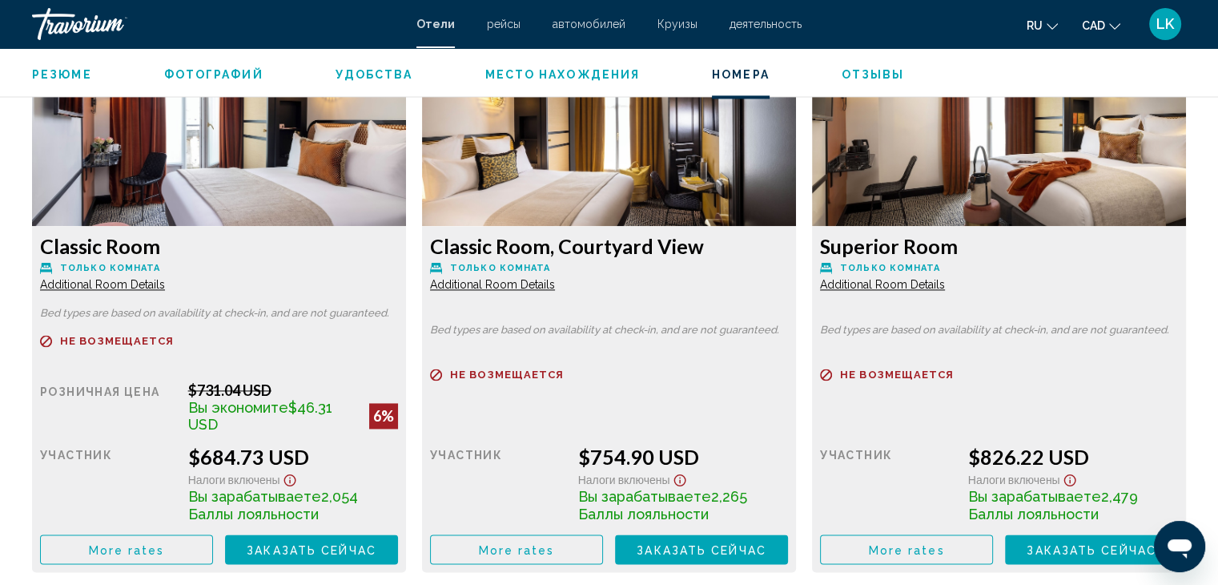
scroll to position [2323, 0]
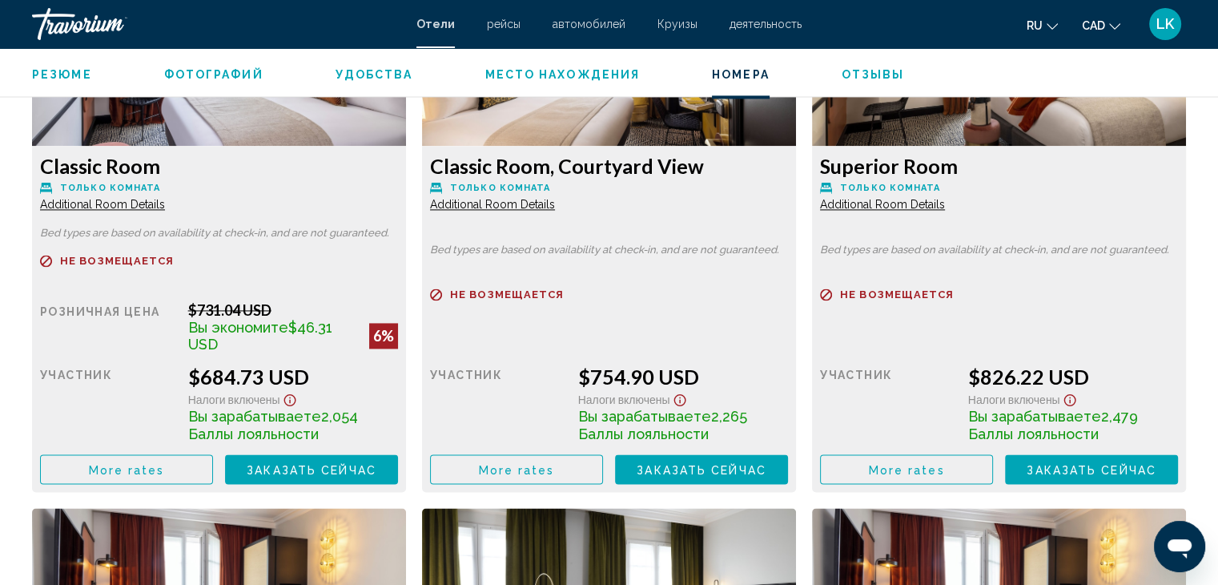
click at [126, 472] on span "More rates" at bounding box center [127, 469] width 76 height 13
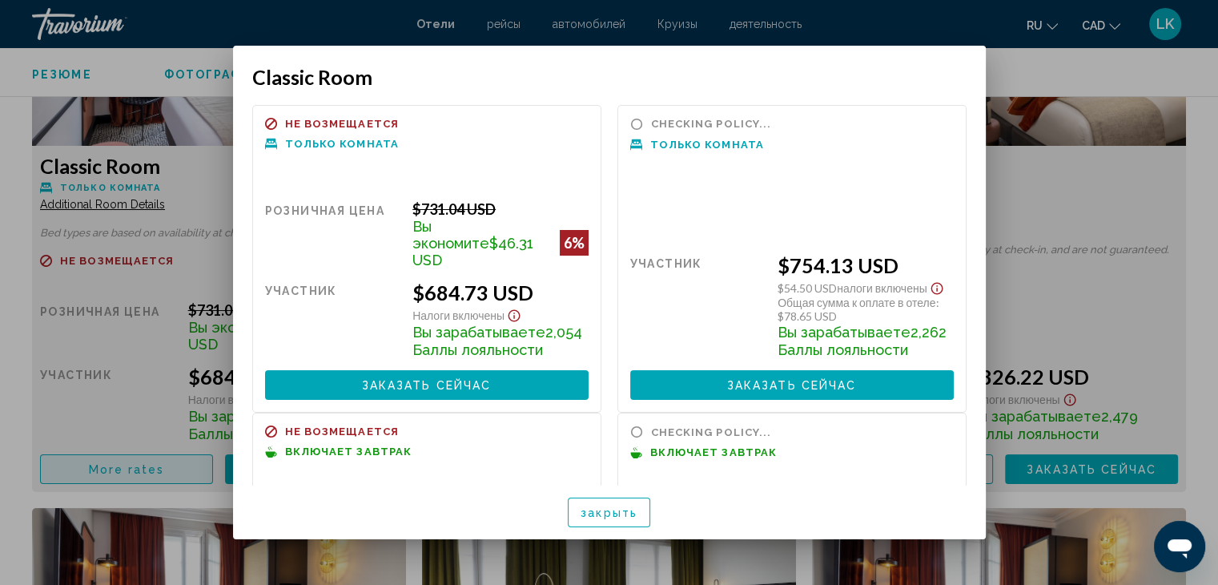
scroll to position [0, 0]
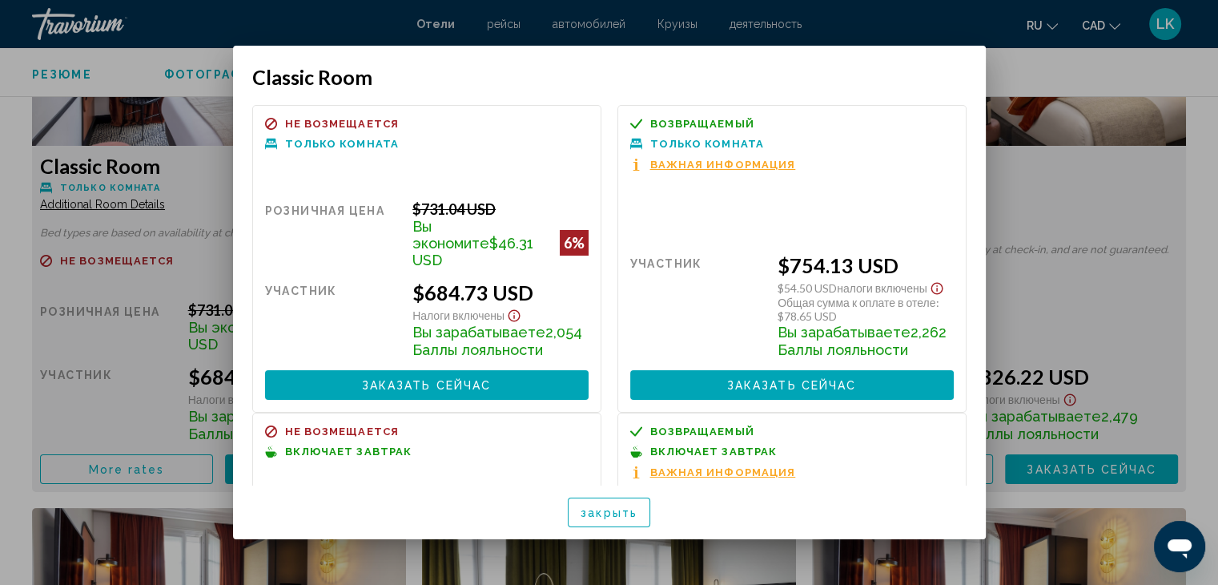
click at [676, 467] on span "Важная информация" at bounding box center [723, 472] width 146 height 10
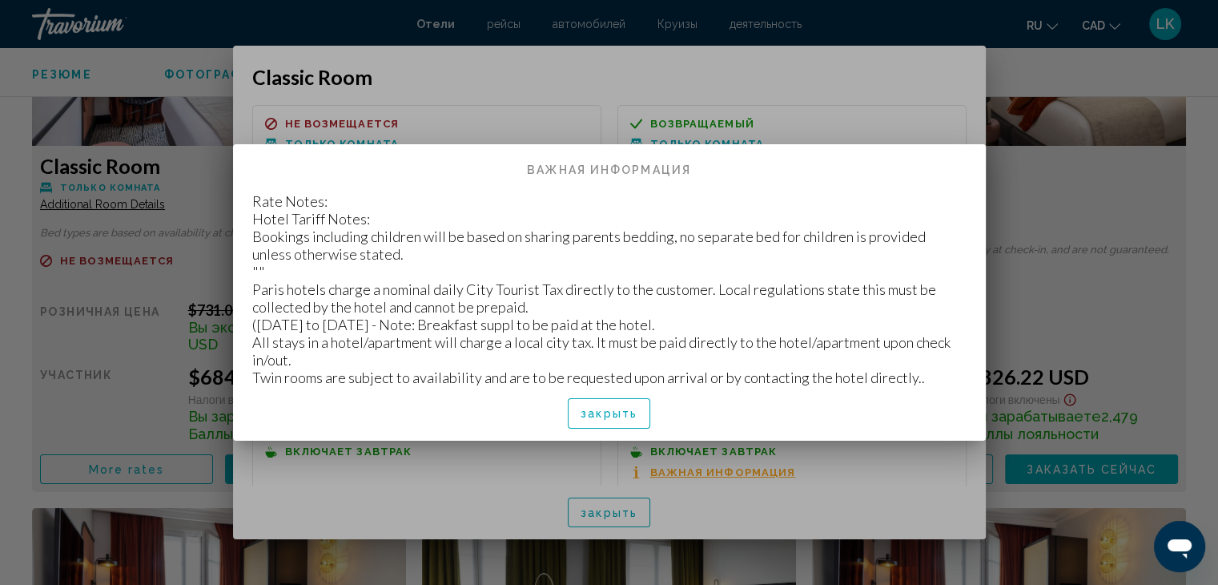
click at [1076, 123] on div at bounding box center [609, 292] width 1218 height 585
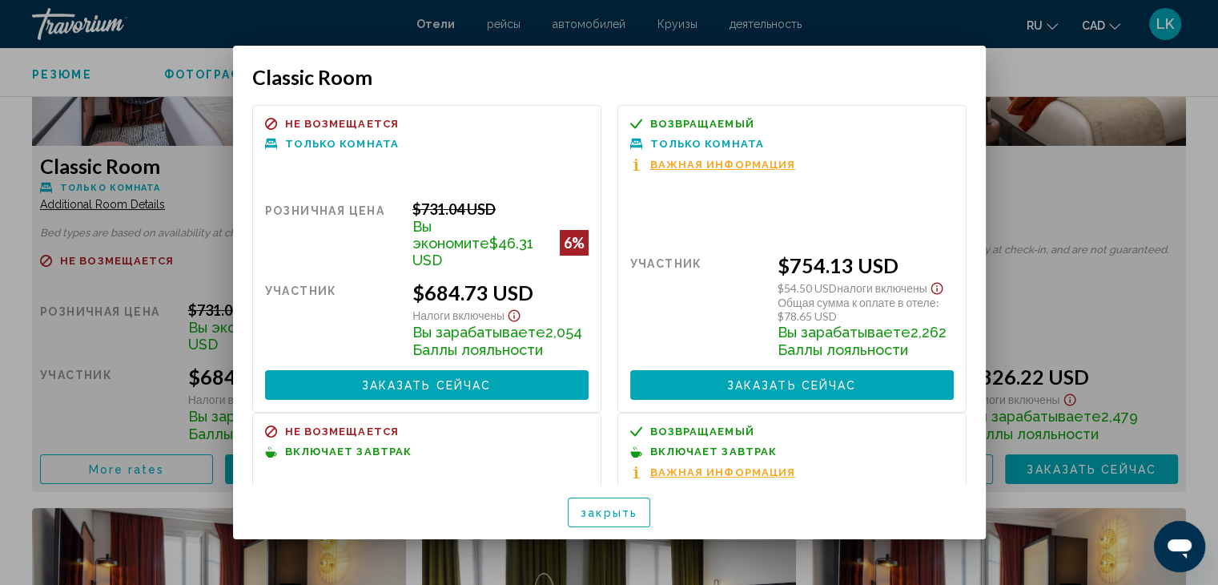
click at [1044, 216] on div at bounding box center [609, 292] width 1218 height 585
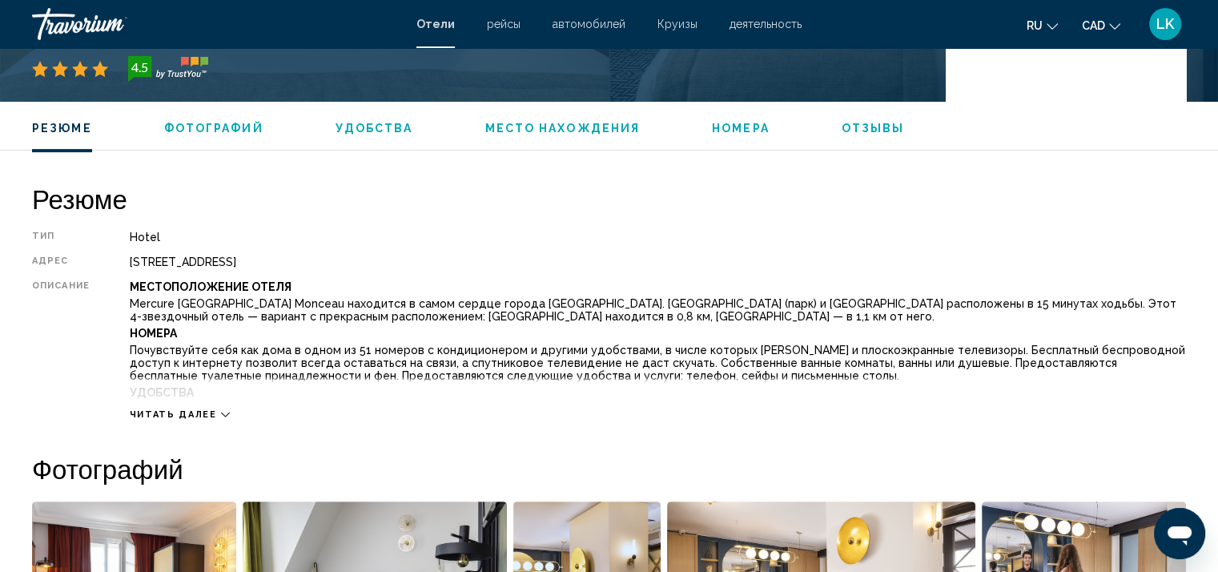
scroll to position [160, 0]
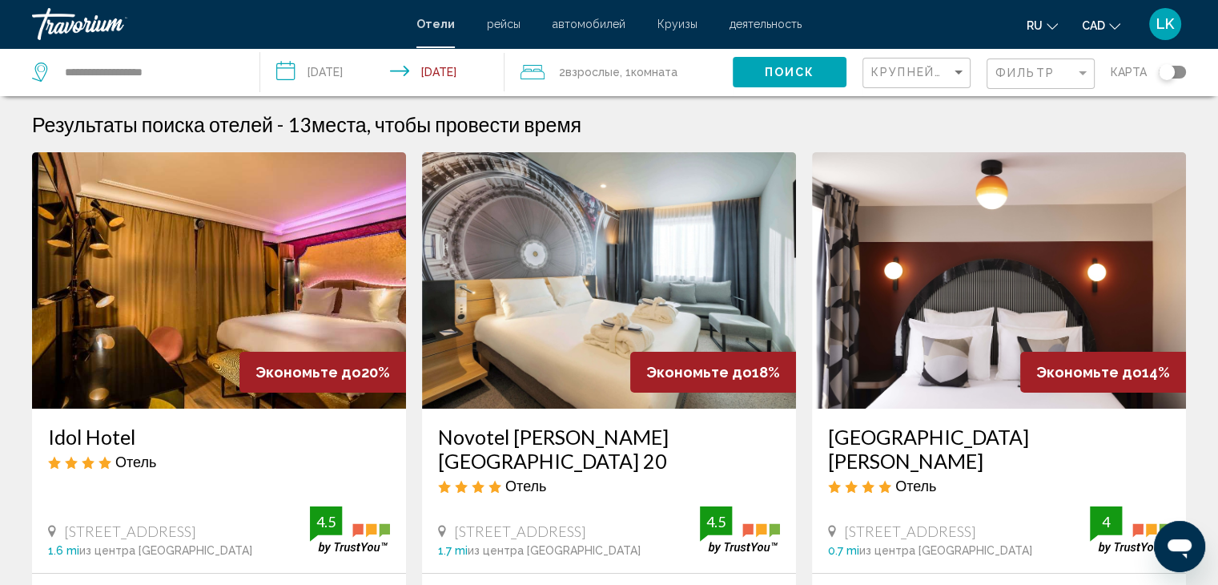
click at [1090, 76] on mat-form-field "Фильтр" at bounding box center [1041, 73] width 108 height 31
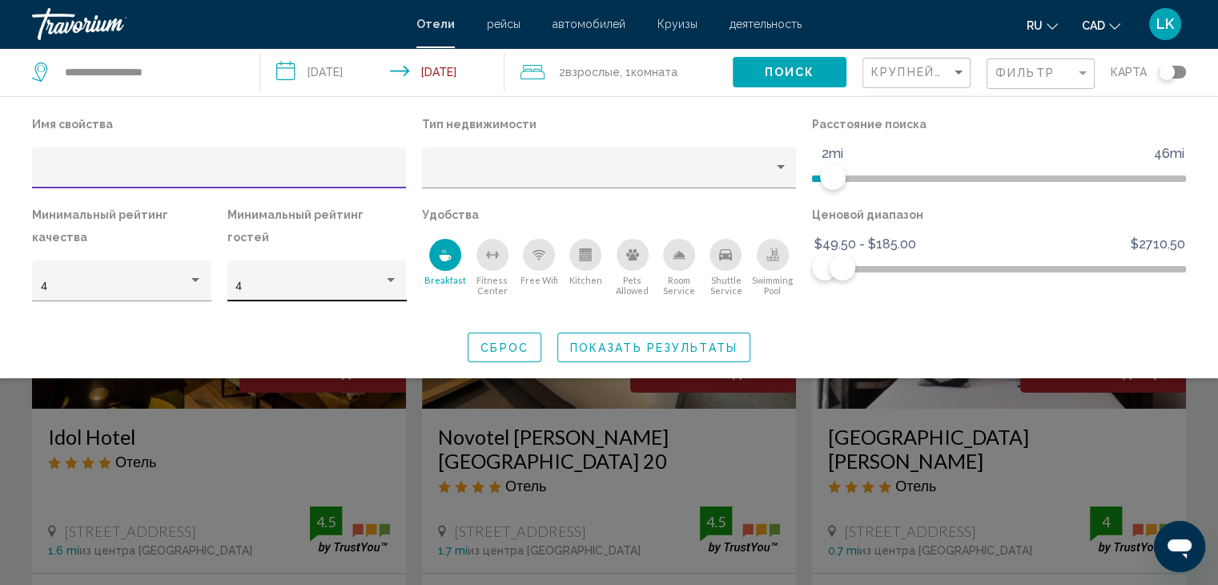
click at [399, 260] on div "4" at bounding box center [316, 280] width 179 height 41
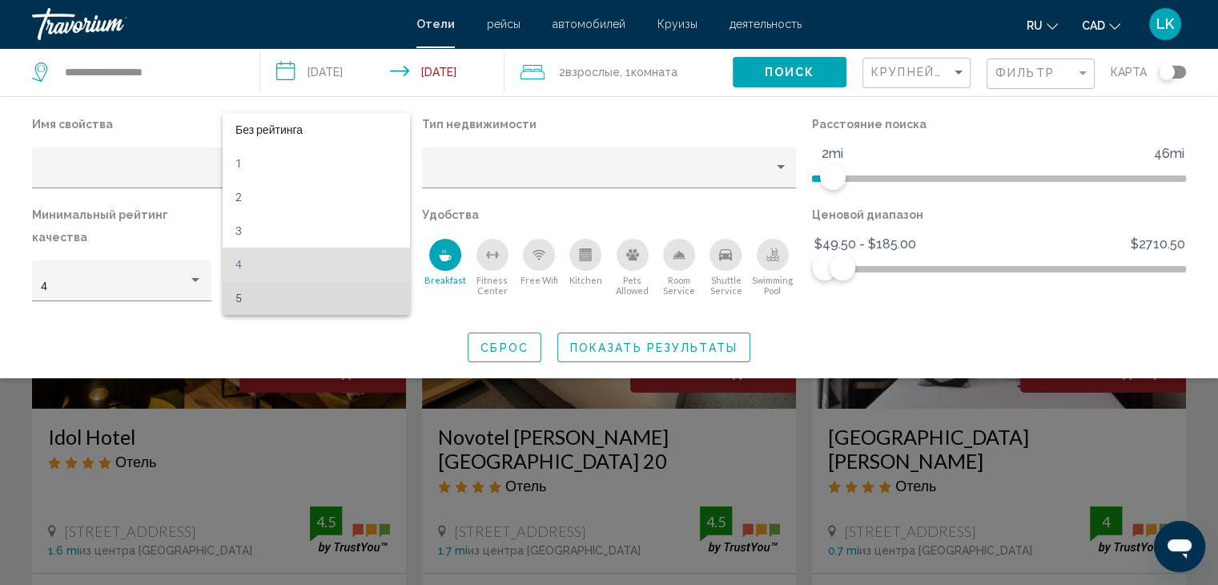
click at [276, 299] on span "5" at bounding box center [316, 298] width 162 height 34
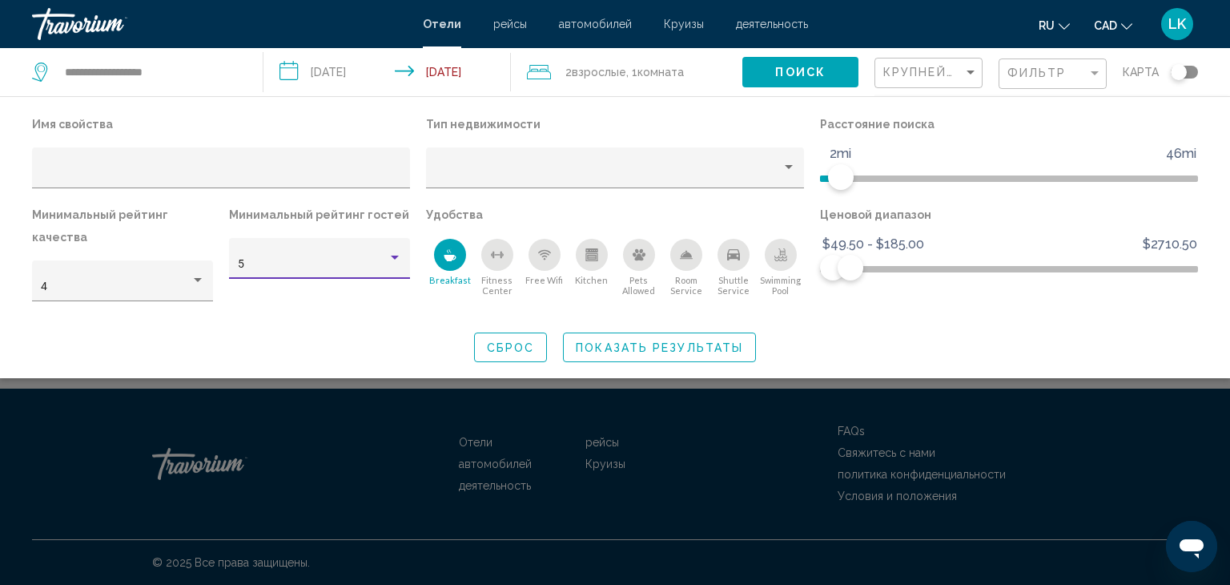
click at [615, 341] on span "Показать результаты" at bounding box center [659, 347] width 167 height 13
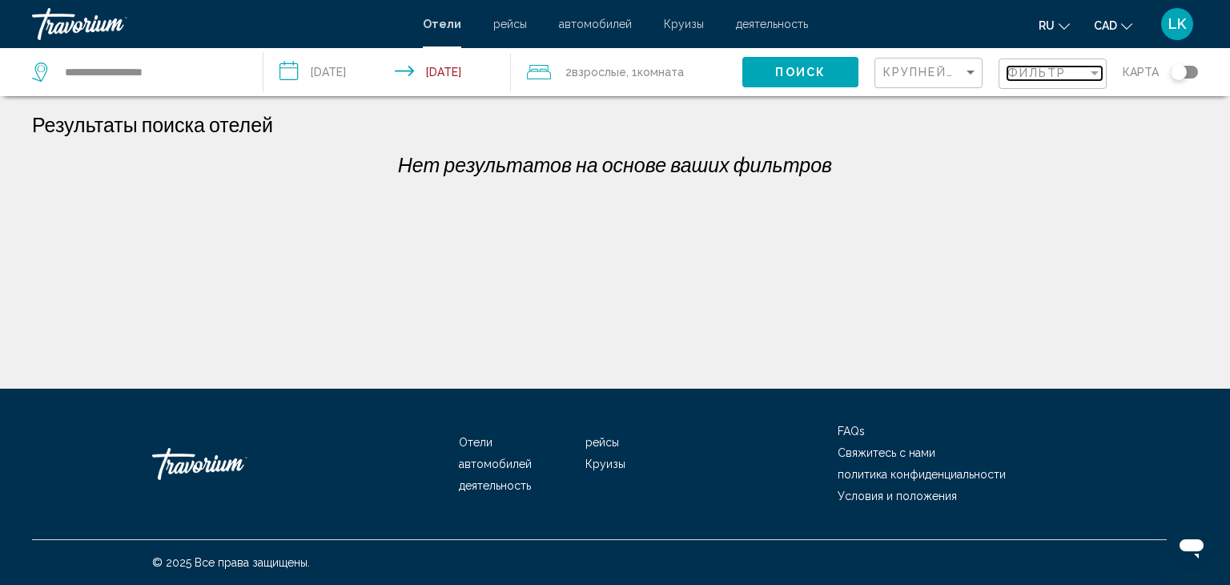
click at [1099, 75] on div "Filter" at bounding box center [1095, 72] width 14 height 13
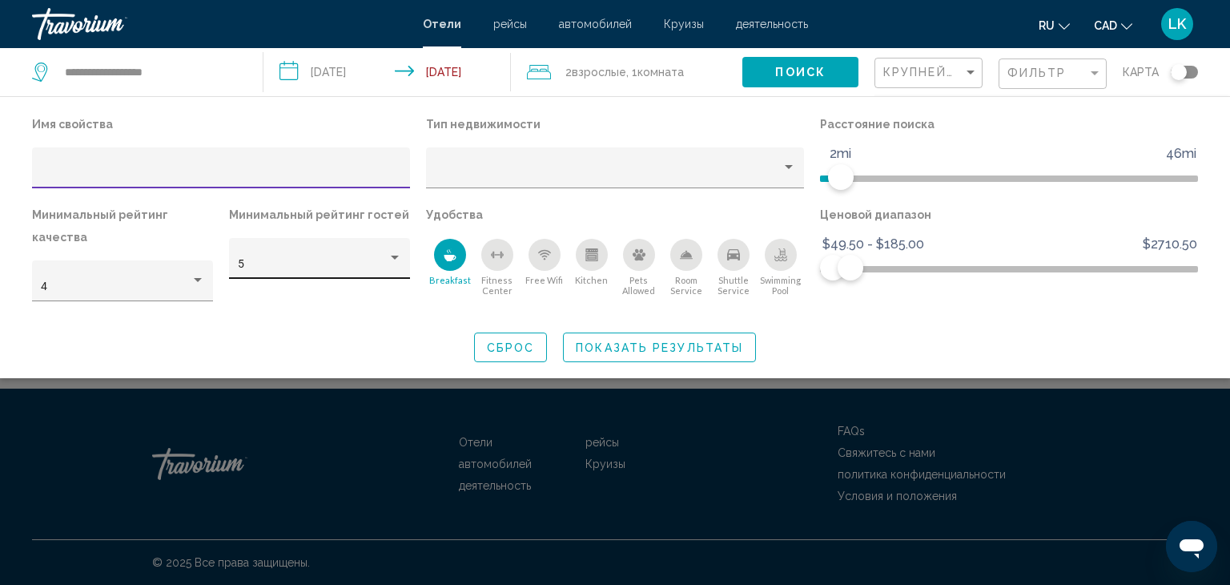
click at [388, 255] on div "Hotel Filters" at bounding box center [395, 258] width 14 height 13
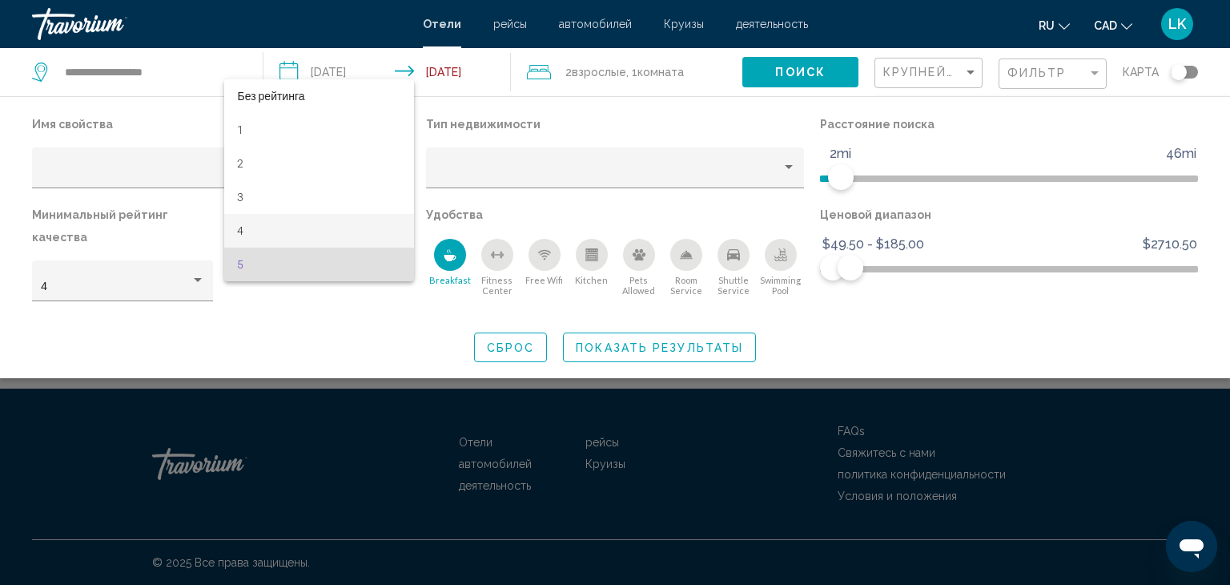
click at [263, 231] on span "4" at bounding box center [319, 231] width 164 height 34
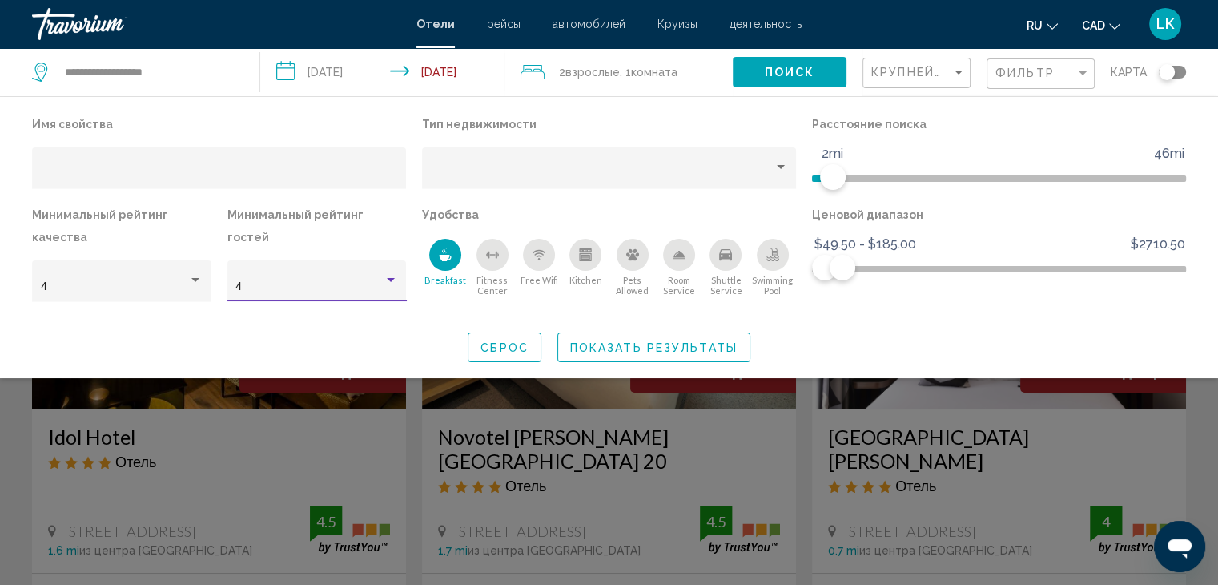
click at [655, 349] on span "Показать результаты" at bounding box center [653, 347] width 167 height 13
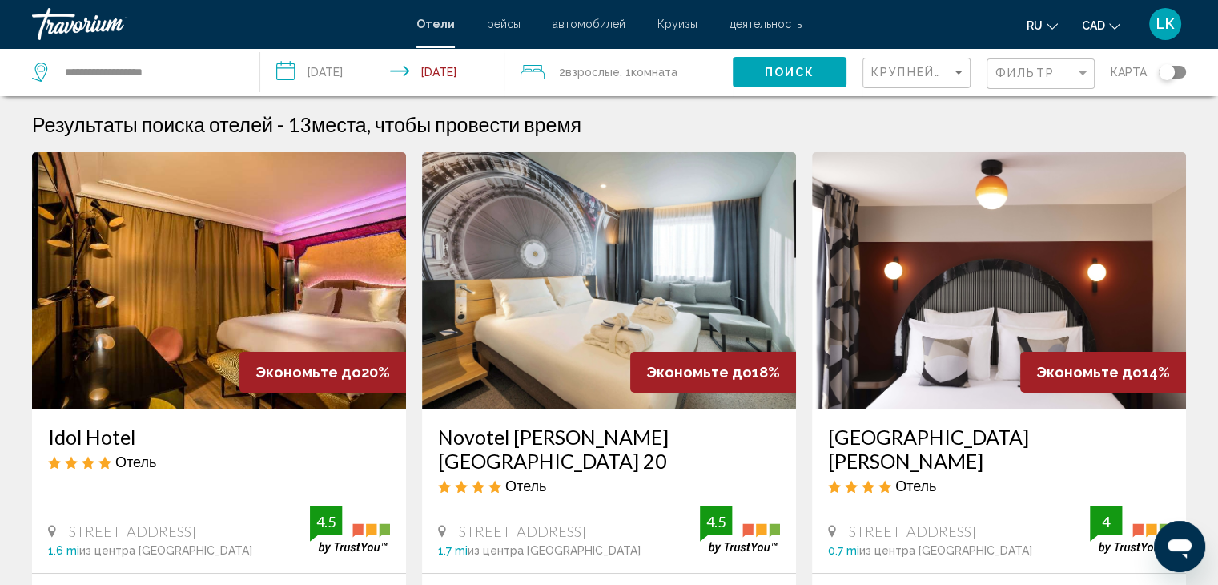
click at [1053, 21] on icon "Change language" at bounding box center [1052, 26] width 11 height 11
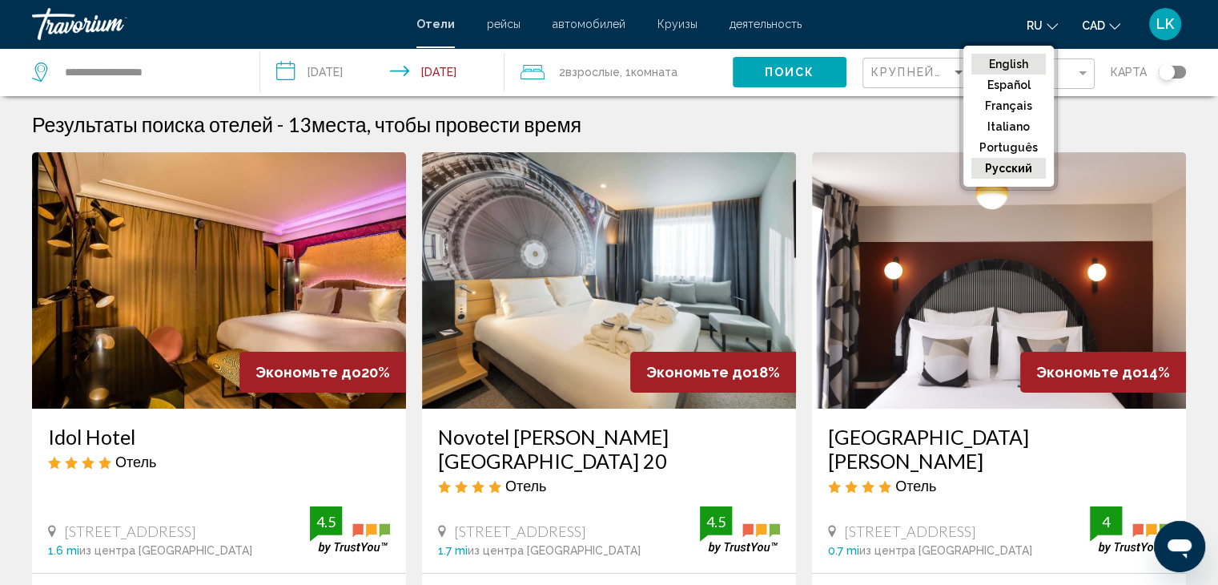
click at [1012, 58] on button "English" at bounding box center [1009, 64] width 74 height 21
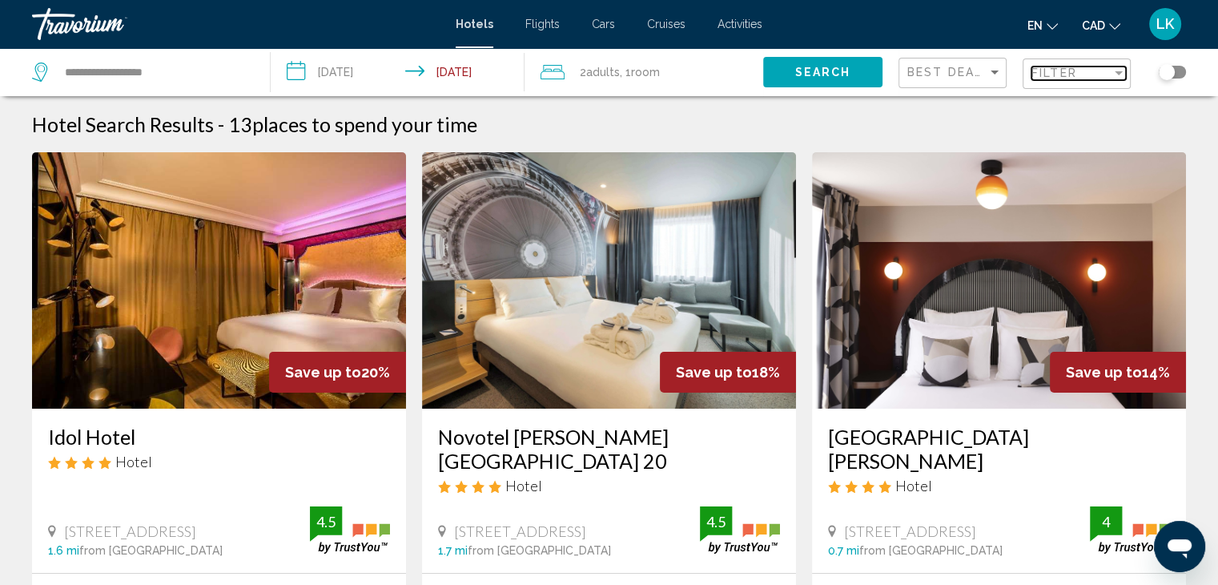
click at [1064, 71] on span "Filter" at bounding box center [1055, 72] width 46 height 13
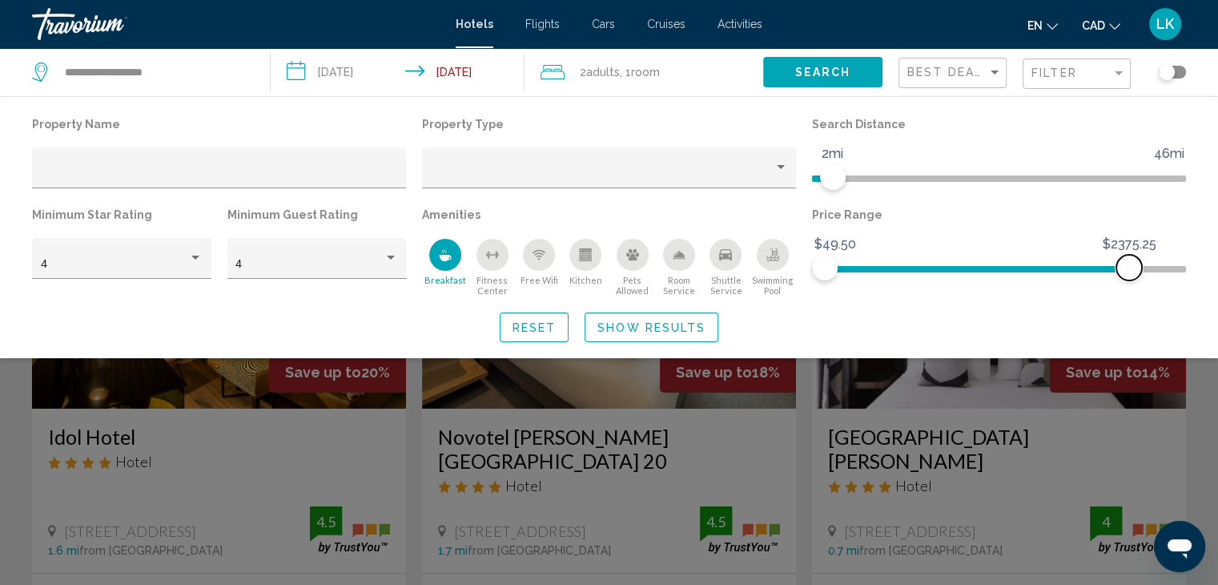
drag, startPoint x: 846, startPoint y: 269, endPoint x: 1129, endPoint y: 272, distance: 283.5
click at [1129, 272] on span "Hotel Filters" at bounding box center [1130, 268] width 26 height 26
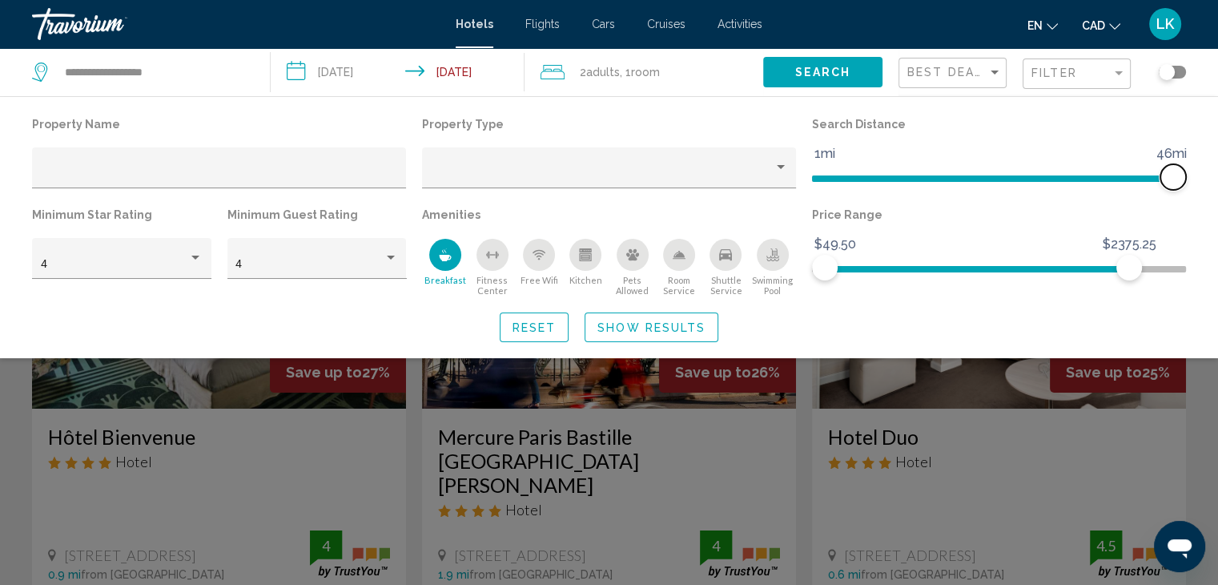
drag, startPoint x: 830, startPoint y: 177, endPoint x: 1178, endPoint y: 180, distance: 348.4
click at [1178, 180] on span "Hotel Filters" at bounding box center [1174, 177] width 26 height 26
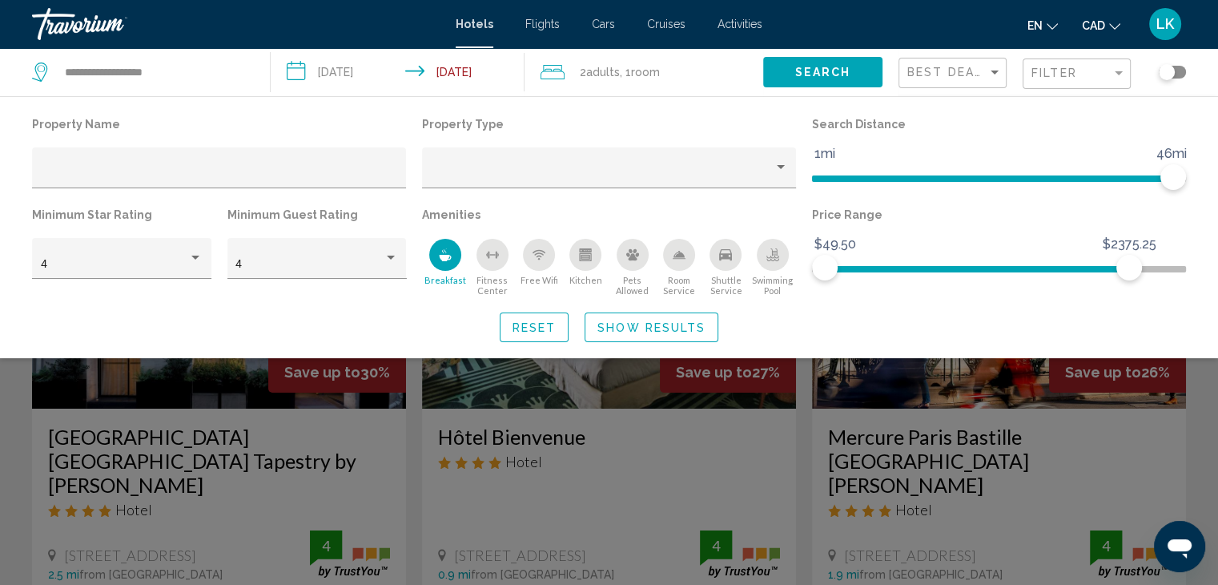
click at [609, 323] on span "Show Results" at bounding box center [652, 327] width 108 height 13
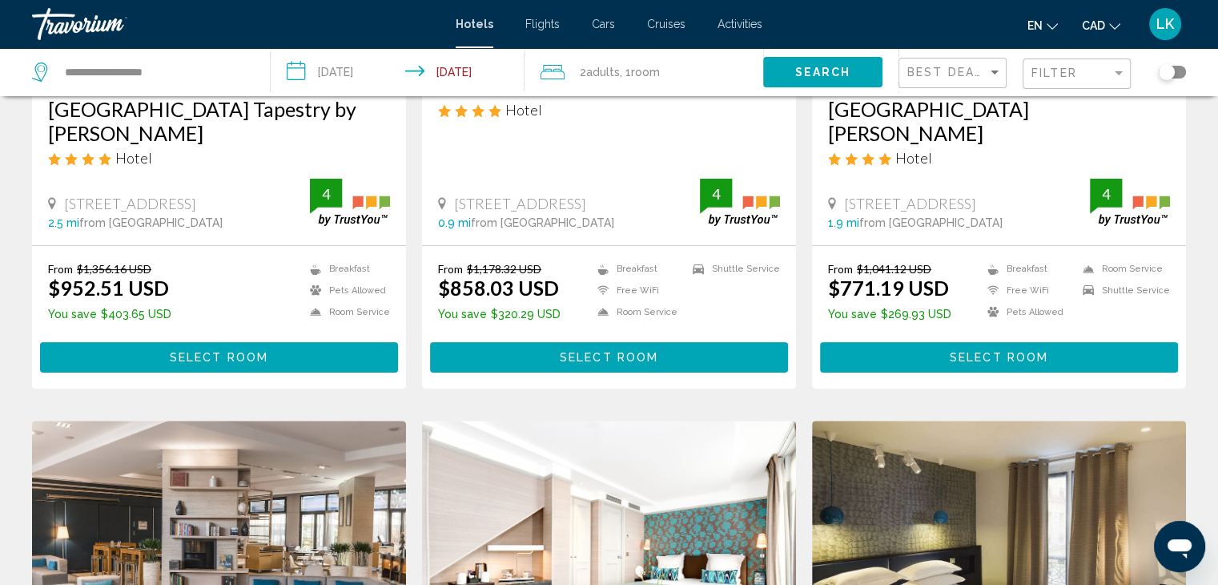
scroll to position [481, 0]
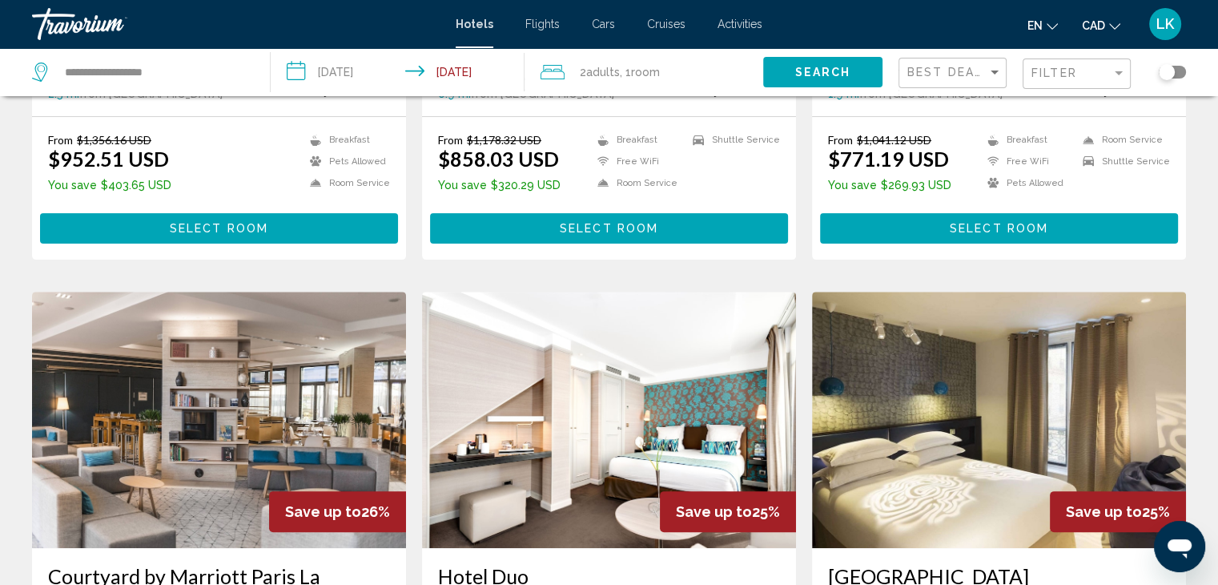
click at [1118, 28] on icon "Change currency" at bounding box center [1114, 26] width 11 height 11
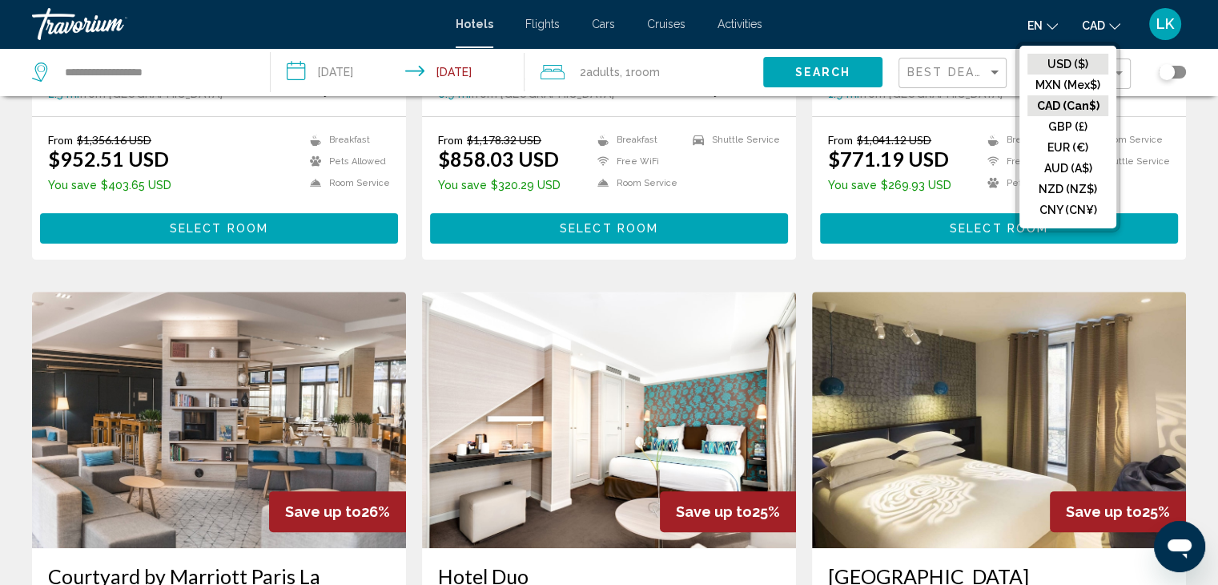
click at [1081, 69] on button "USD ($)" at bounding box center [1068, 64] width 81 height 21
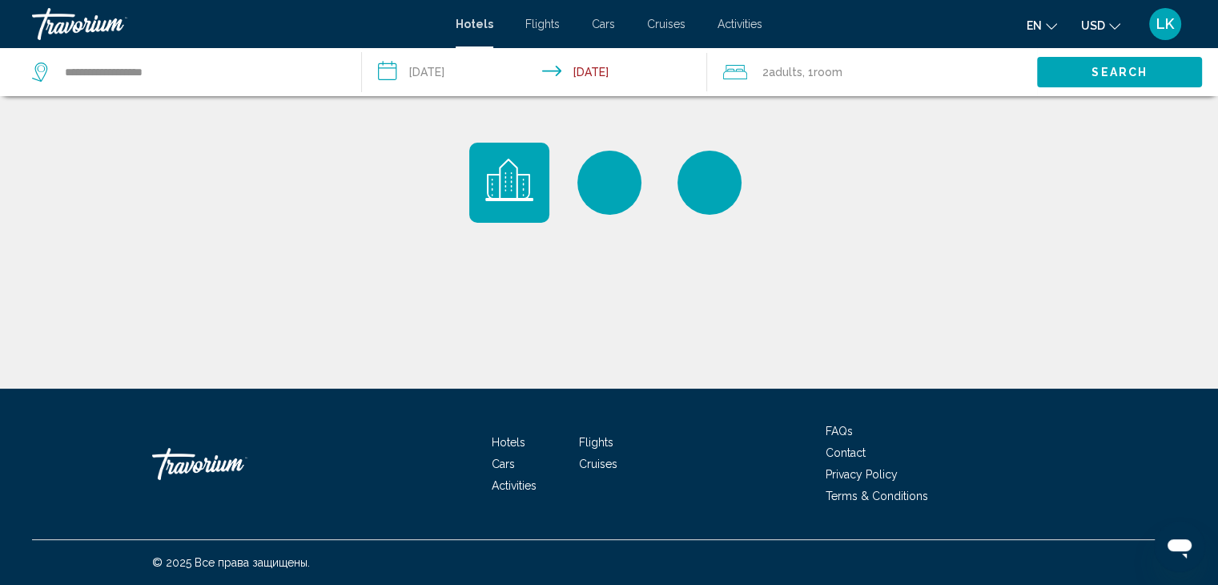
scroll to position [0, 0]
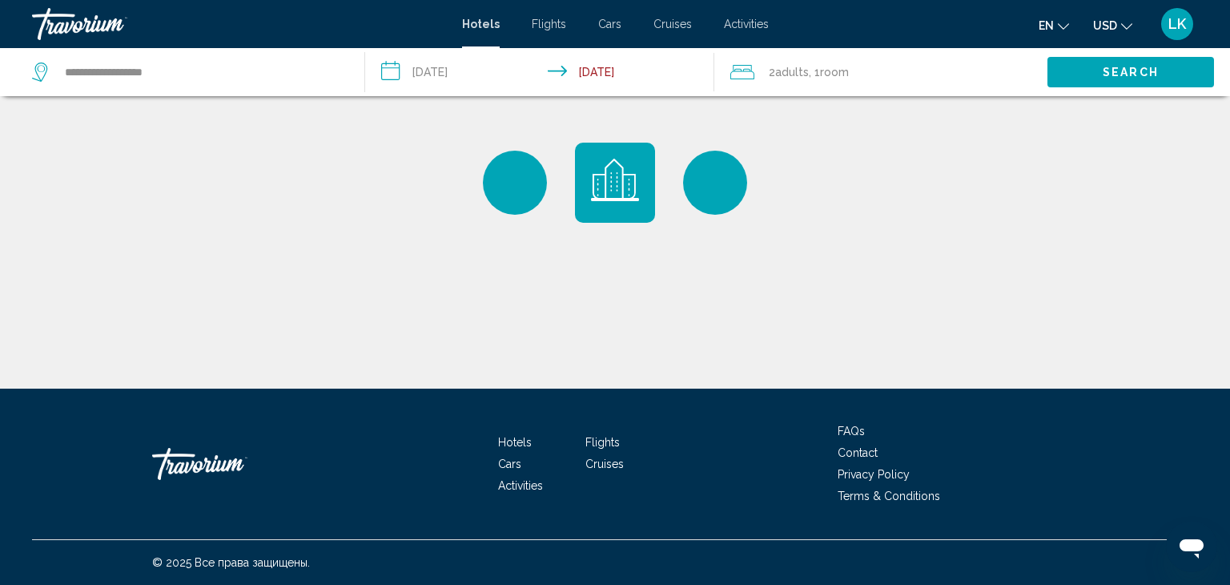
click at [1125, 27] on icon "Change currency" at bounding box center [1126, 26] width 11 height 11
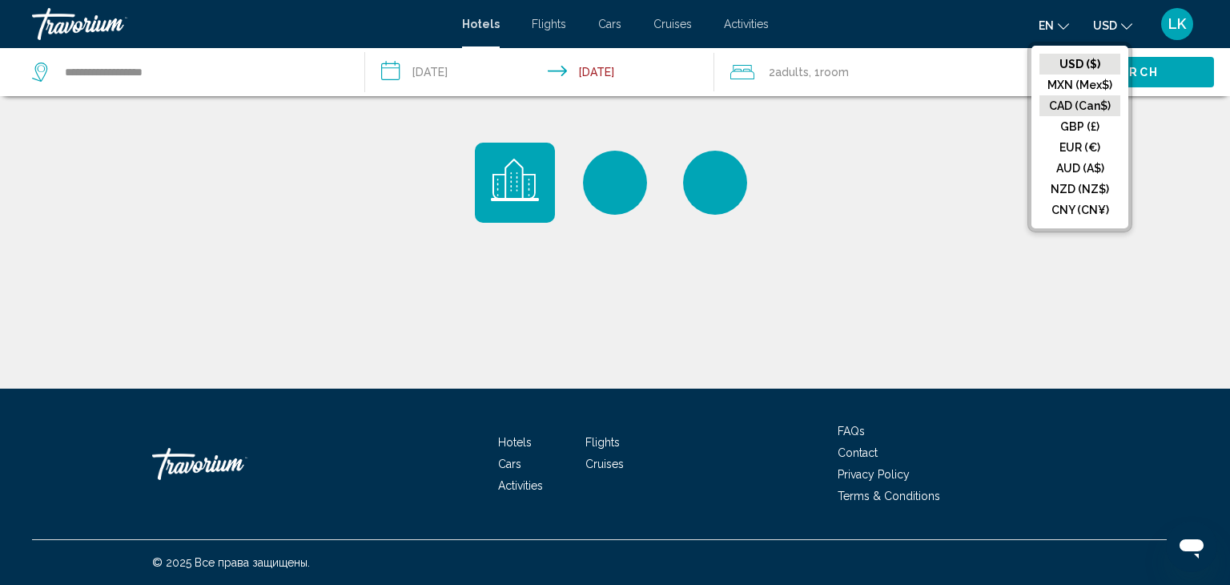
click at [1083, 101] on button "CAD (Can$)" at bounding box center [1080, 105] width 81 height 21
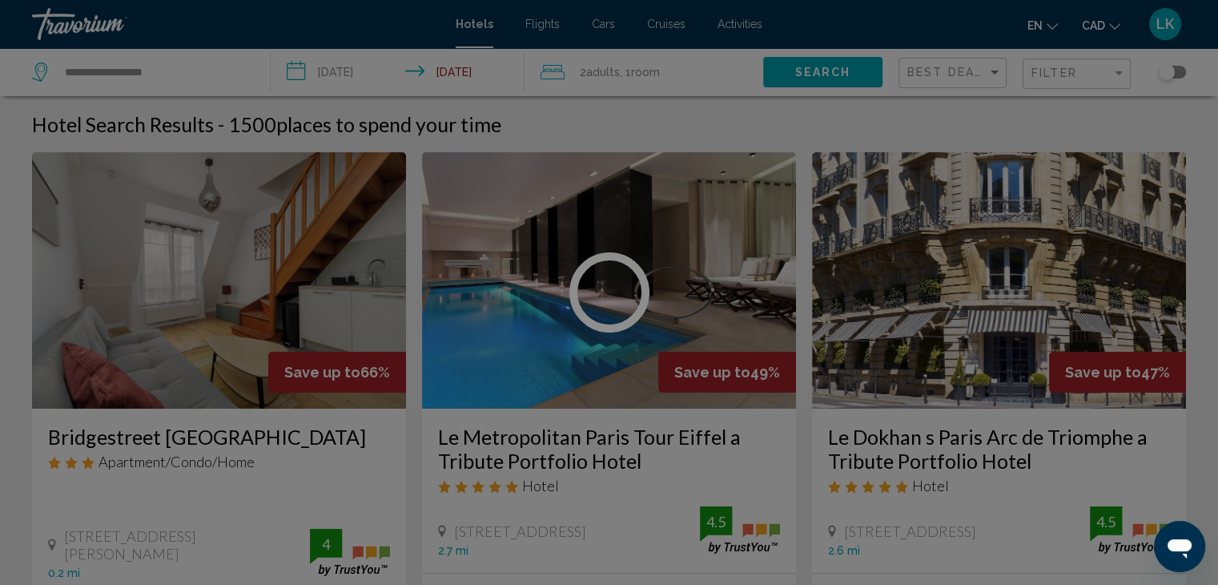
click at [541, 25] on div "**********" at bounding box center [609, 292] width 1218 height 585
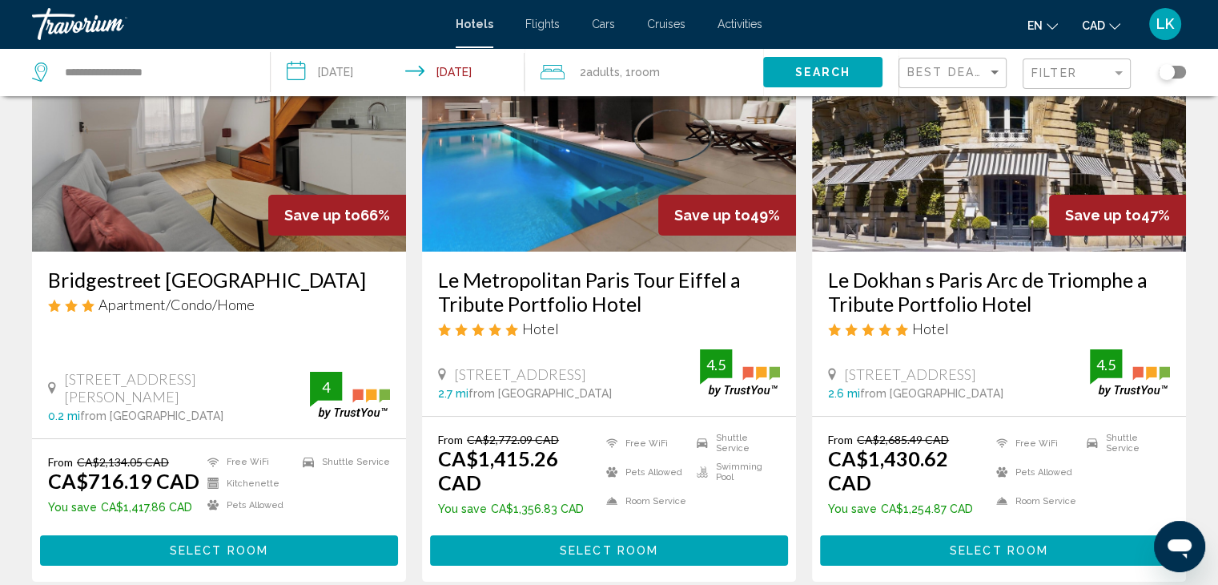
scroll to position [160, 0]
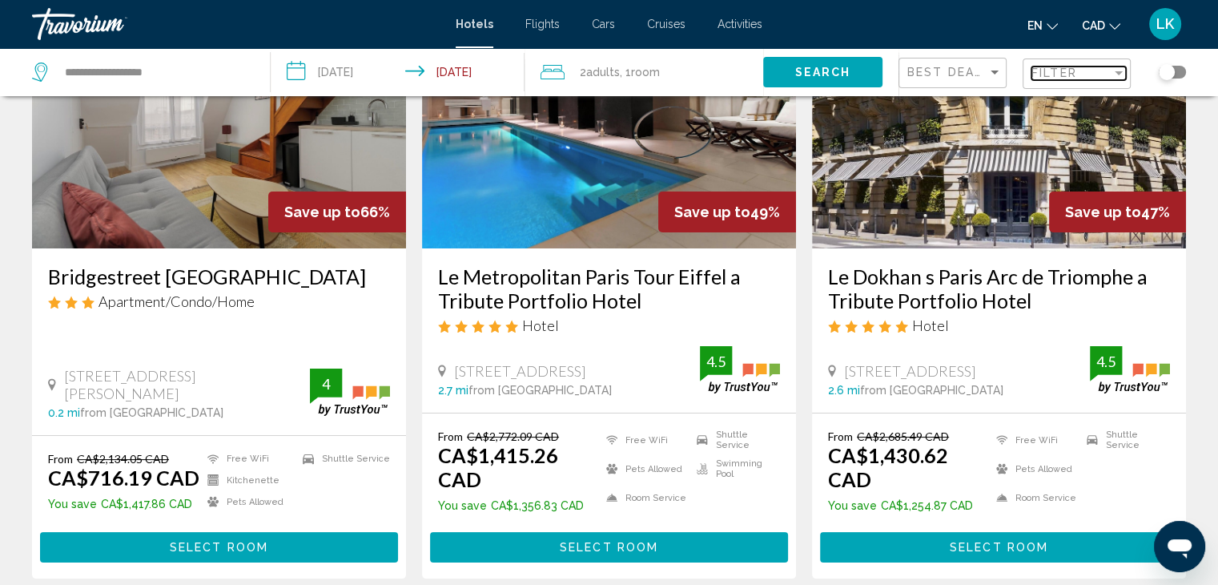
click at [1097, 71] on div "Filter" at bounding box center [1072, 72] width 80 height 13
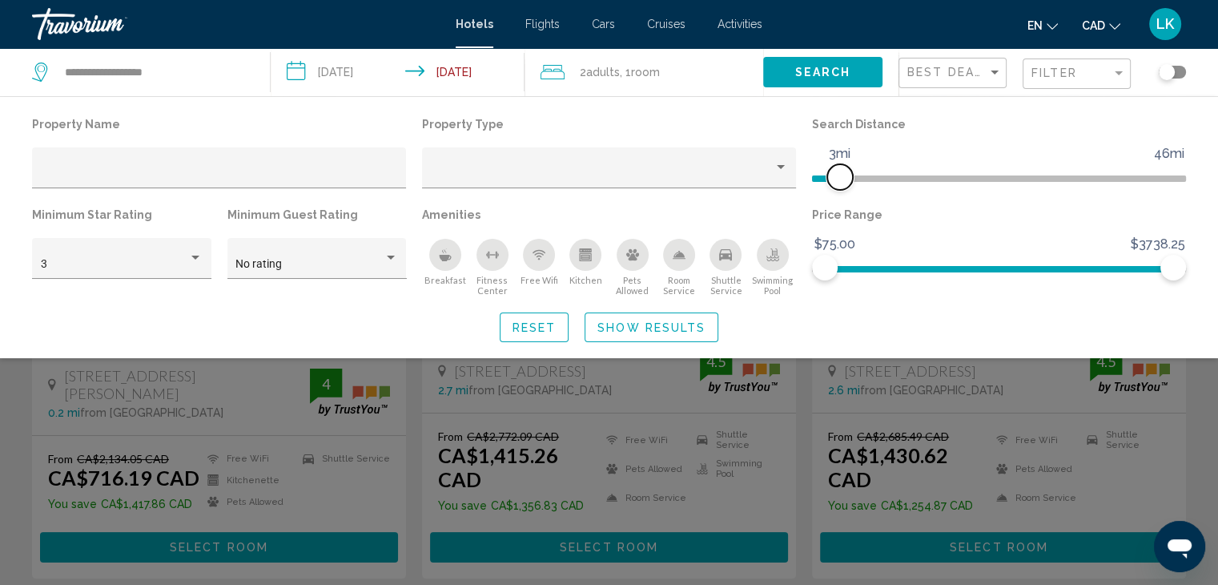
drag, startPoint x: 1048, startPoint y: 175, endPoint x: 839, endPoint y: 199, distance: 211.3
click at [839, 199] on div "Search Distance 1mi 46mi 3mi" at bounding box center [999, 158] width 390 height 91
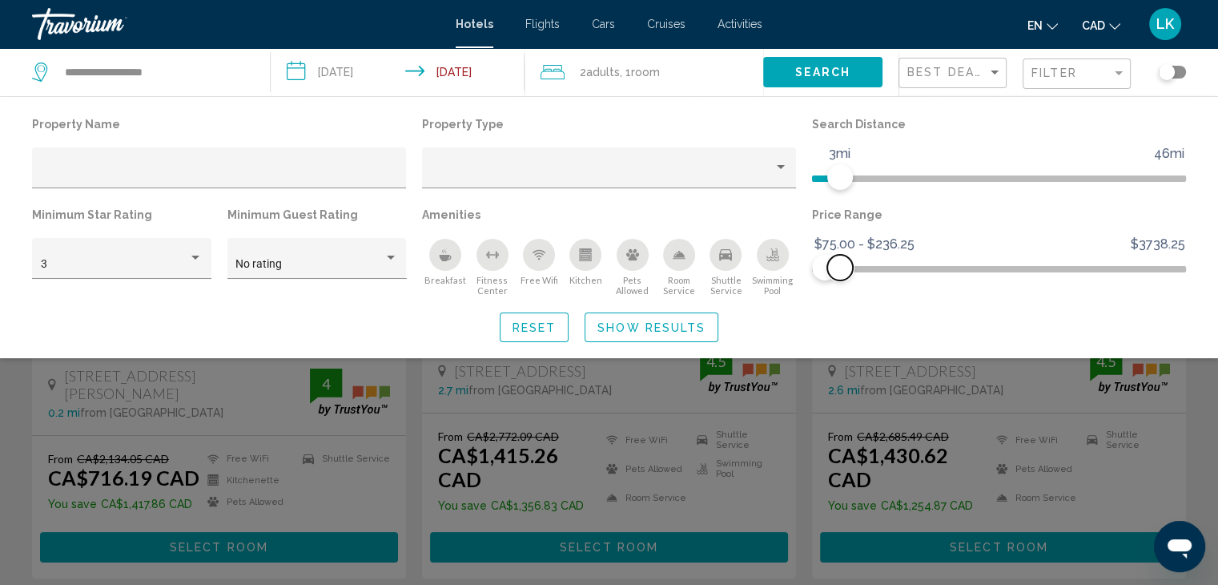
drag, startPoint x: 1176, startPoint y: 267, endPoint x: 840, endPoint y: 297, distance: 337.0
click at [840, 297] on div "Property Name Property Type Search Distance 1mi 46mi 3mi Minimum Star Rating 3 …" at bounding box center [609, 227] width 1218 height 229
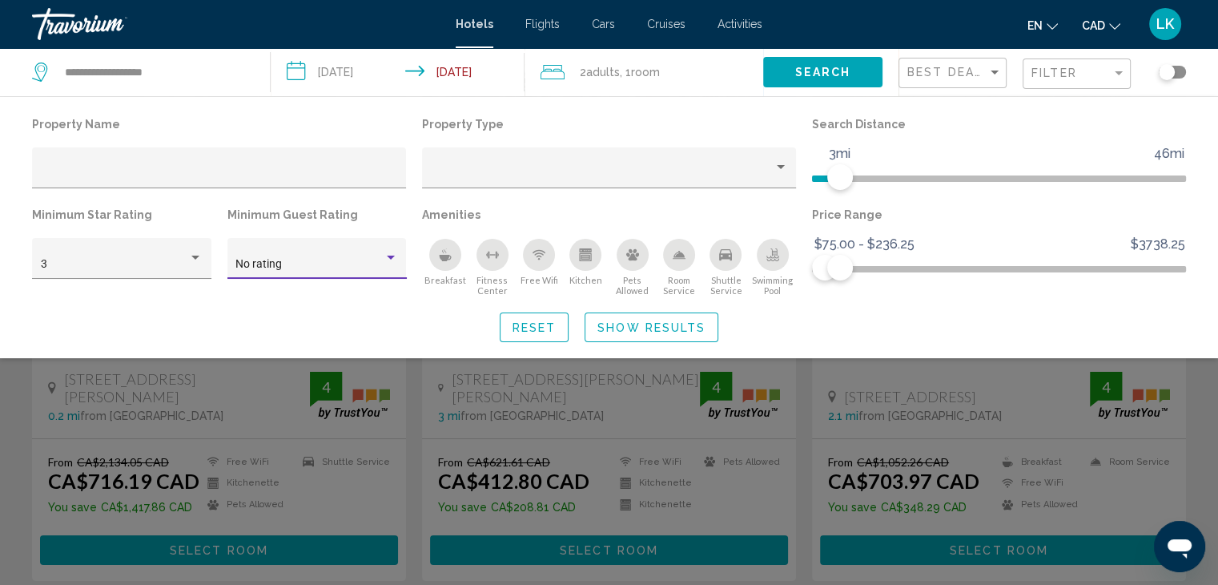
click at [394, 264] on div "No rating" at bounding box center [316, 264] width 163 height 13
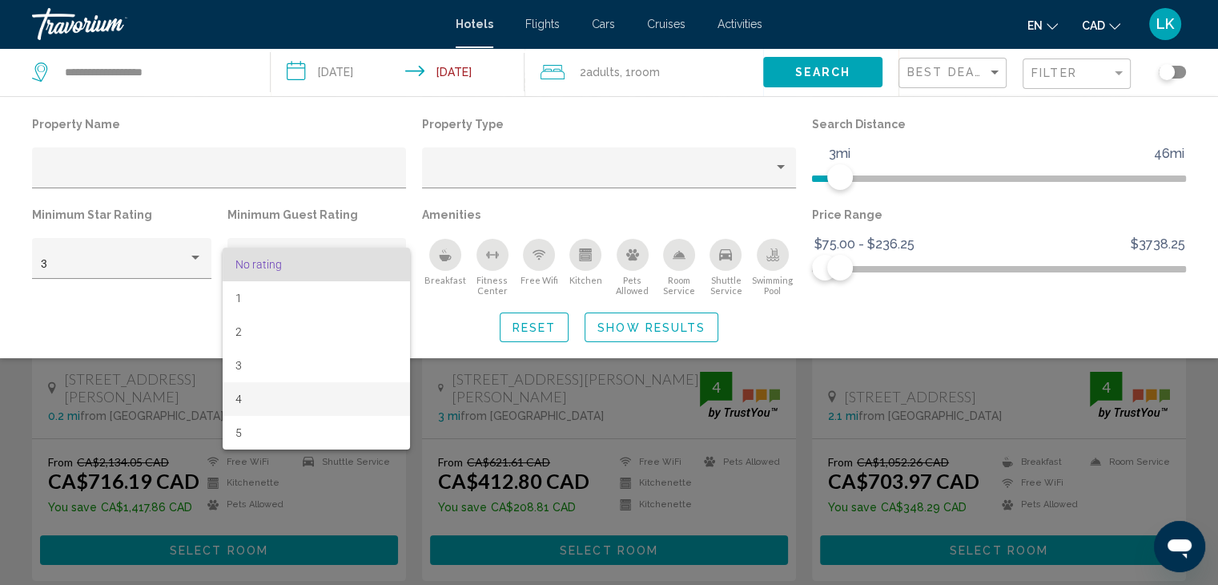
click at [243, 398] on span "4" at bounding box center [316, 399] width 162 height 34
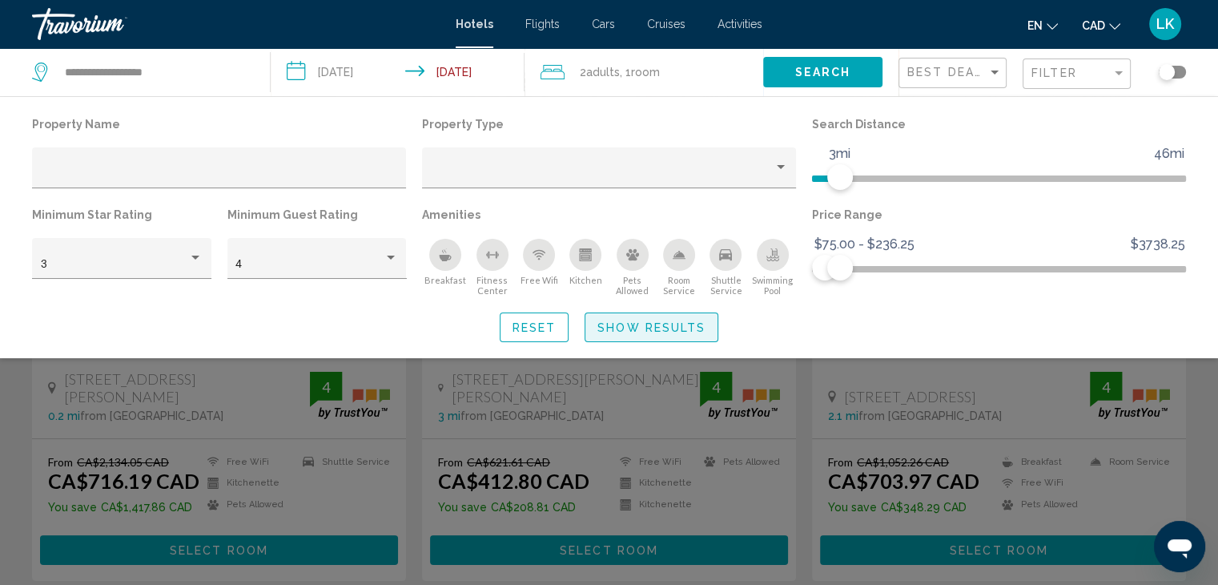
click at [658, 332] on span "Show Results" at bounding box center [652, 327] width 108 height 13
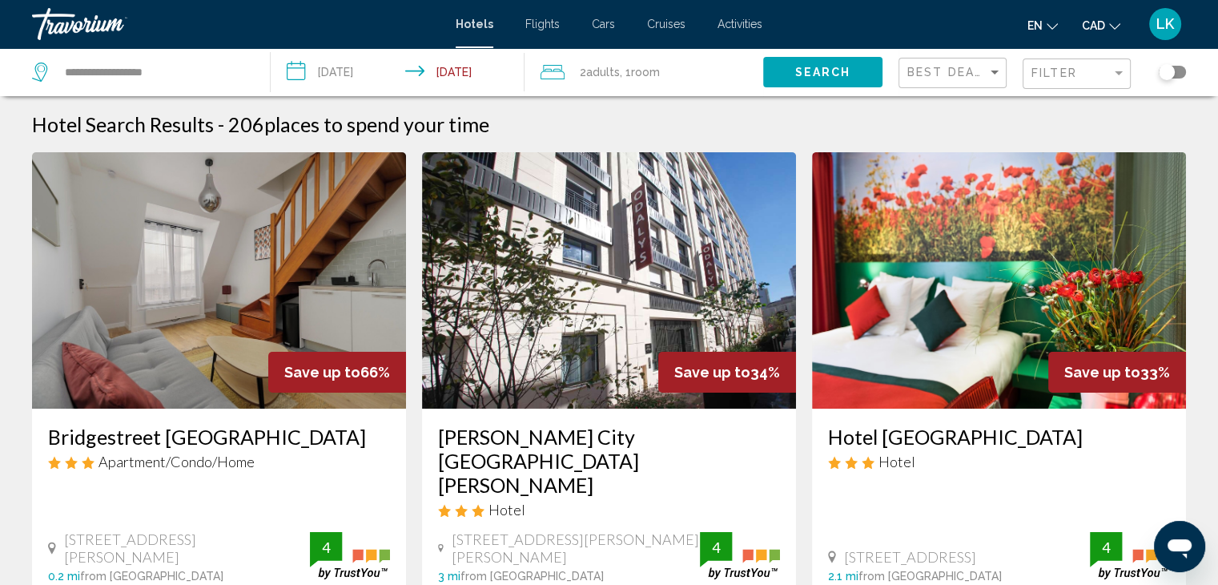
click at [526, 241] on img "Main content" at bounding box center [609, 280] width 374 height 256
